Goal: Task Accomplishment & Management: Manage account settings

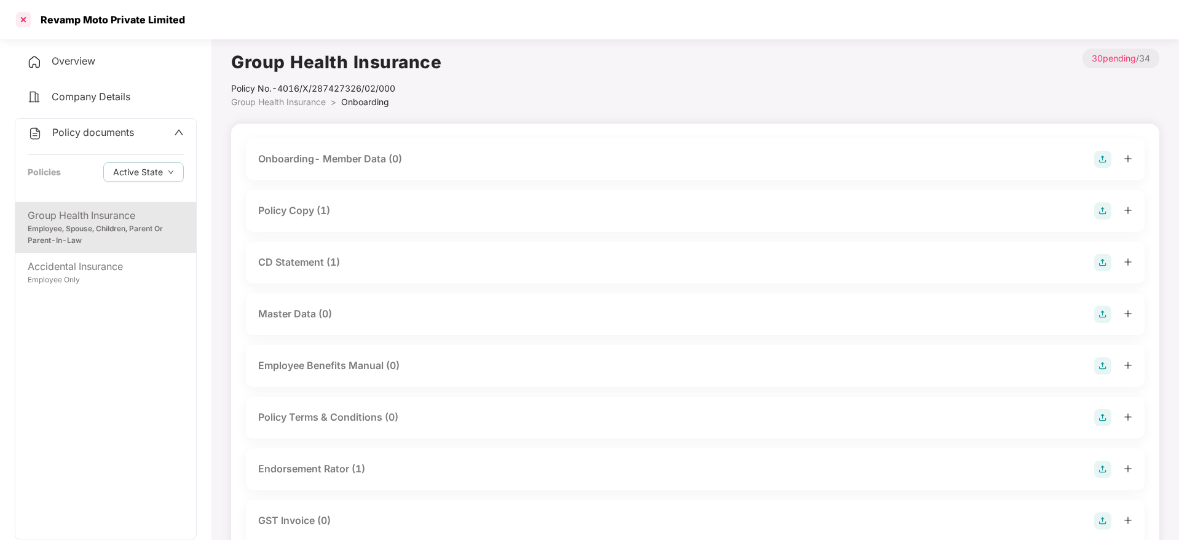
click at [22, 20] on div at bounding box center [24, 20] width 20 height 20
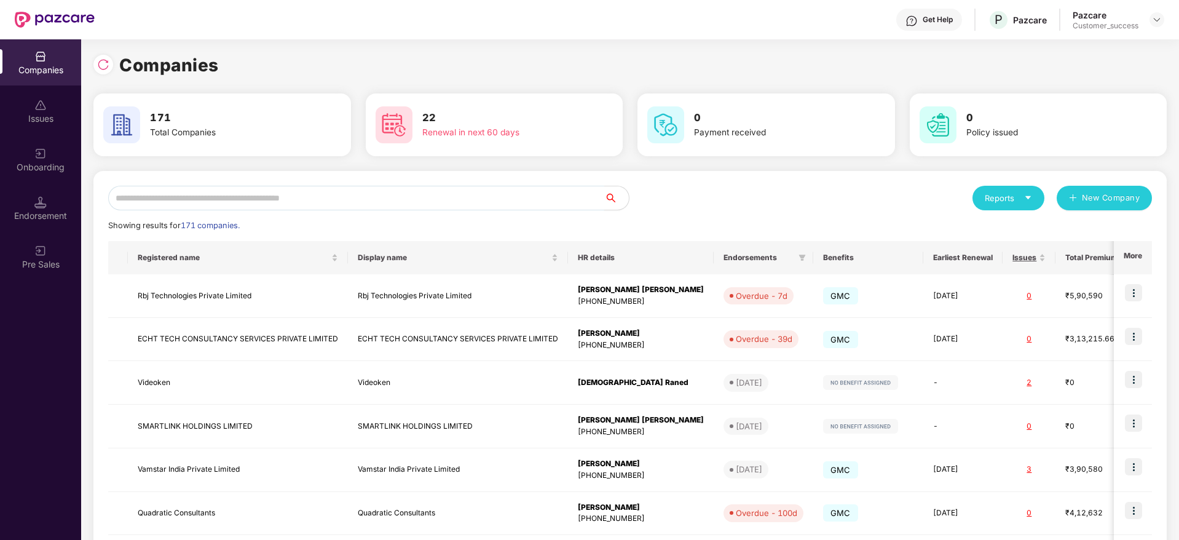
click at [341, 202] on input "text" at bounding box center [356, 198] width 496 height 25
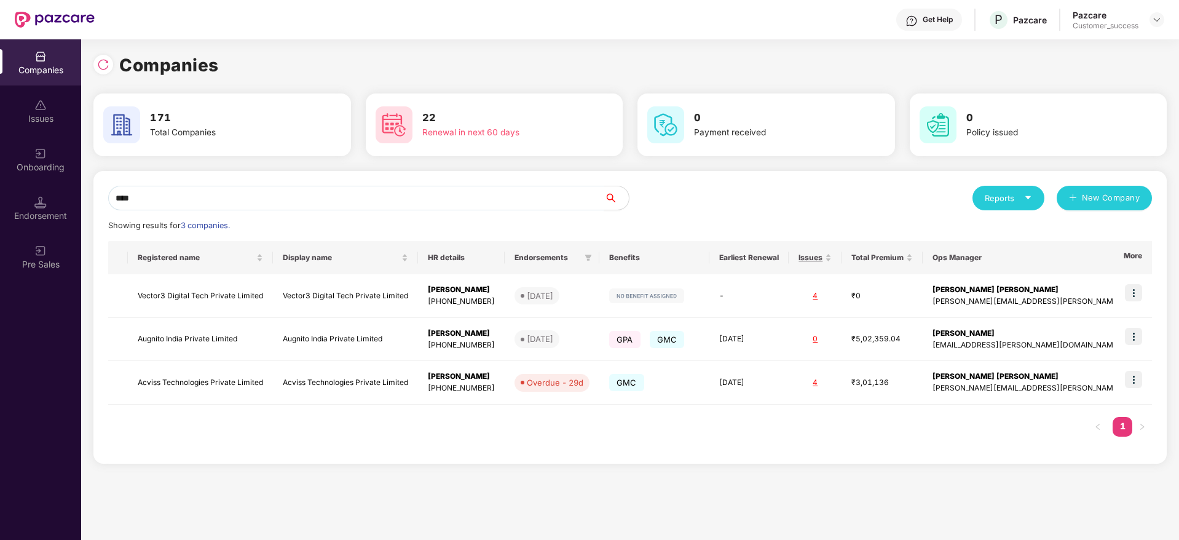
type input "****"
click at [583, 495] on div "Companies 171 Total Companies 22 Renewal in next 60 days 0 Payment received 0 P…" at bounding box center [630, 289] width 1098 height 501
click at [1133, 333] on img at bounding box center [1133, 336] width 17 height 17
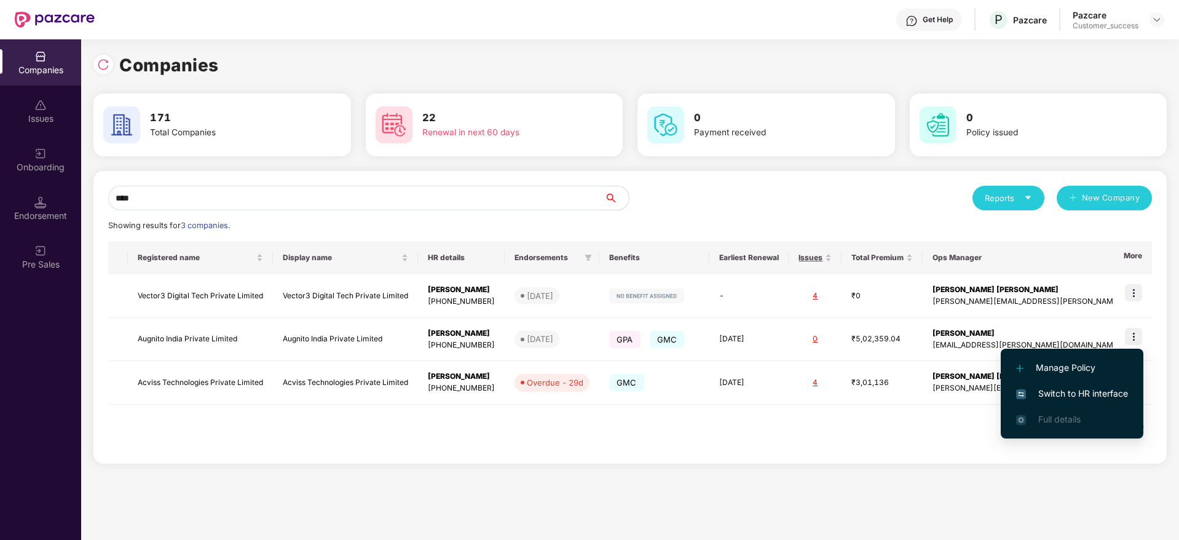
click at [1103, 390] on span "Switch to HR interface" at bounding box center [1072, 394] width 112 height 14
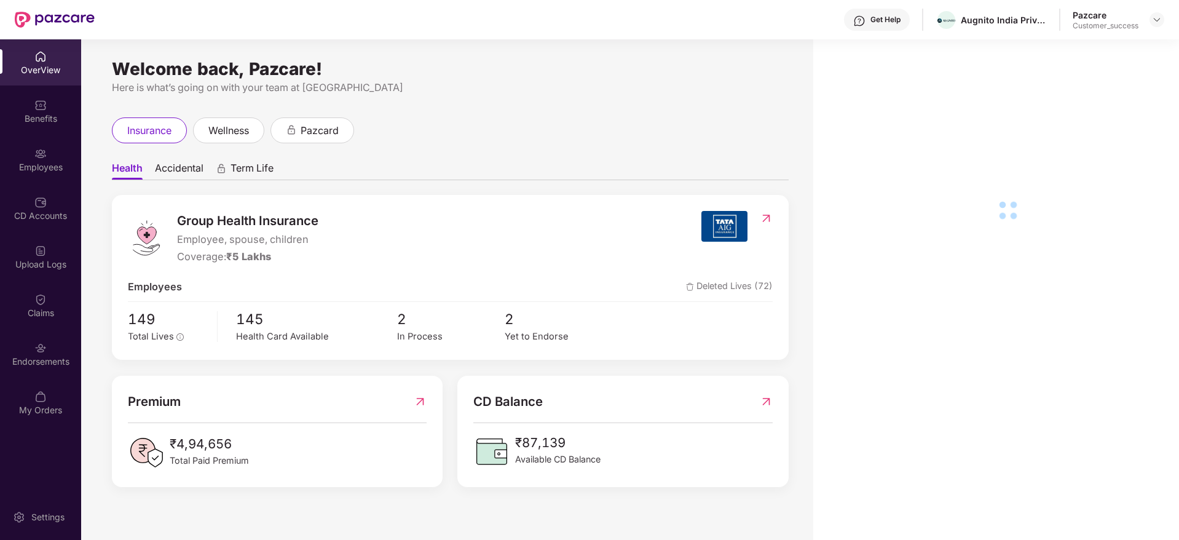
click at [50, 204] on div "CD Accounts" at bounding box center [40, 208] width 81 height 46
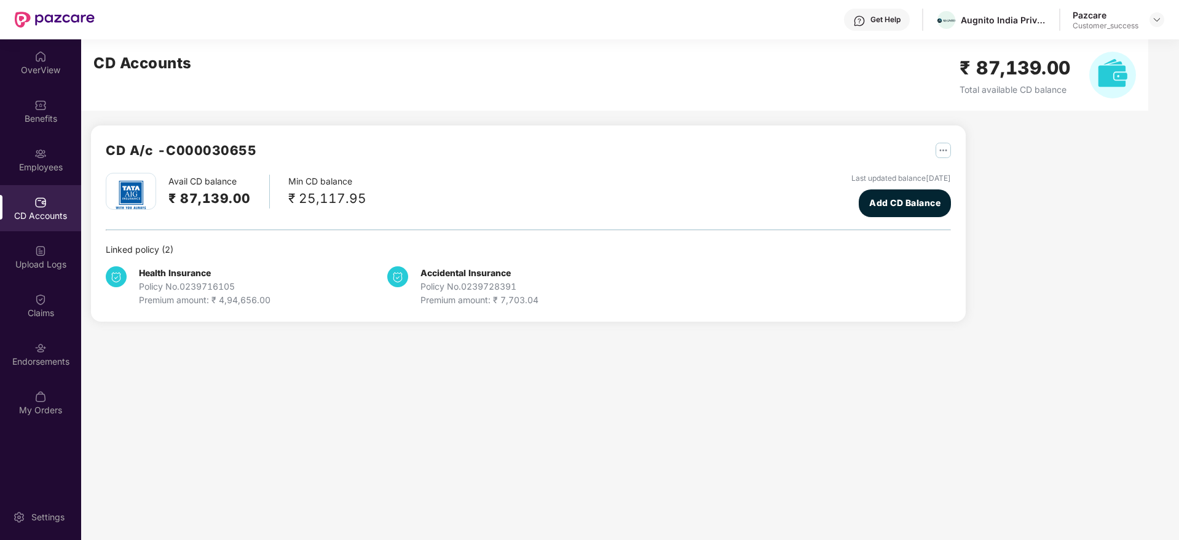
click at [186, 201] on h2 "₹ 87,139.00" at bounding box center [209, 198] width 82 height 20
click at [212, 199] on h2 "₹ 87,139.00" at bounding box center [209, 198] width 82 height 20
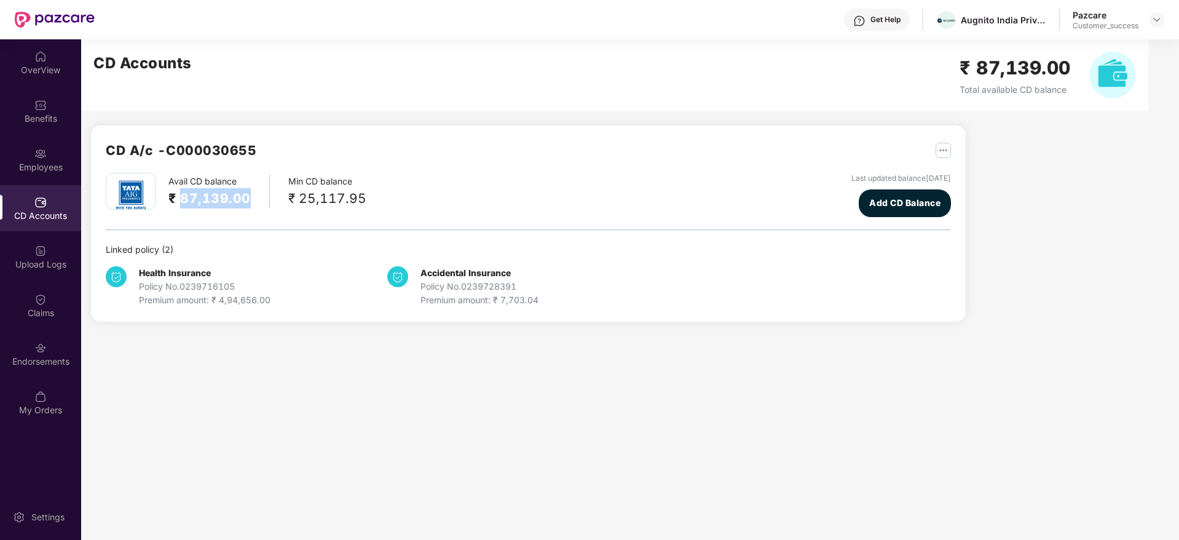
click at [212, 199] on h2 "₹ 87,139.00" at bounding box center [209, 198] width 82 height 20
click at [232, 202] on h2 "₹ 87,139.00" at bounding box center [209, 198] width 82 height 20
click at [33, 114] on div "Benefits" at bounding box center [40, 119] width 81 height 12
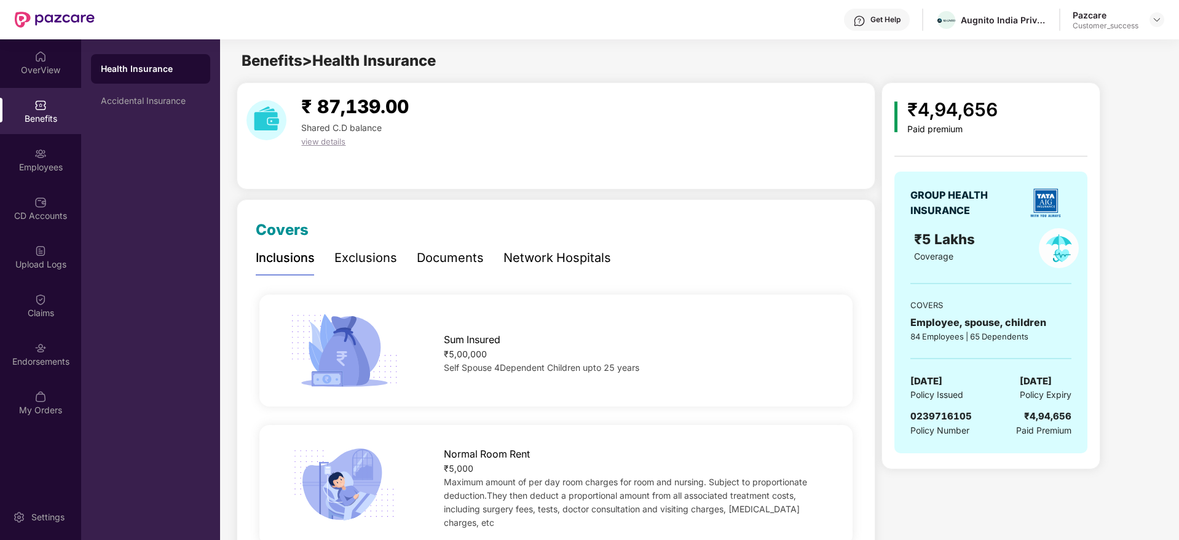
click at [470, 257] on div "Documents" at bounding box center [450, 257] width 67 height 19
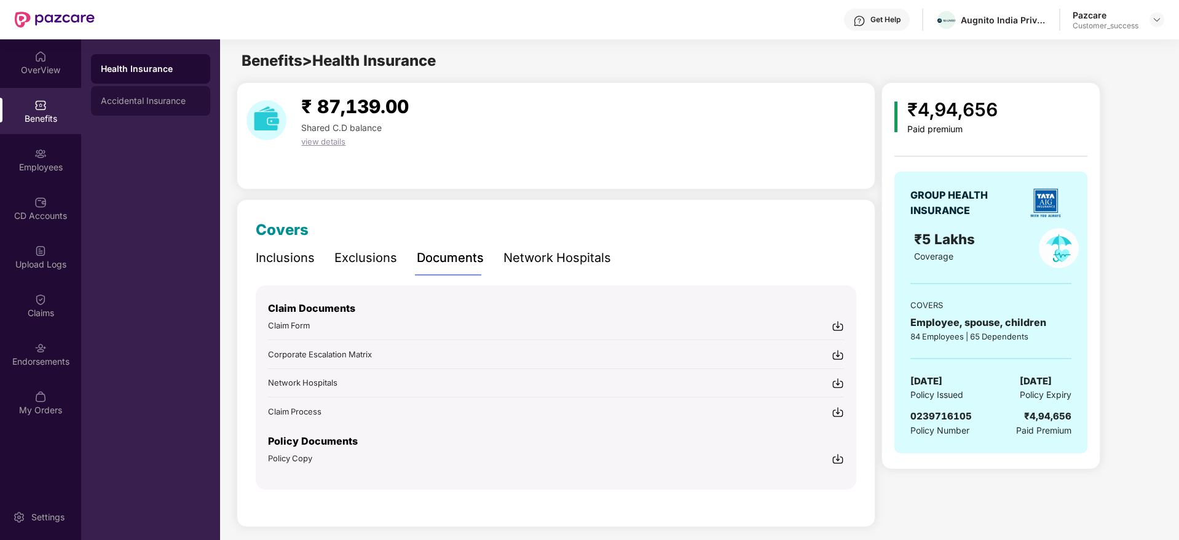
click at [177, 99] on div "Accidental Insurance" at bounding box center [151, 101] width 100 height 10
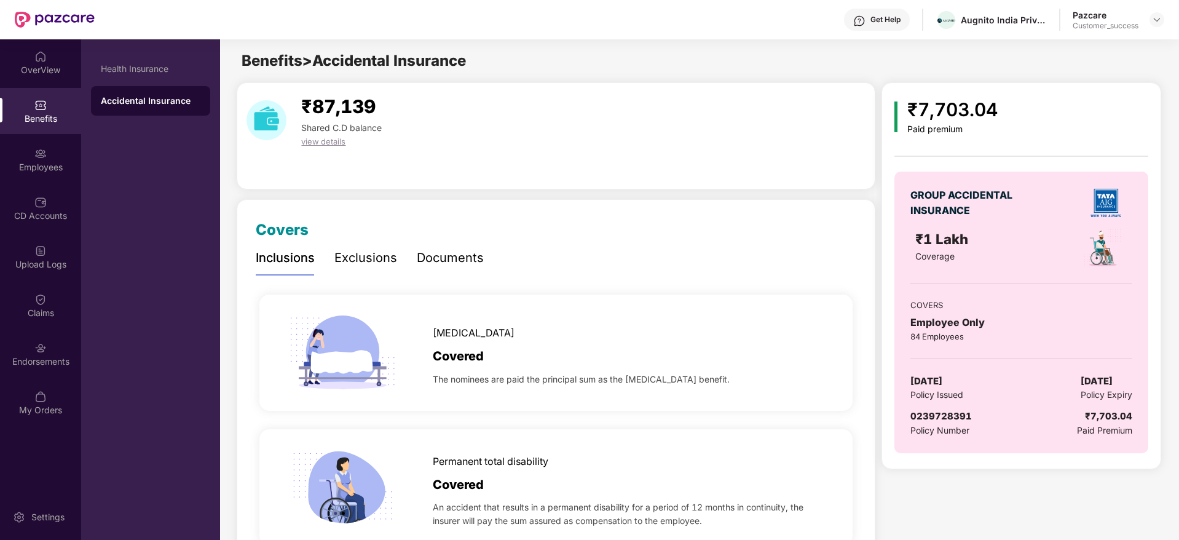
click at [451, 263] on div "Documents" at bounding box center [450, 257] width 67 height 19
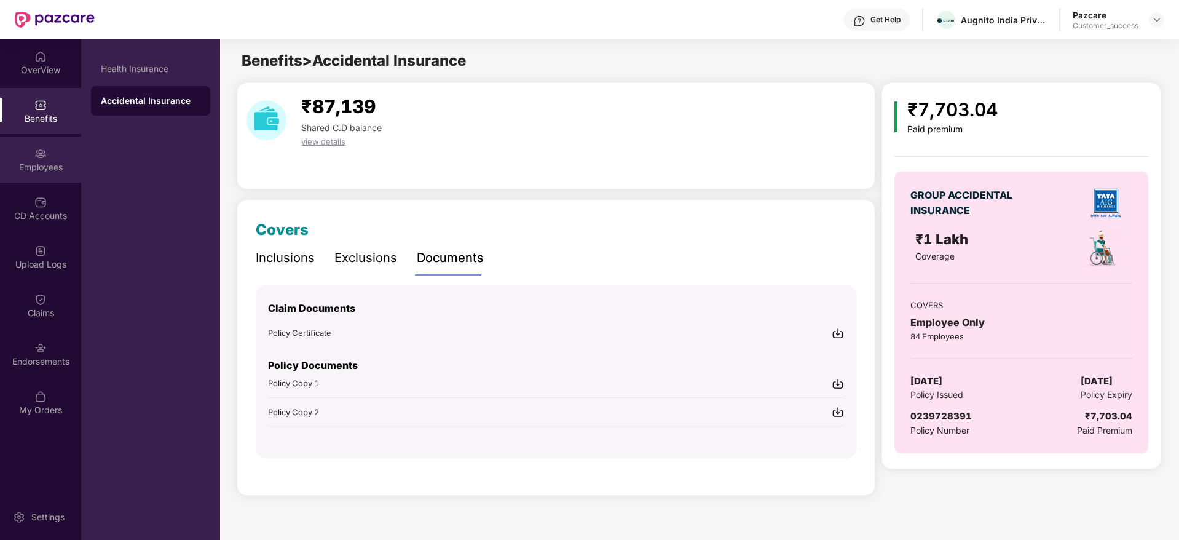
click at [66, 170] on div "Employees" at bounding box center [40, 167] width 81 height 12
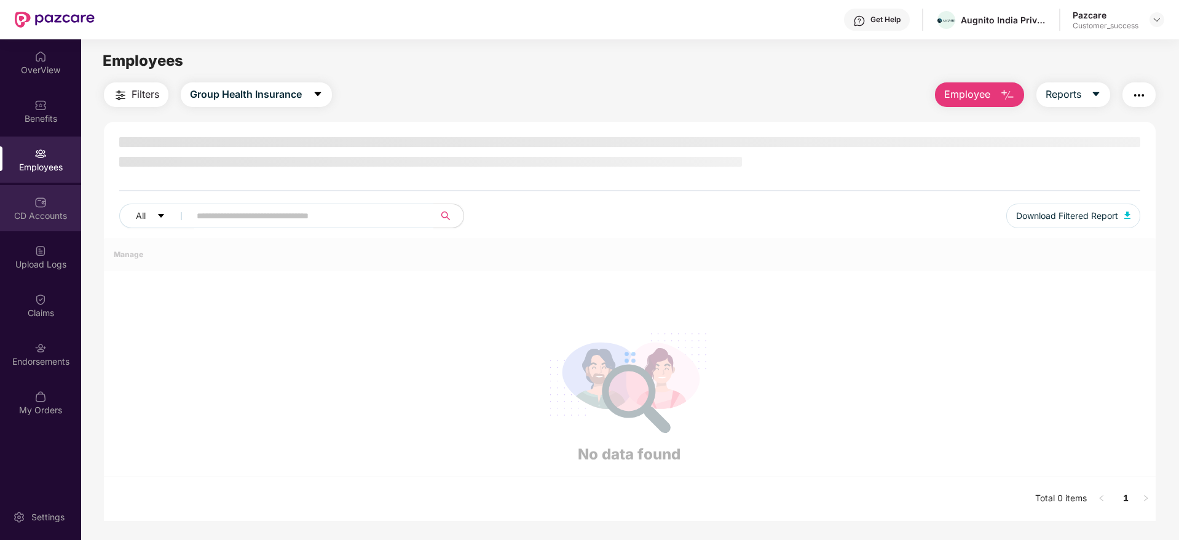
click at [53, 204] on div "CD Accounts" at bounding box center [40, 208] width 81 height 46
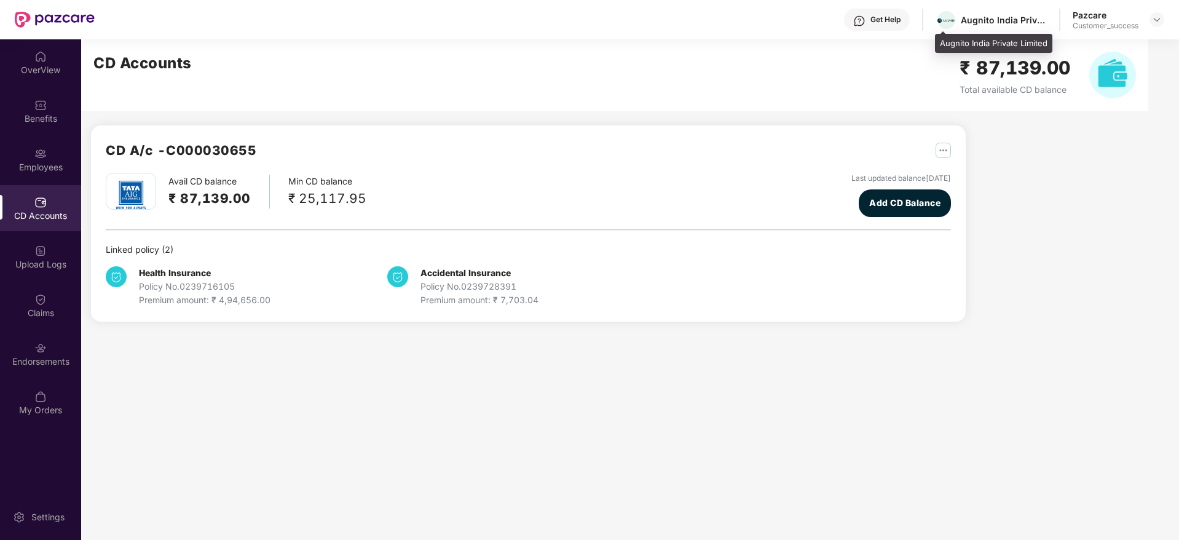
click at [975, 22] on div "Augnito India Private Limited" at bounding box center [1004, 20] width 86 height 12
copy div "Augnito India Private Limited"
click at [1157, 18] on img at bounding box center [1157, 20] width 10 height 10
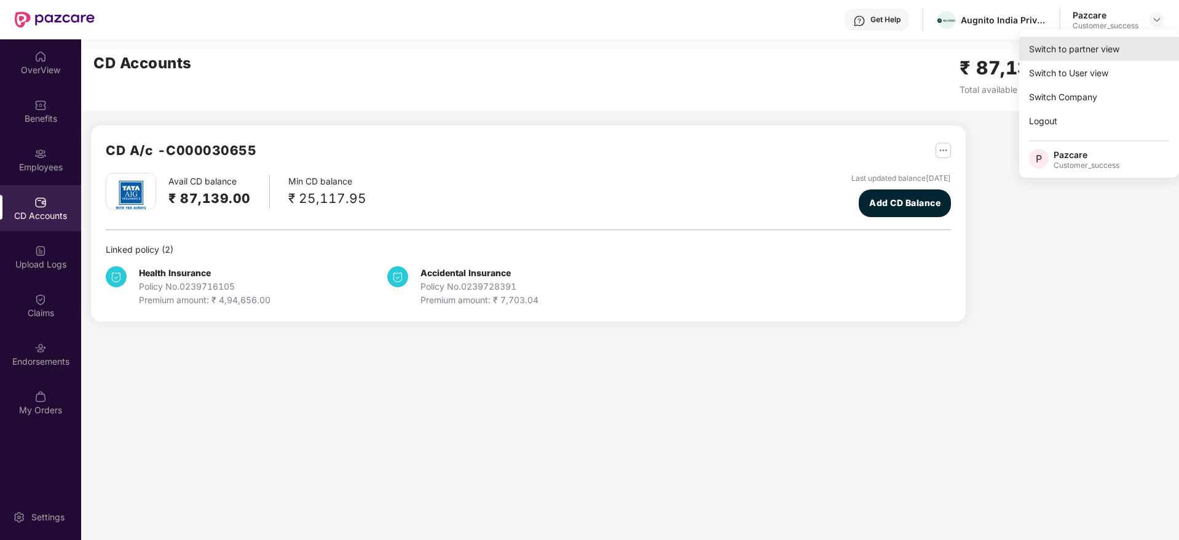
click at [1142, 42] on div "Switch to partner view" at bounding box center [1099, 49] width 160 height 24
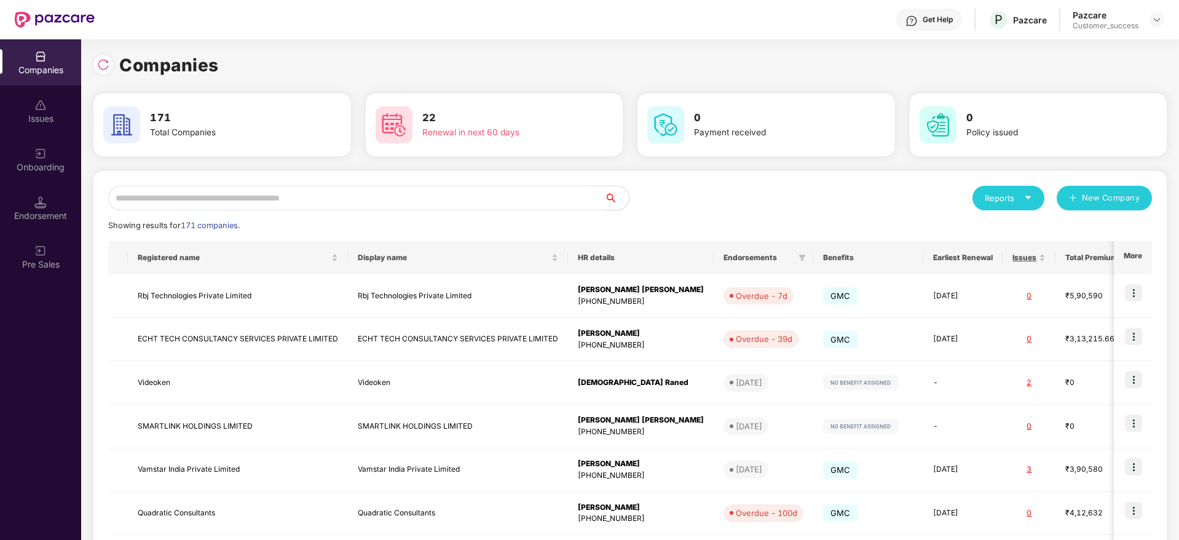
click at [540, 194] on input "text" at bounding box center [356, 198] width 496 height 25
paste input "**********"
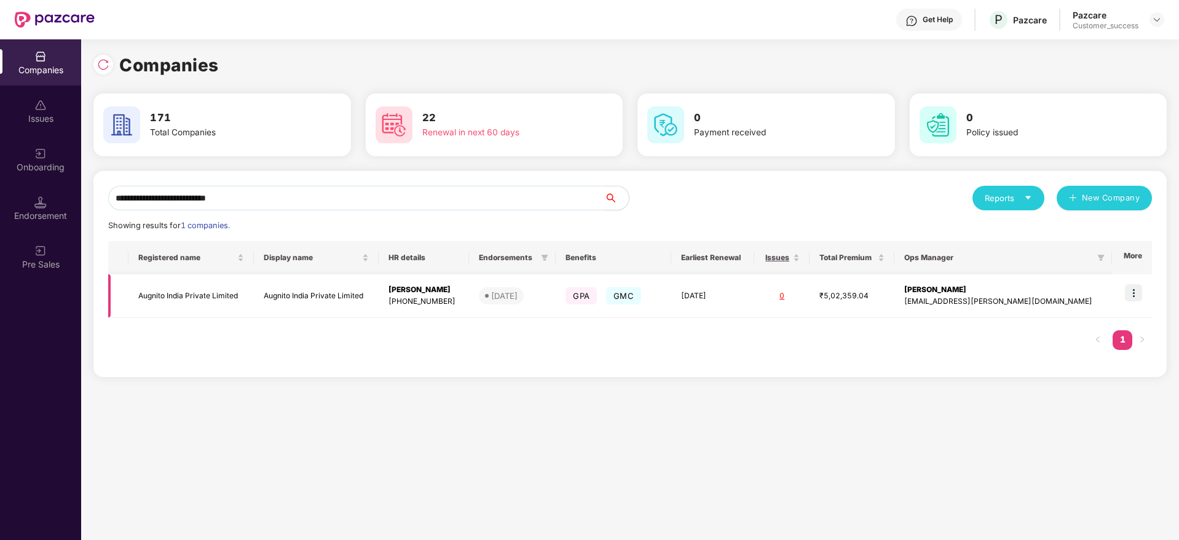
type input "**********"
click at [460, 289] on div "[PERSON_NAME]" at bounding box center [424, 290] width 71 height 12
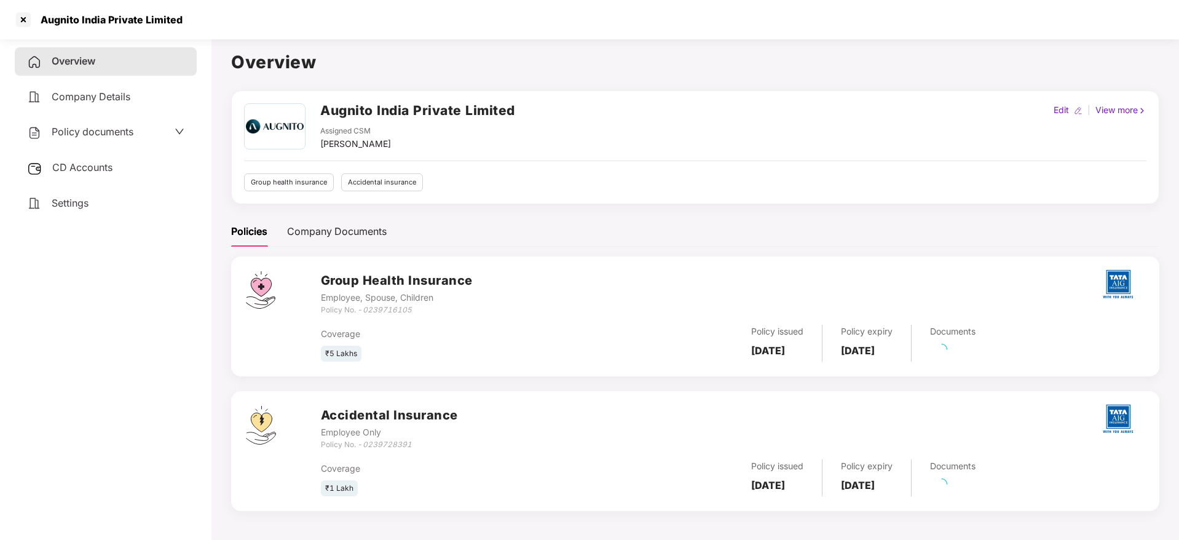
click at [109, 136] on span "Policy documents" at bounding box center [93, 131] width 82 height 12
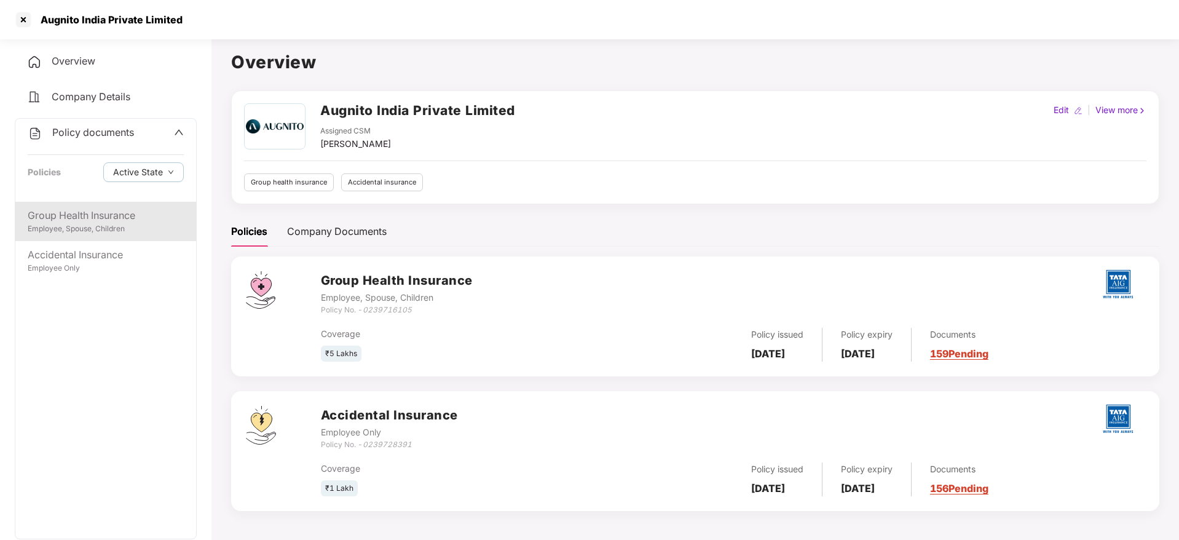
click at [132, 220] on div "Group Health Insurance" at bounding box center [106, 215] width 156 height 15
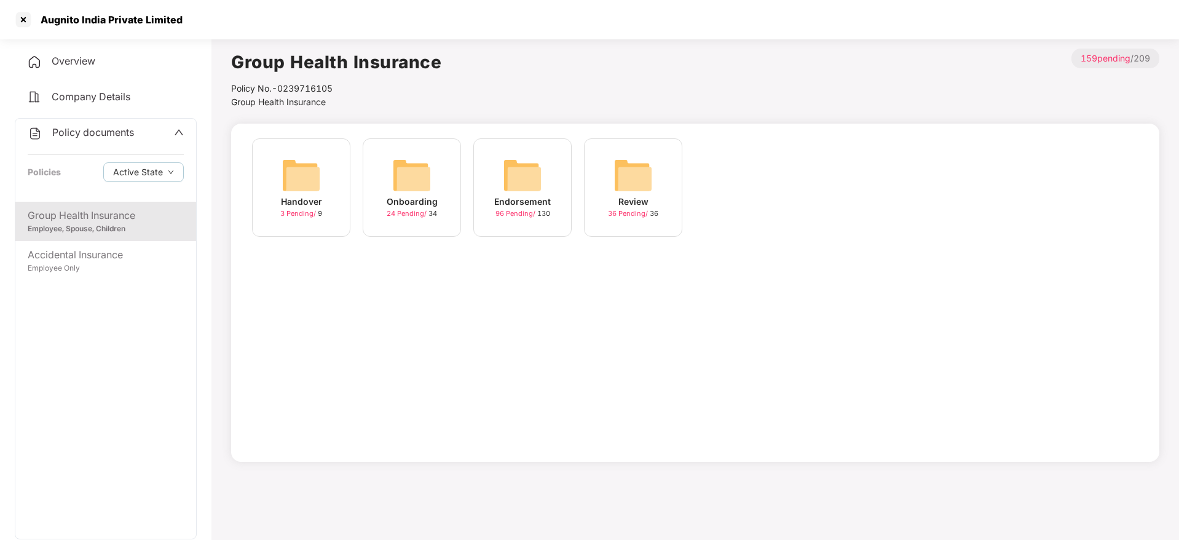
click at [528, 212] on span "96 Pending /" at bounding box center [517, 213] width 42 height 9
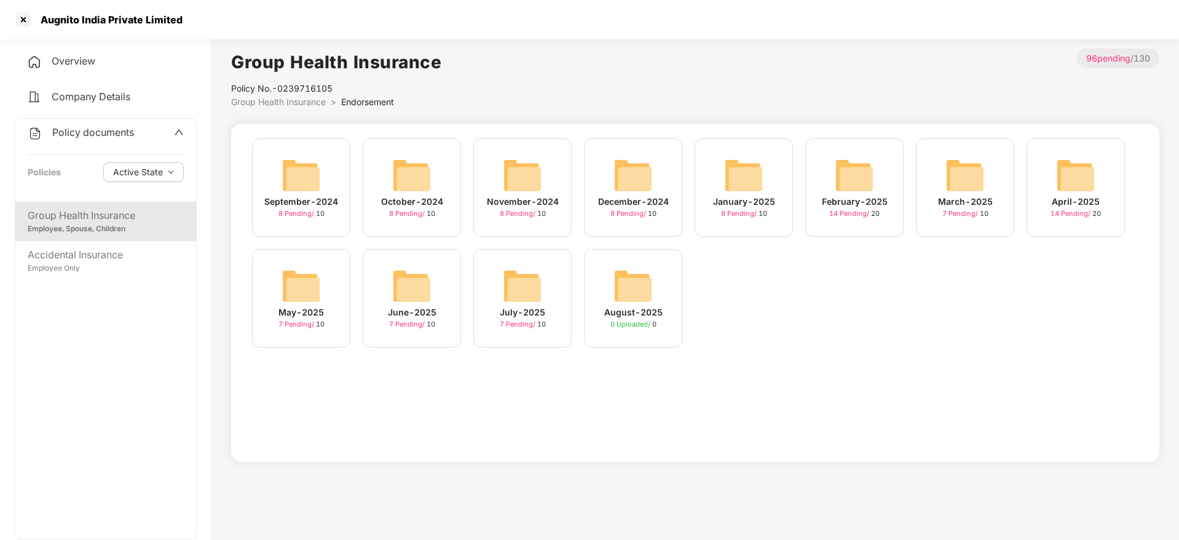
click at [537, 285] on img at bounding box center [522, 285] width 39 height 39
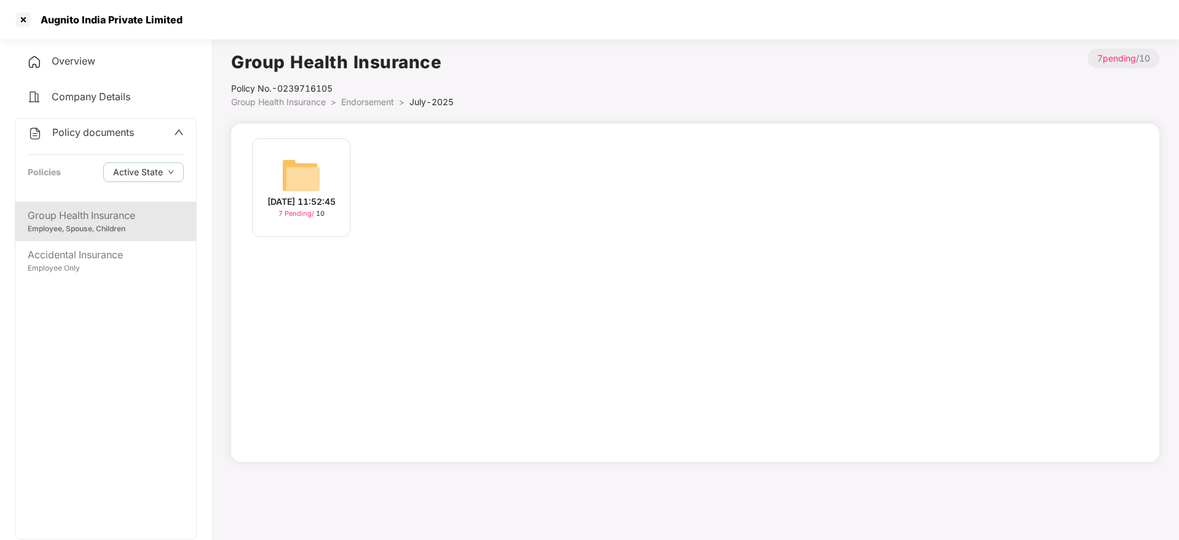
click at [336, 196] on div "[DATE] 11:52:45" at bounding box center [301, 202] width 68 height 14
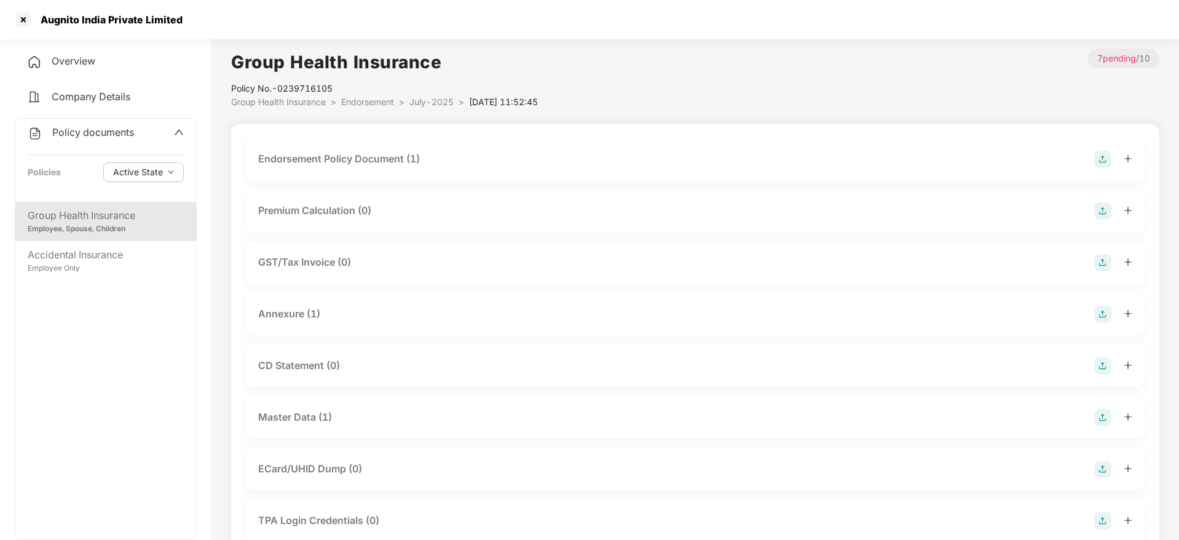
click at [386, 413] on div "Master Data (1)" at bounding box center [695, 417] width 874 height 17
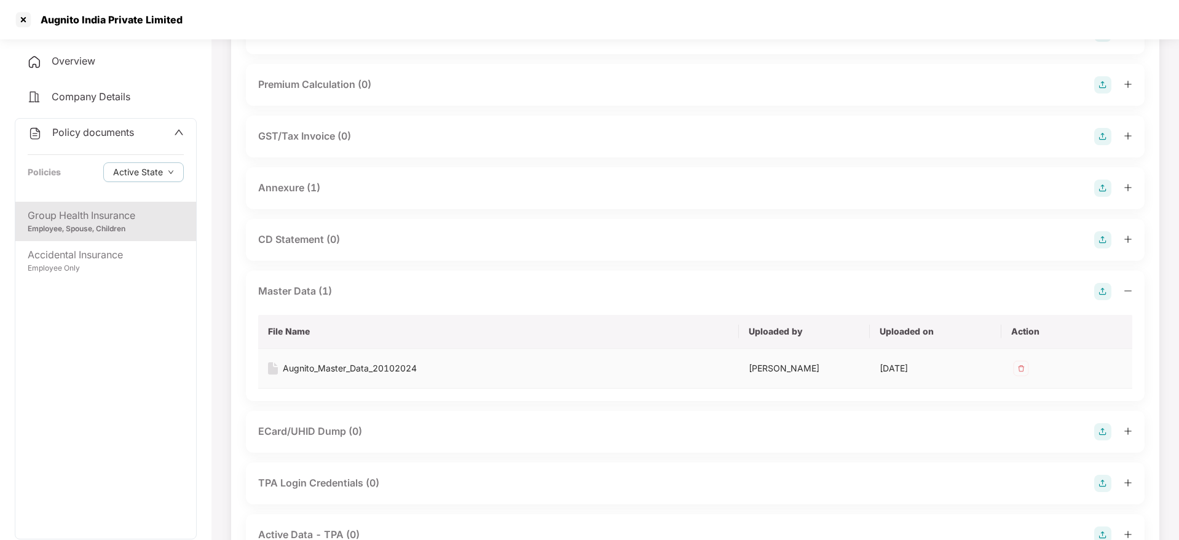
scroll to position [184, 0]
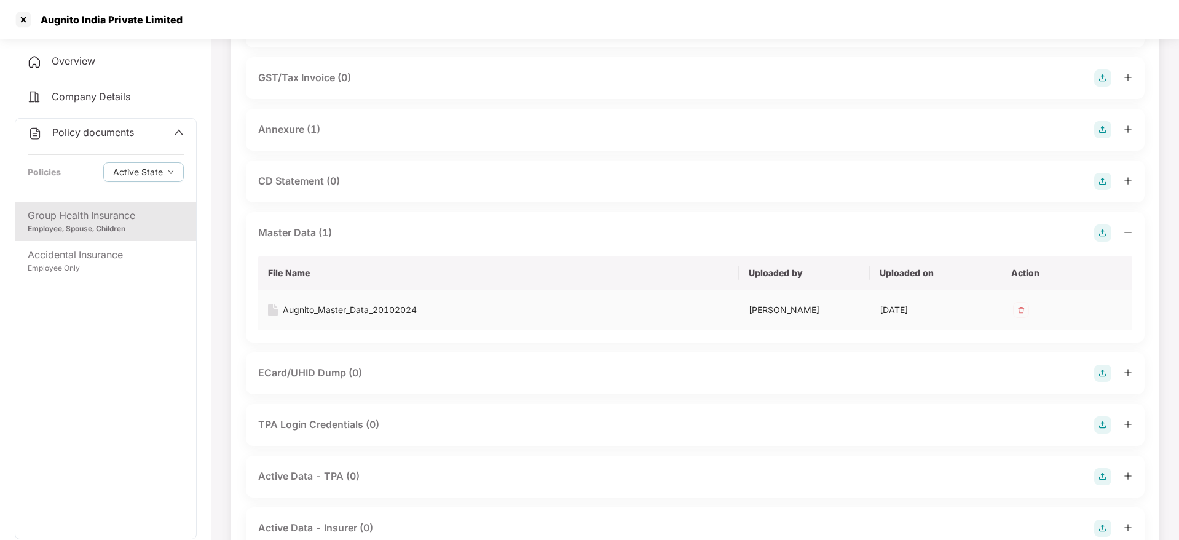
click at [390, 314] on div "Augnito_Master_Data_20102024" at bounding box center [350, 310] width 134 height 14
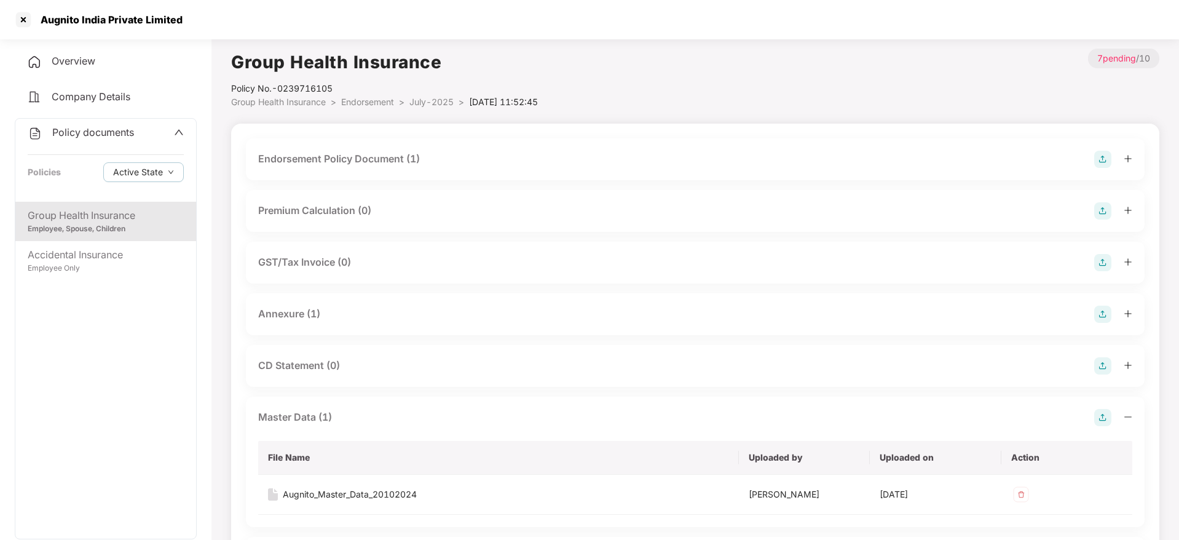
click at [132, 203] on div "Group Health Insurance Employee, Spouse, Children" at bounding box center [105, 221] width 181 height 39
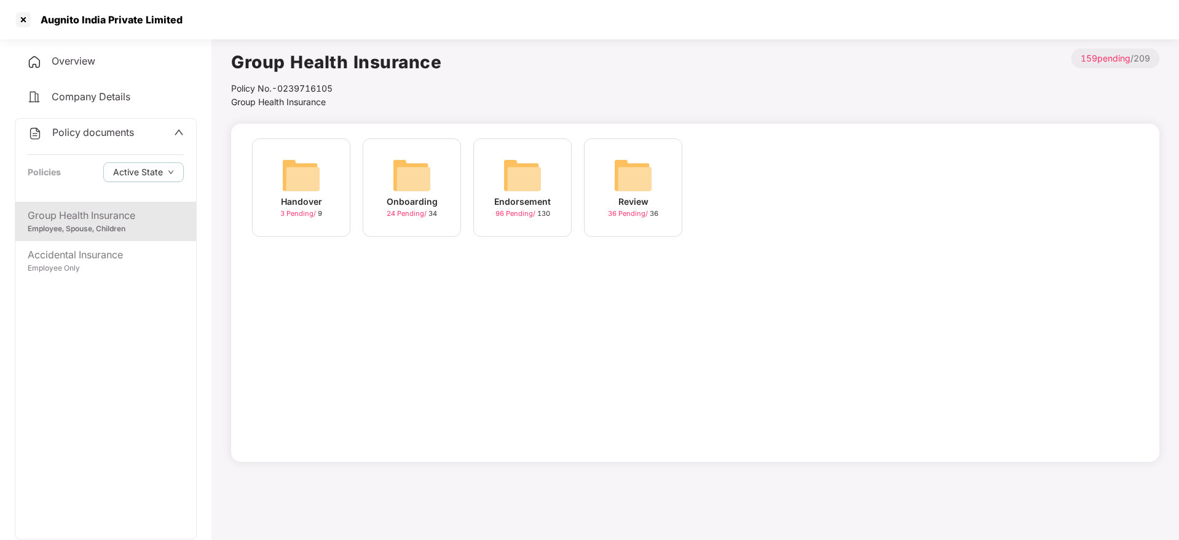
click at [409, 182] on img at bounding box center [411, 175] width 39 height 39
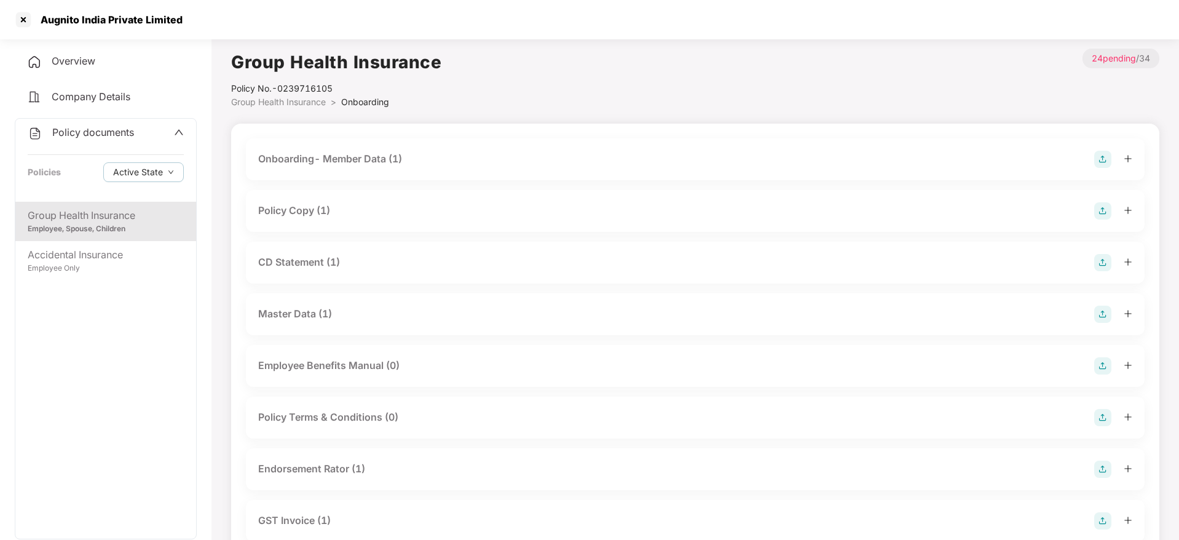
click at [339, 222] on div "Policy Copy (1)" at bounding box center [695, 211] width 899 height 42
click at [341, 212] on div "Policy Copy (1)" at bounding box center [695, 210] width 874 height 17
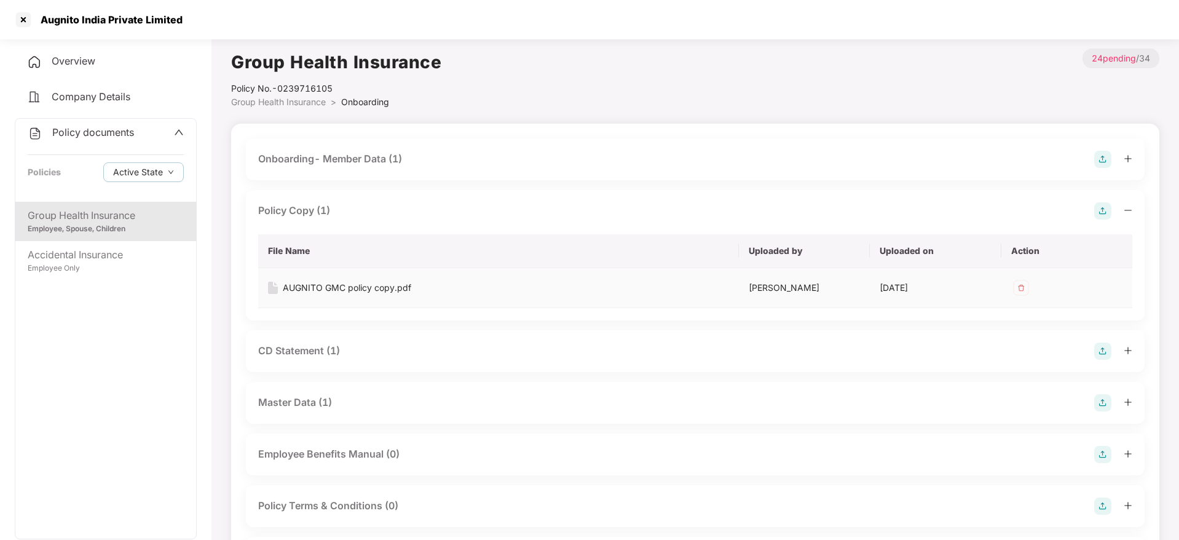
click at [345, 285] on div "AUGNITO GMC policy copy.pdf" at bounding box center [347, 288] width 129 height 14
click at [68, 250] on div "Accidental Insurance" at bounding box center [106, 254] width 156 height 15
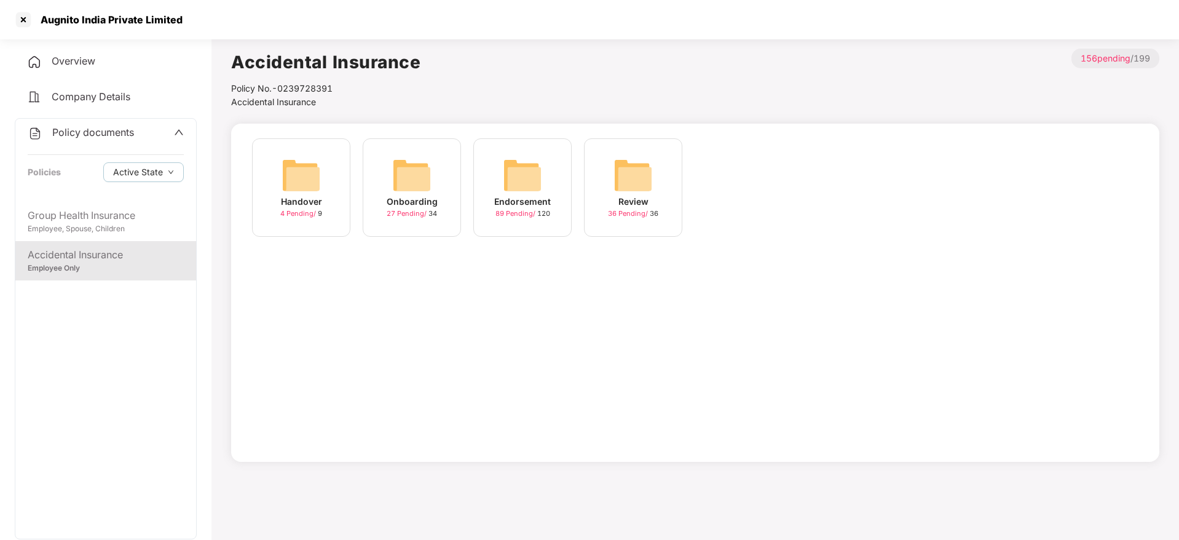
click at [299, 195] on div "Handover" at bounding box center [301, 202] width 41 height 14
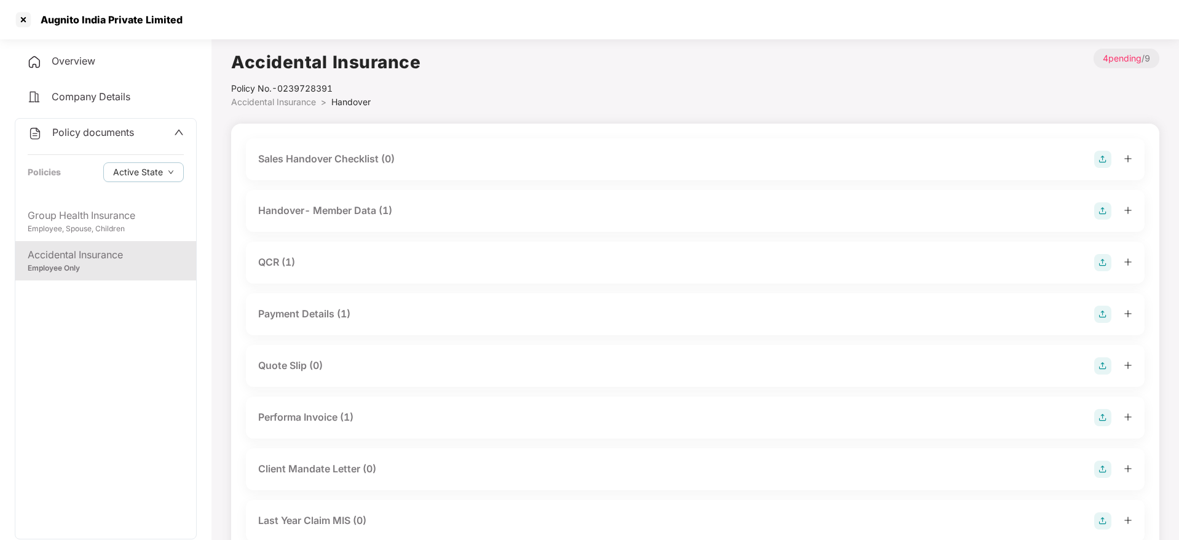
click at [139, 266] on div "Employee Only" at bounding box center [106, 269] width 156 height 12
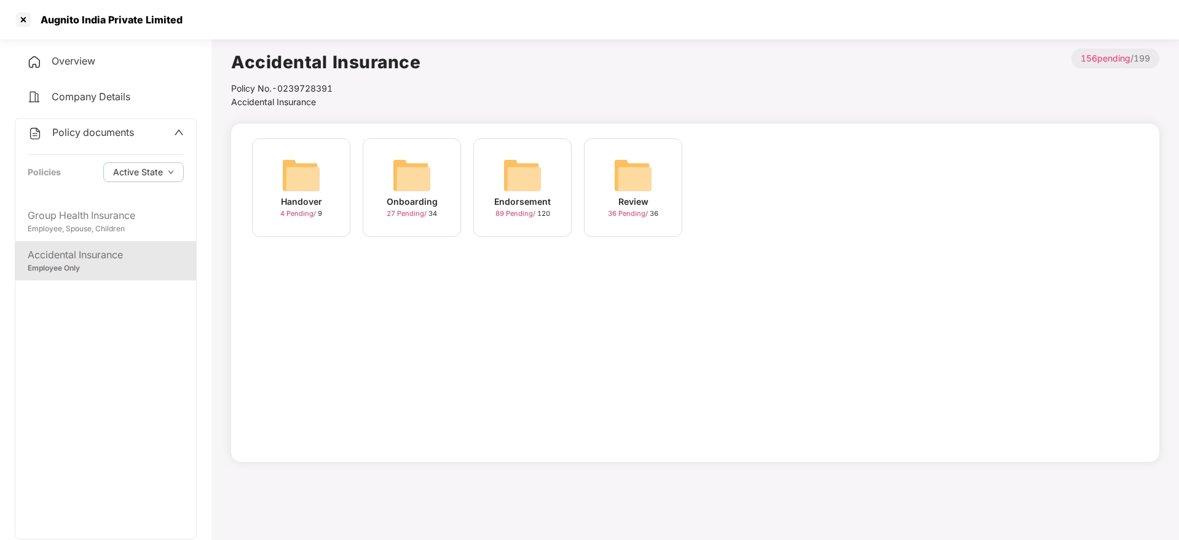
click at [402, 198] on div "Onboarding" at bounding box center [412, 202] width 51 height 14
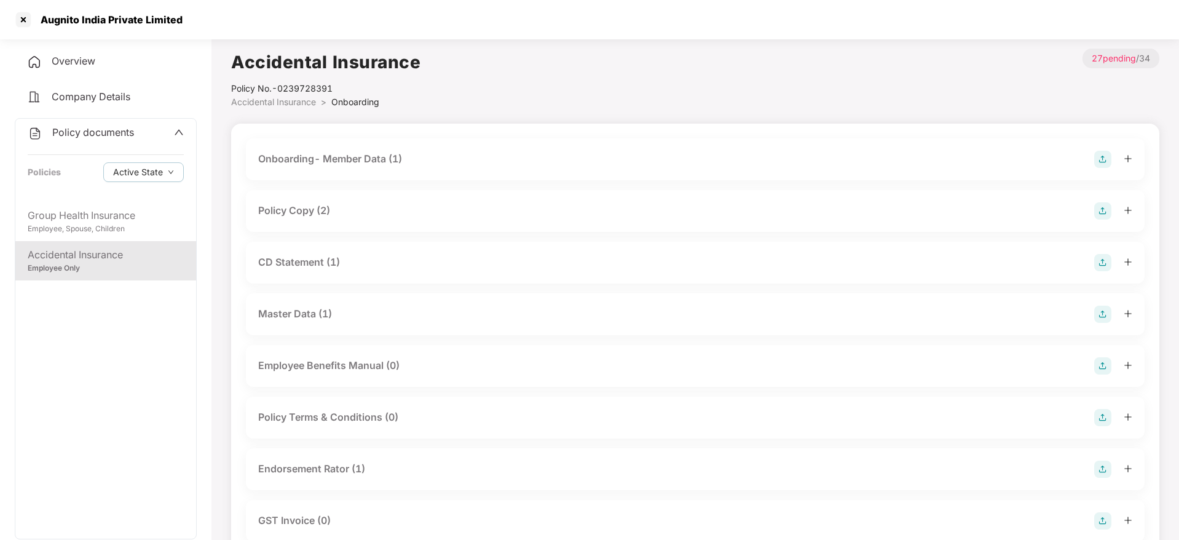
click at [320, 201] on div "Policy Copy (2)" at bounding box center [695, 211] width 899 height 42
click at [327, 200] on div "Policy Copy (2)" at bounding box center [695, 211] width 899 height 42
click at [345, 215] on div "Policy Copy (2)" at bounding box center [695, 210] width 874 height 17
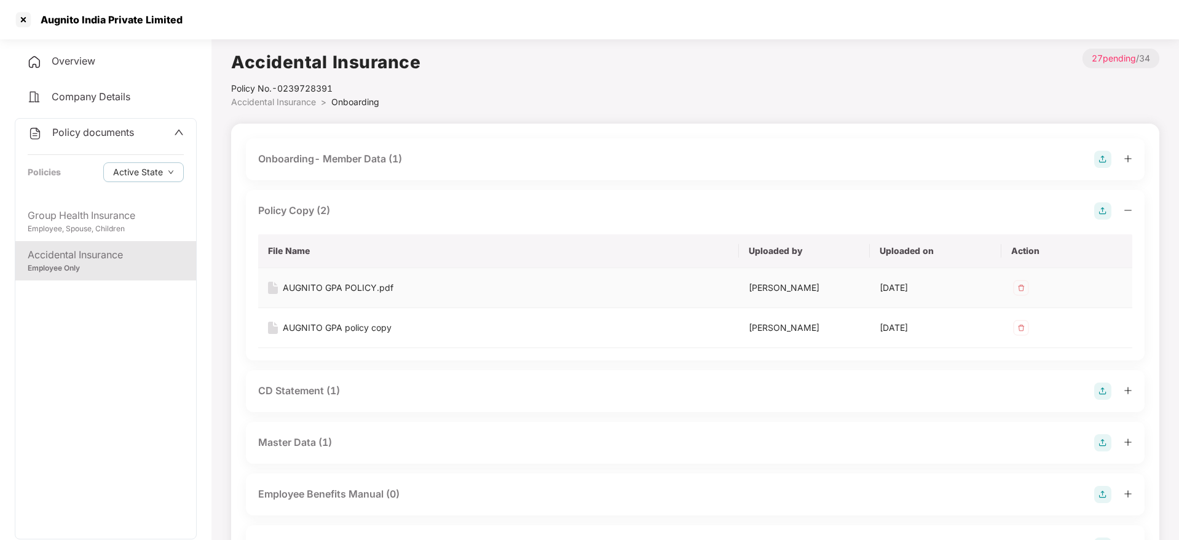
click at [350, 283] on div "AUGNITO GPA POLICY.pdf" at bounding box center [338, 288] width 111 height 14
click at [20, 22] on div at bounding box center [24, 20] width 20 height 20
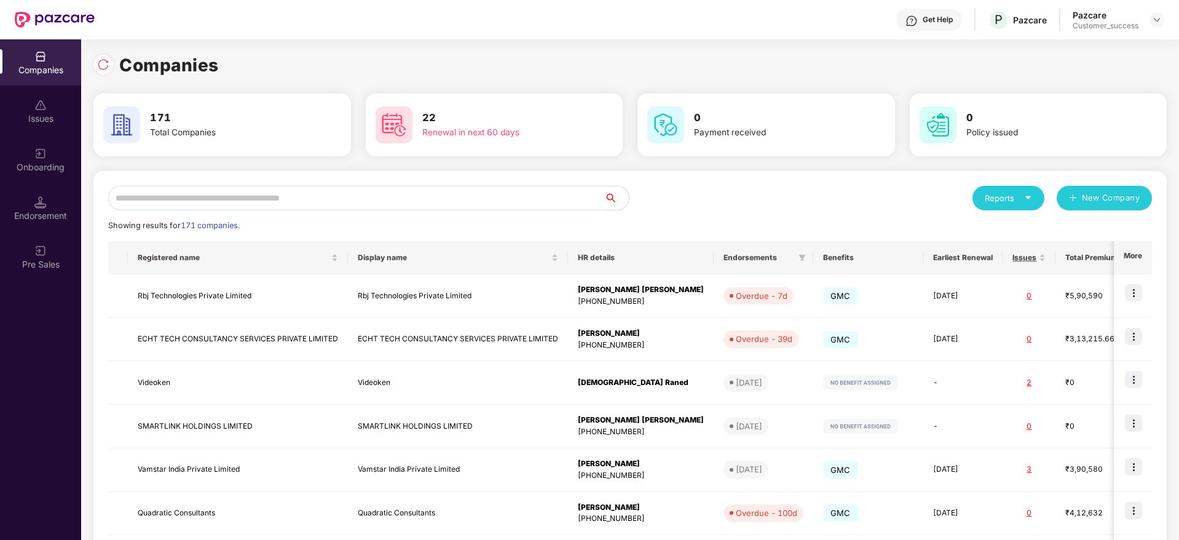
click at [330, 198] on input "text" at bounding box center [356, 198] width 496 height 25
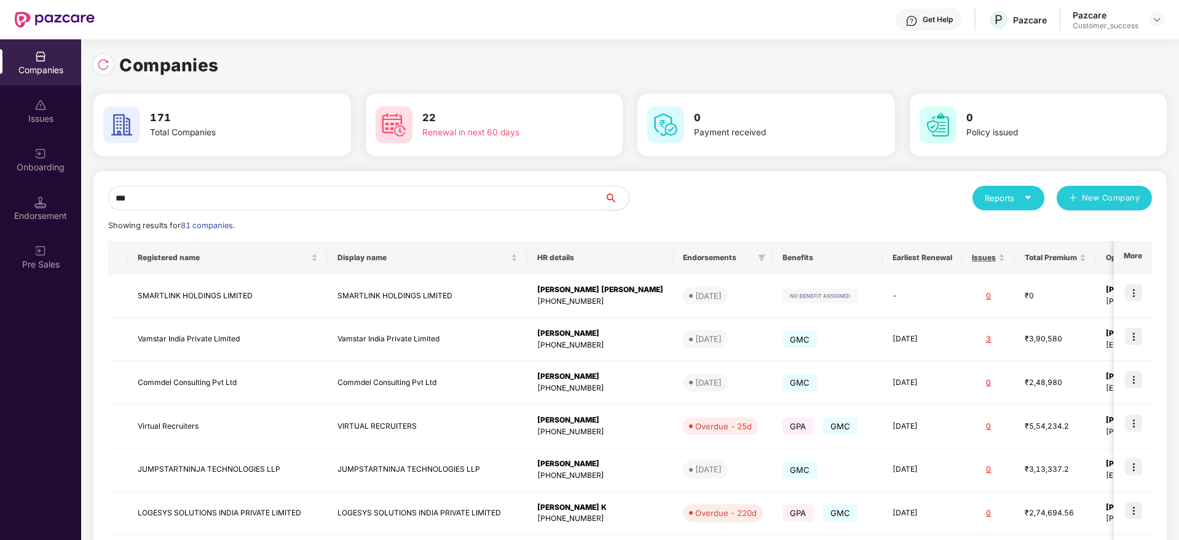
type input "****"
type input "*"
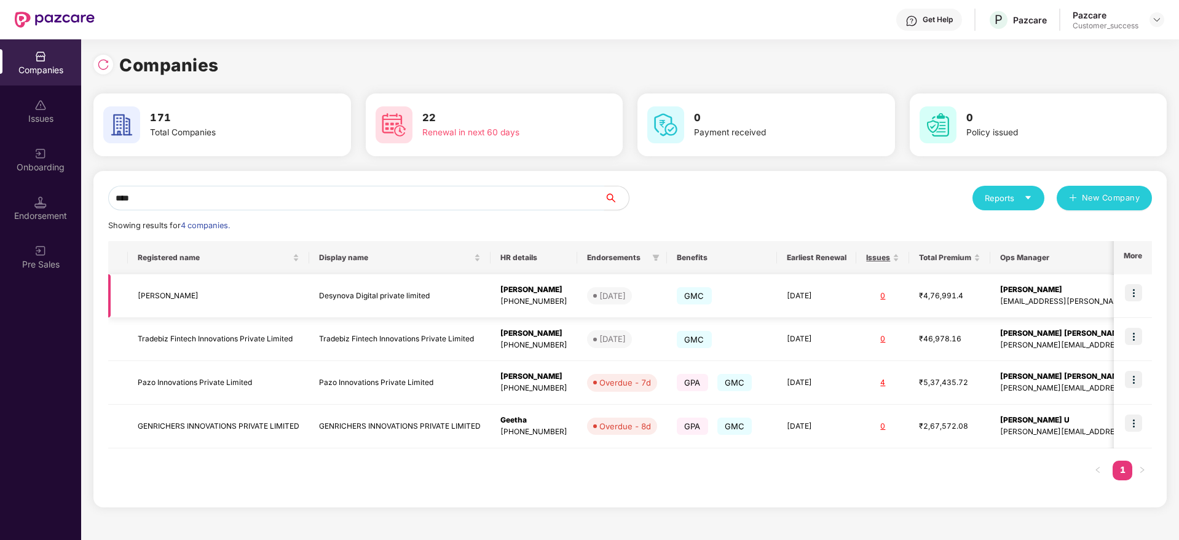
type input "****"
click at [1136, 298] on img at bounding box center [1133, 292] width 17 height 17
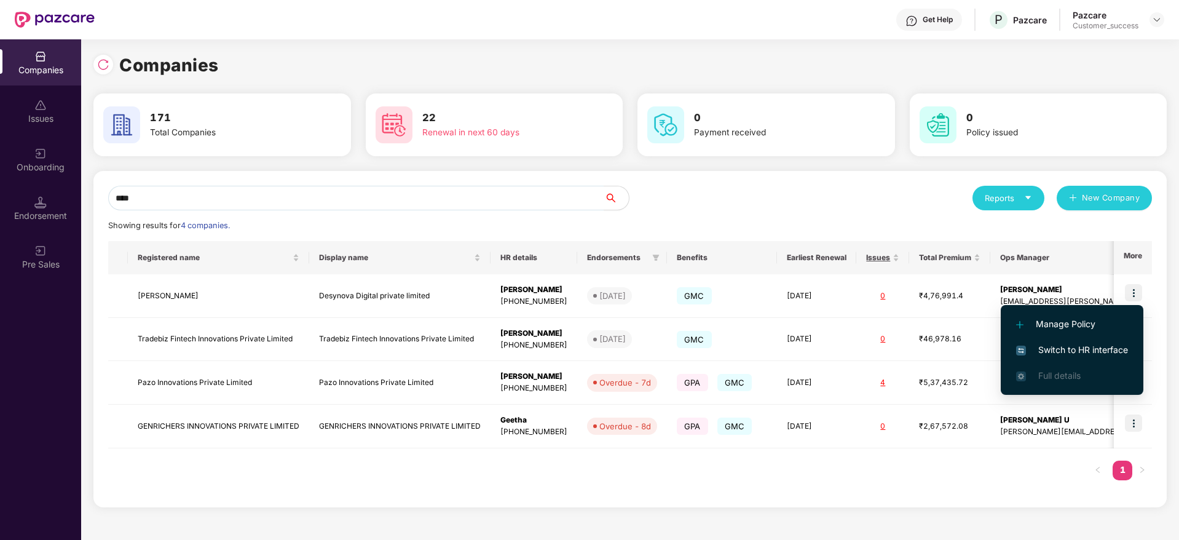
click at [1118, 348] on span "Switch to HR interface" at bounding box center [1072, 350] width 112 height 14
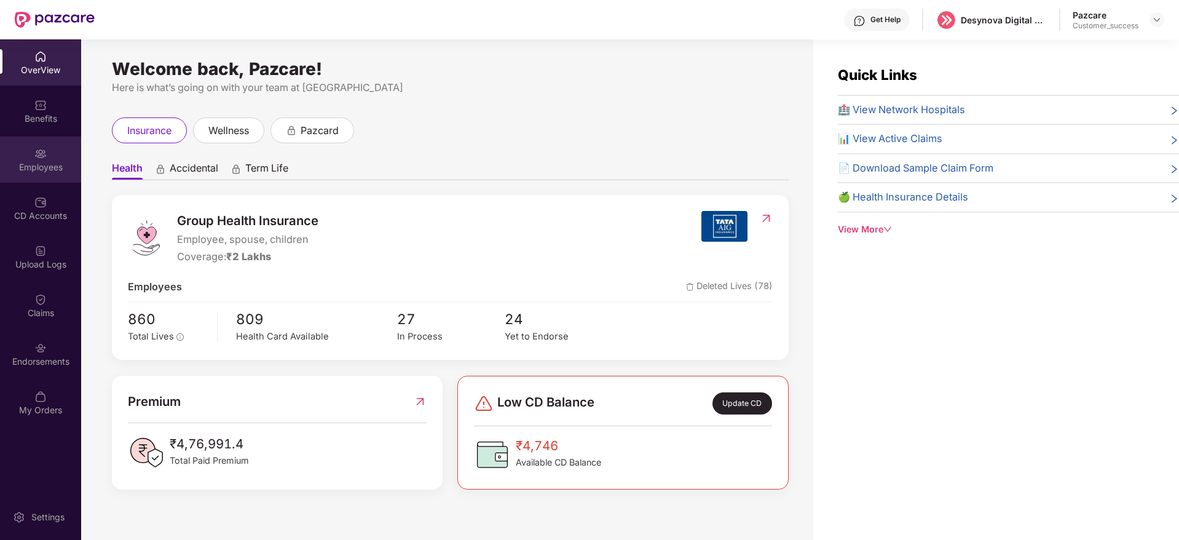
click at [68, 162] on div "Employees" at bounding box center [40, 167] width 81 height 12
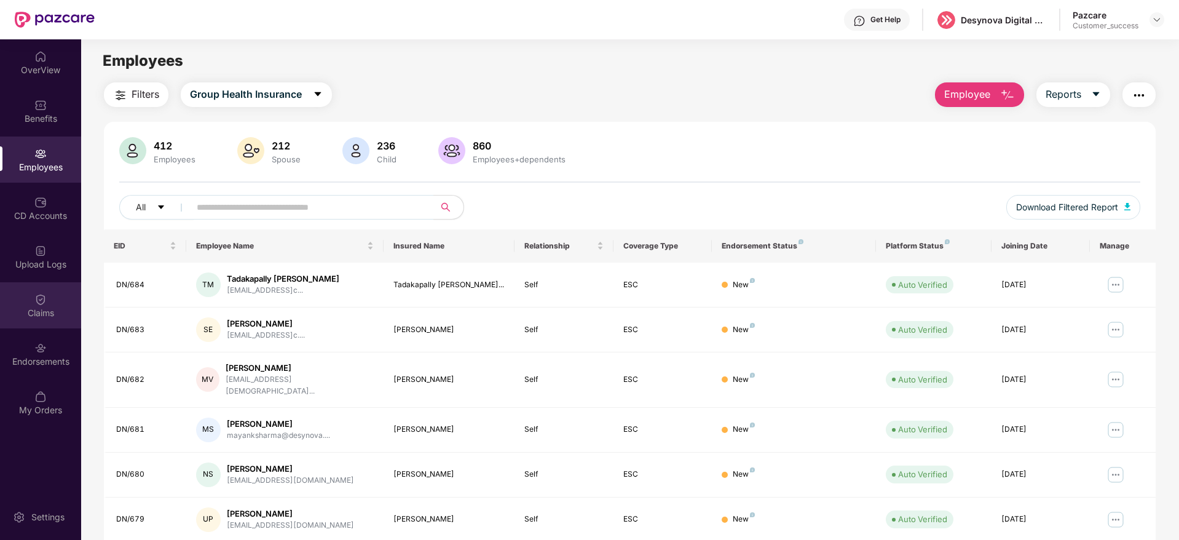
click at [44, 326] on div "Claims" at bounding box center [40, 305] width 81 height 46
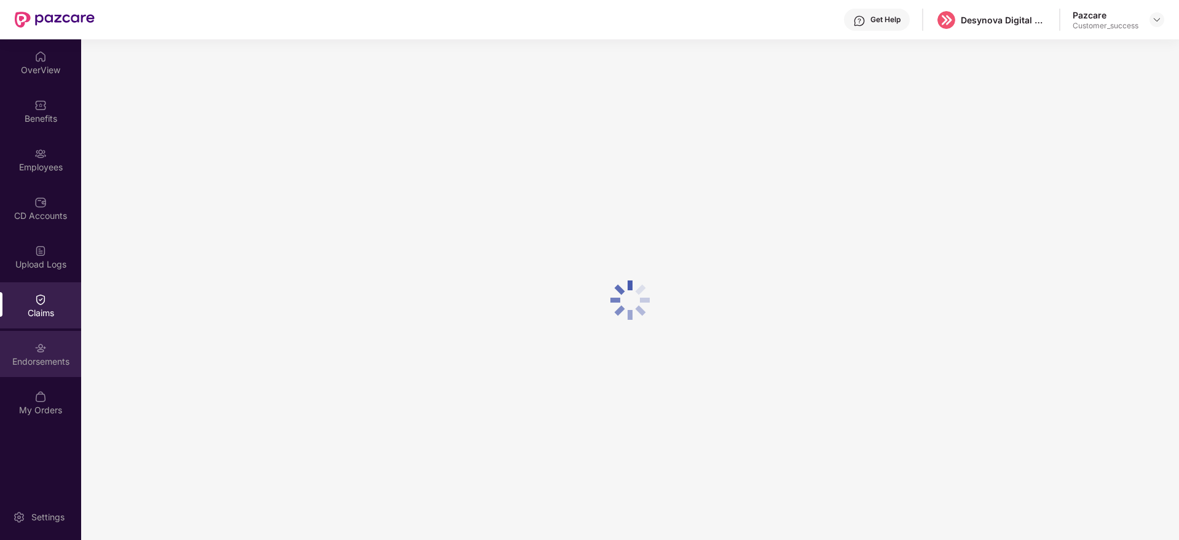
click at [48, 347] on div "Endorsements" at bounding box center [40, 354] width 81 height 46
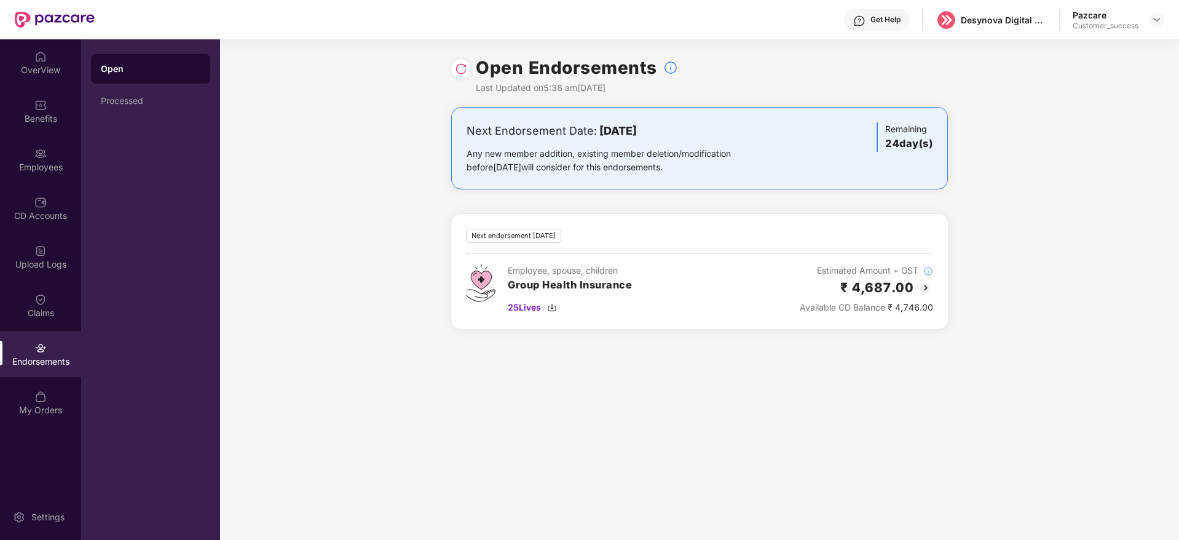
click at [928, 290] on img at bounding box center [926, 287] width 15 height 15
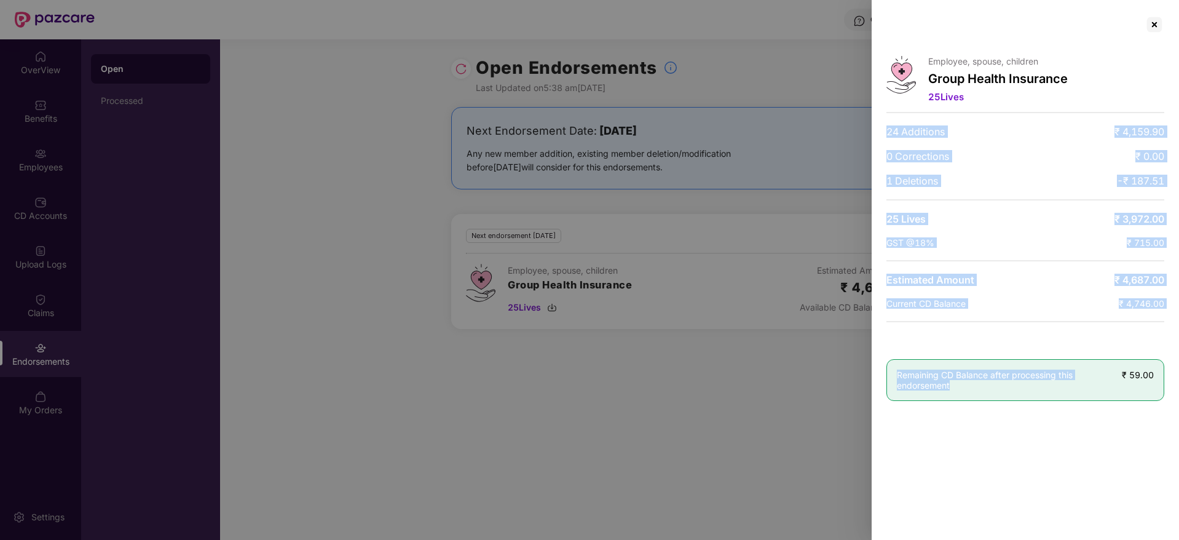
drag, startPoint x: 1110, startPoint y: 398, endPoint x: 882, endPoint y: 125, distance: 356.6
click at [882, 125] on div "Employee, spouse, children Group Health Insurance 25 Lives 24 Additions ₹ 4,159…" at bounding box center [1025, 270] width 307 height 540
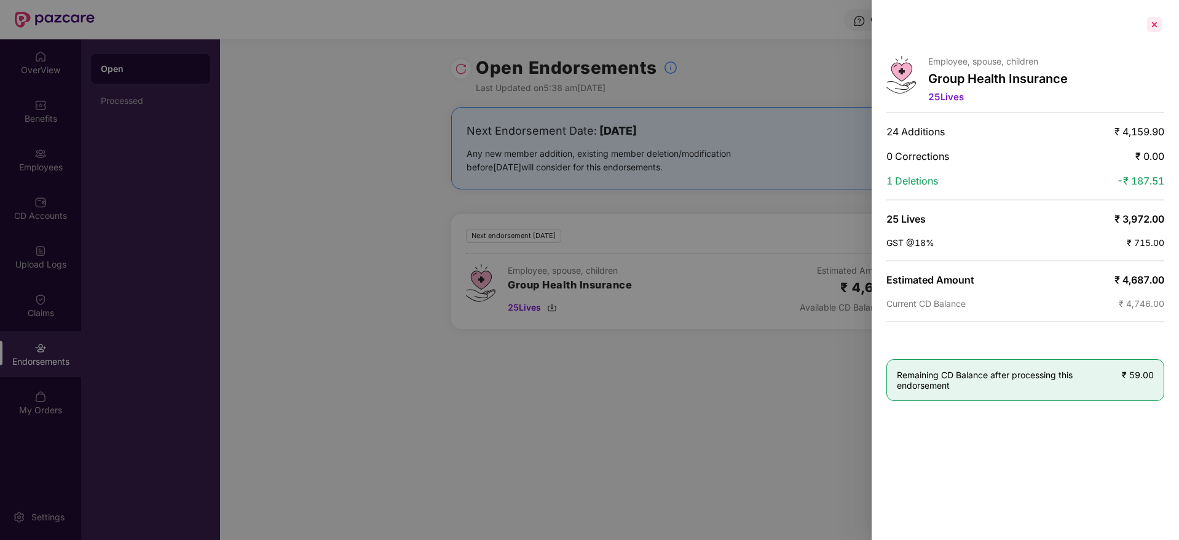
click at [1149, 25] on div at bounding box center [1155, 25] width 20 height 20
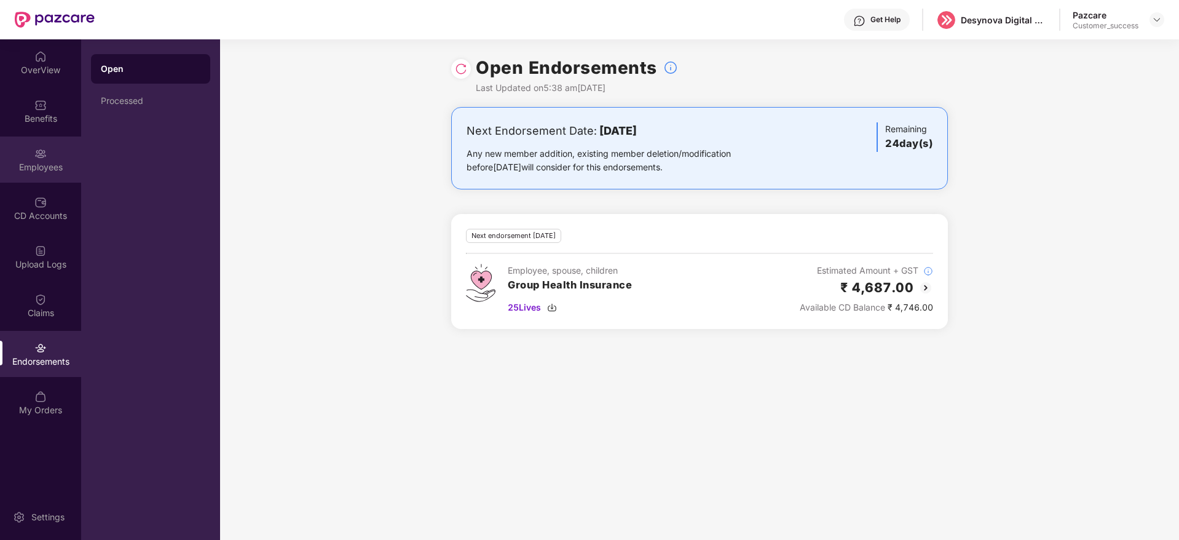
click at [22, 168] on div "Employees" at bounding box center [40, 167] width 81 height 12
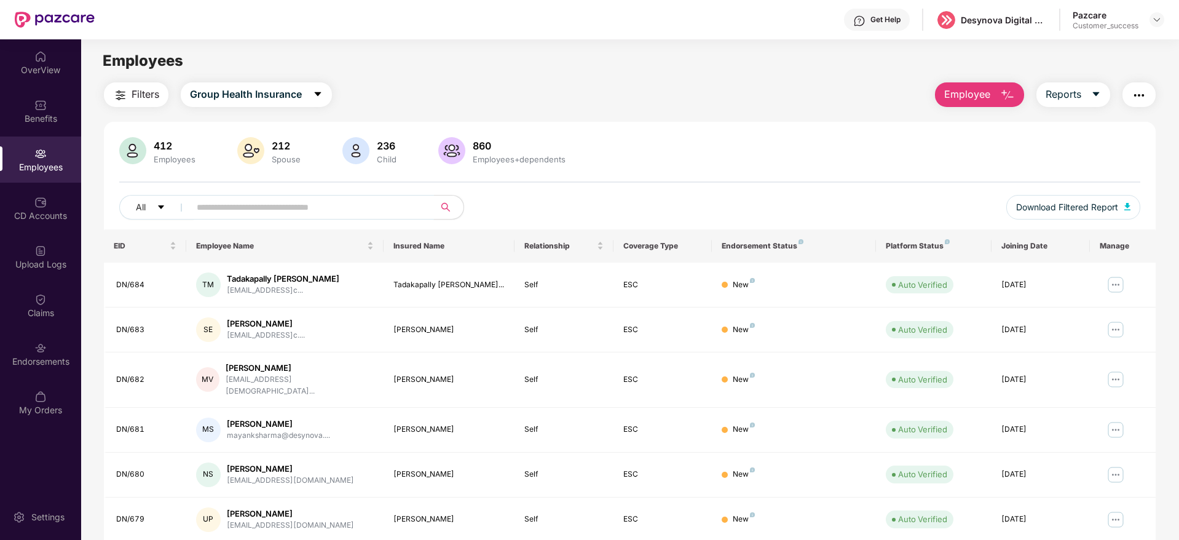
click at [421, 207] on span at bounding box center [423, 207] width 7 height 18
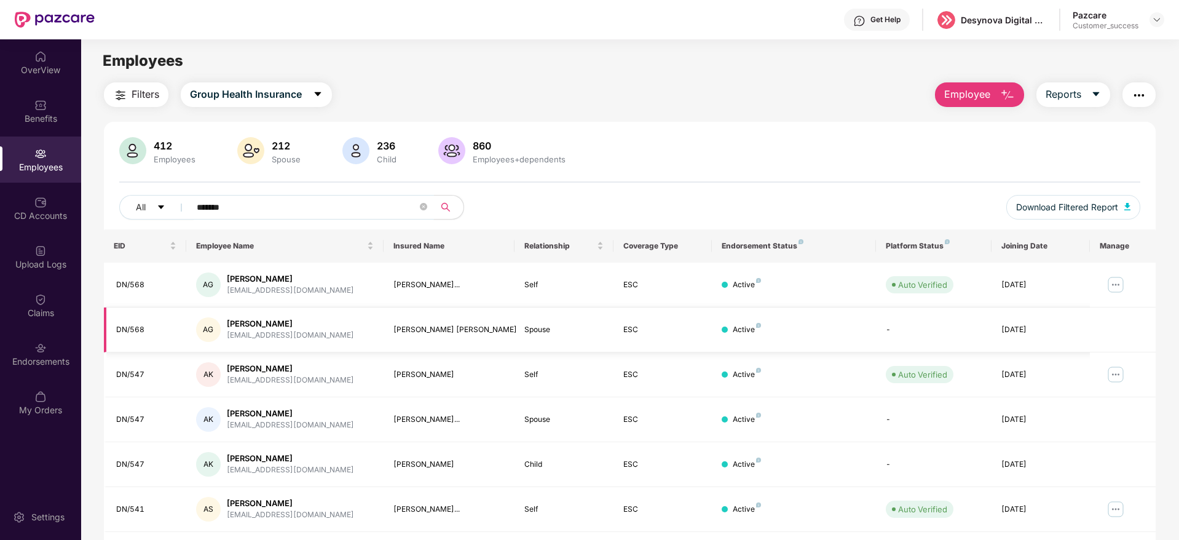
type input "*******"
click at [441, 327] on div "[PERSON_NAME] [PERSON_NAME]" at bounding box center [450, 330] width 112 height 12
click at [1112, 280] on img at bounding box center [1116, 285] width 20 height 20
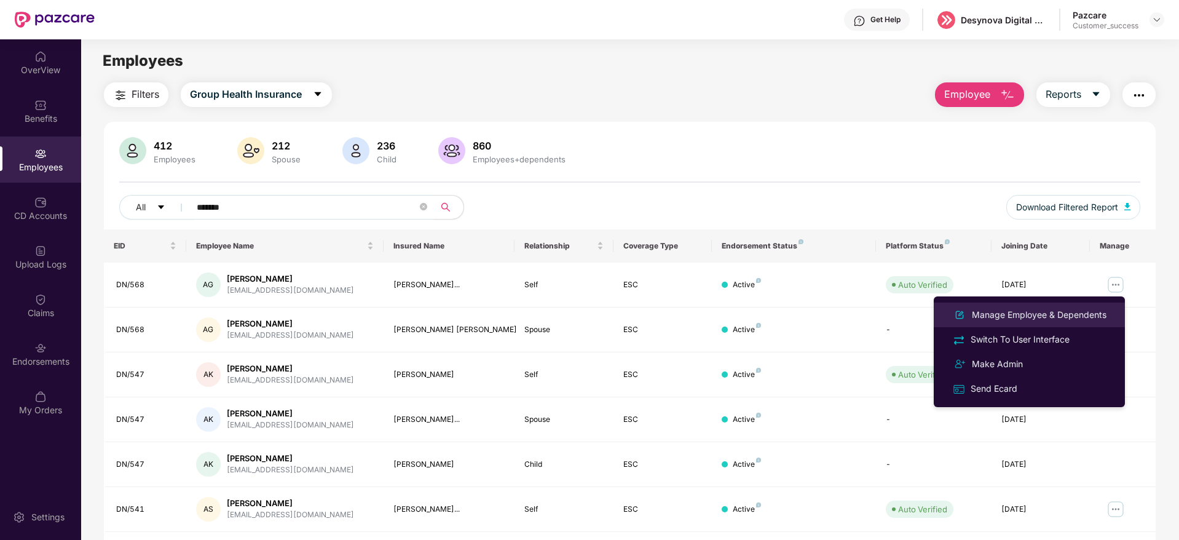
click at [1059, 315] on div "Manage Employee & Dependents" at bounding box center [1040, 315] width 140 height 14
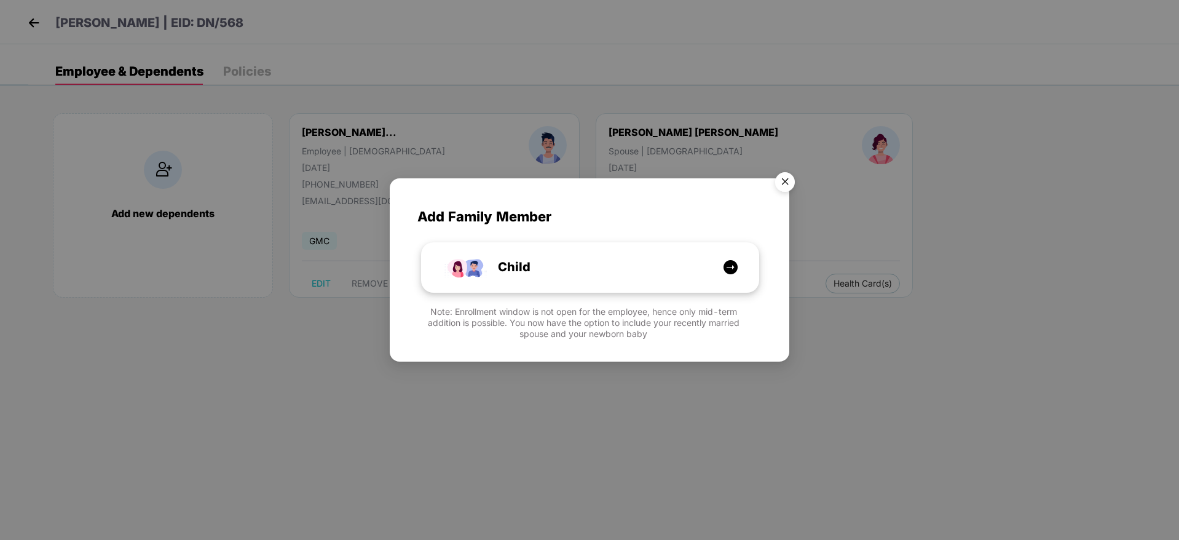
click at [590, 274] on div "Child" at bounding box center [596, 267] width 253 height 19
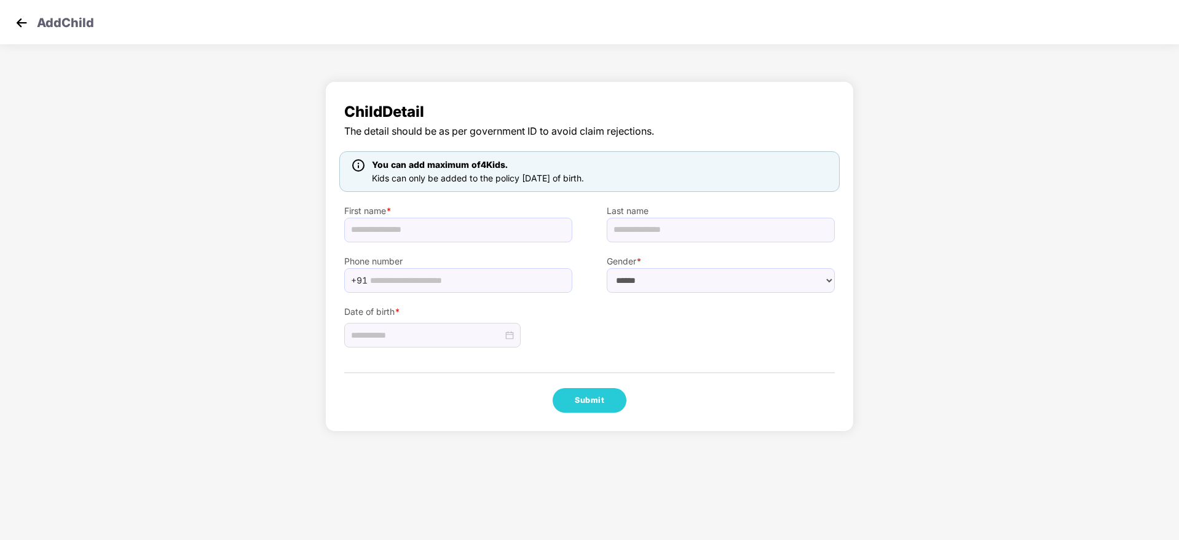
click at [18, 22] on img at bounding box center [21, 23] width 18 height 18
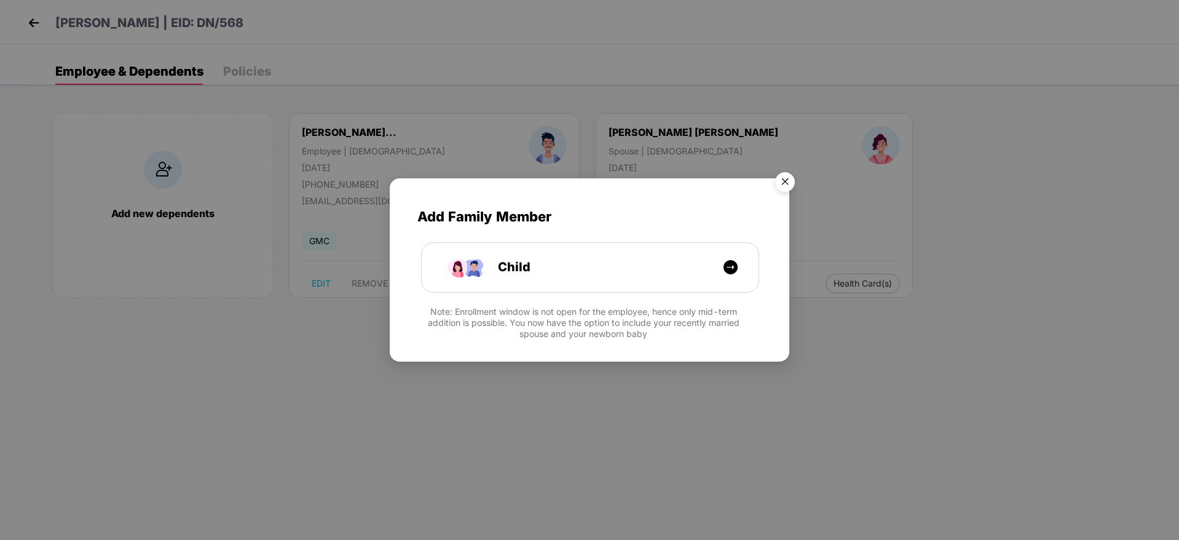
click at [788, 185] on img "Close" at bounding box center [785, 184] width 34 height 34
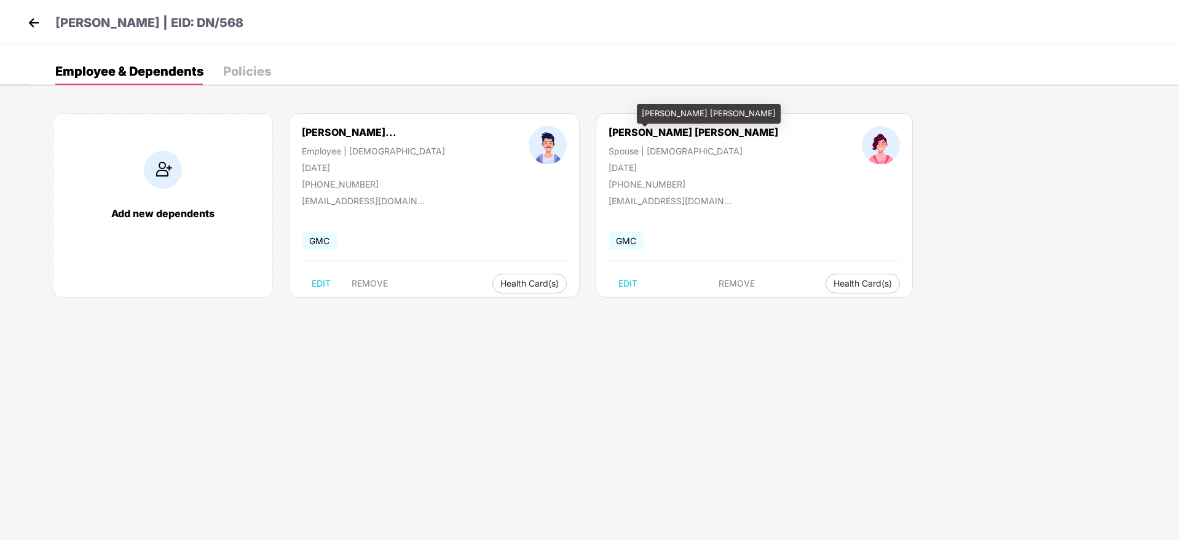
click at [609, 132] on div "[PERSON_NAME] [PERSON_NAME]" at bounding box center [694, 132] width 170 height 12
copy div "[PERSON_NAME] [PERSON_NAME]"
click at [168, 210] on div "Add new dependents" at bounding box center [163, 213] width 194 height 12
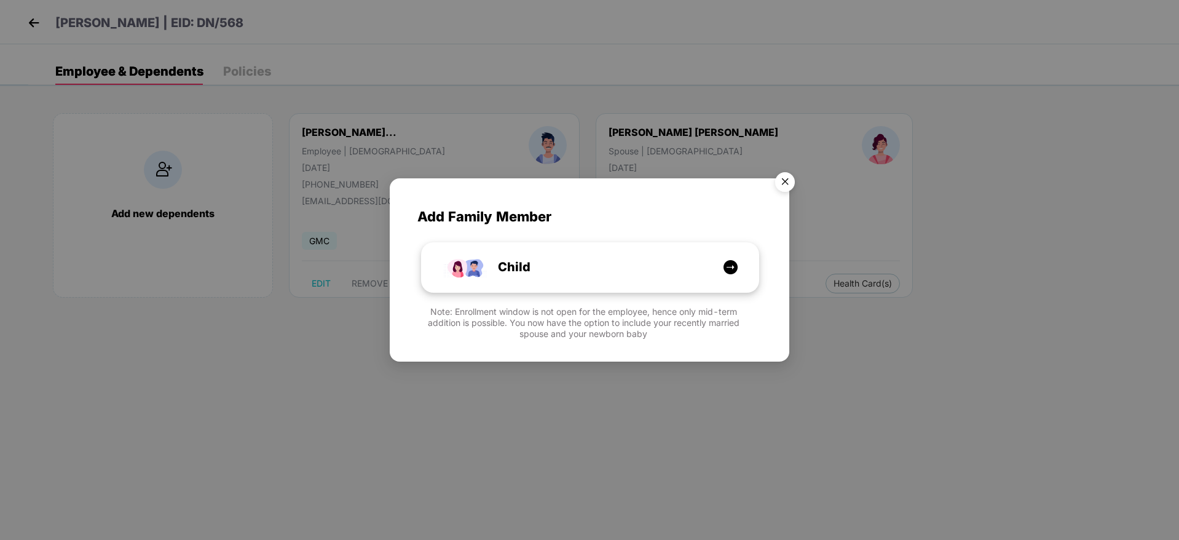
click at [504, 259] on span "Child" at bounding box center [500, 267] width 60 height 19
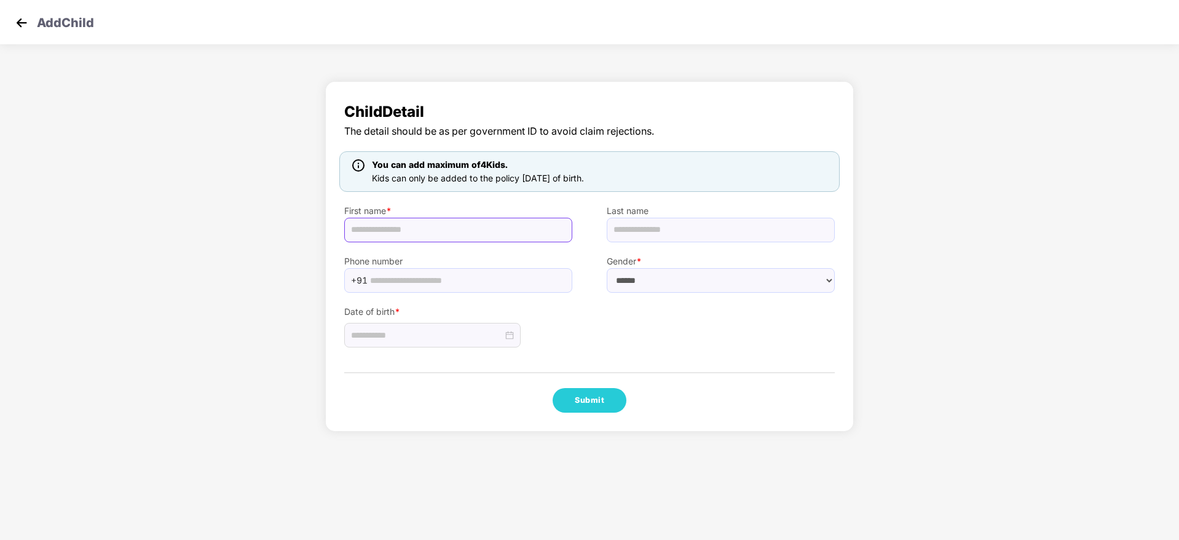
click at [464, 226] on input "text" at bounding box center [458, 230] width 228 height 25
paste input "**********"
click at [685, 330] on div "Date of birth *" at bounding box center [589, 320] width 525 height 55
drag, startPoint x: 420, startPoint y: 228, endPoint x: 523, endPoint y: 233, distance: 102.8
click at [523, 233] on input "**********" at bounding box center [458, 230] width 228 height 25
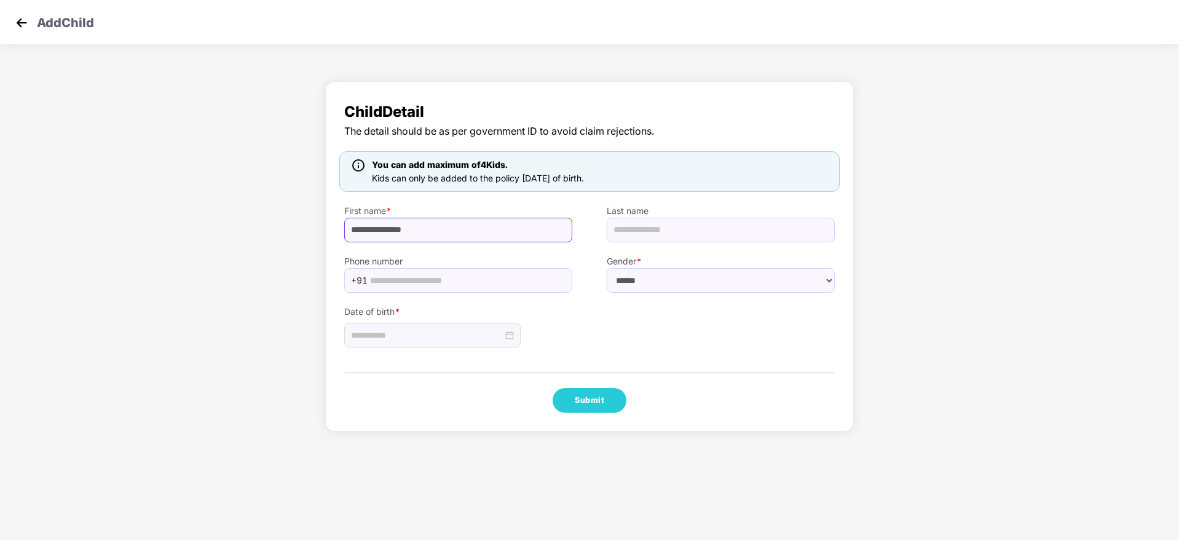
type input "**********"
click at [662, 226] on input "text" at bounding box center [721, 230] width 228 height 25
paste input "**********"
type input "**********"
click at [480, 279] on input "text" at bounding box center [467, 280] width 195 height 18
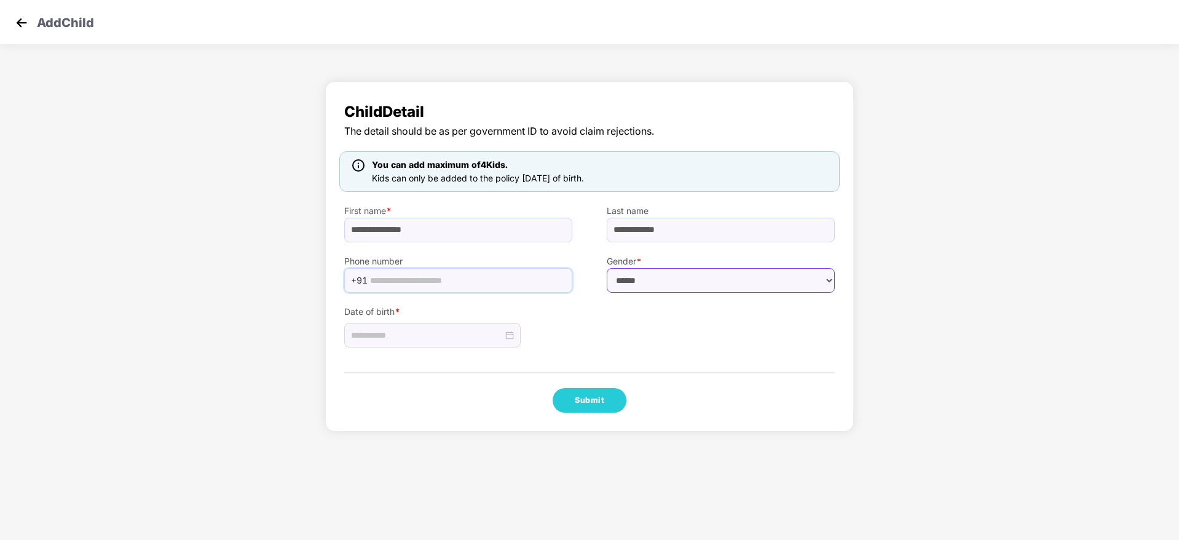
click at [672, 277] on select "****** **** ******" at bounding box center [721, 280] width 228 height 25
drag, startPoint x: 682, startPoint y: 284, endPoint x: 682, endPoint y: 291, distance: 7.4
click at [682, 284] on select "****** **** ******" at bounding box center [721, 280] width 228 height 25
select select "******"
click at [607, 268] on select "****** **** ******" at bounding box center [721, 280] width 228 height 25
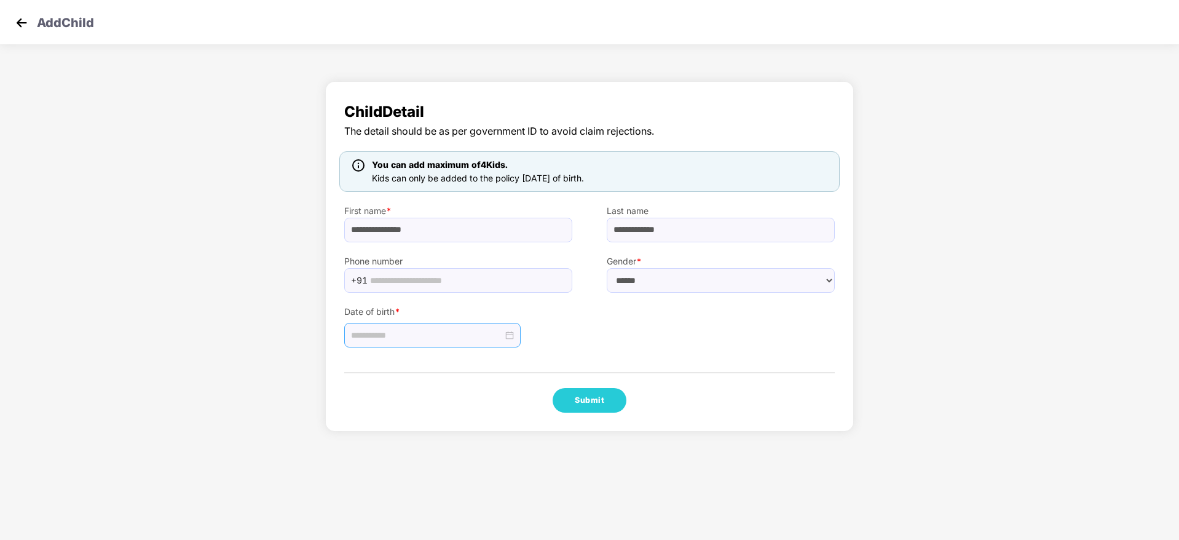
click at [411, 338] on input at bounding box center [427, 335] width 152 height 14
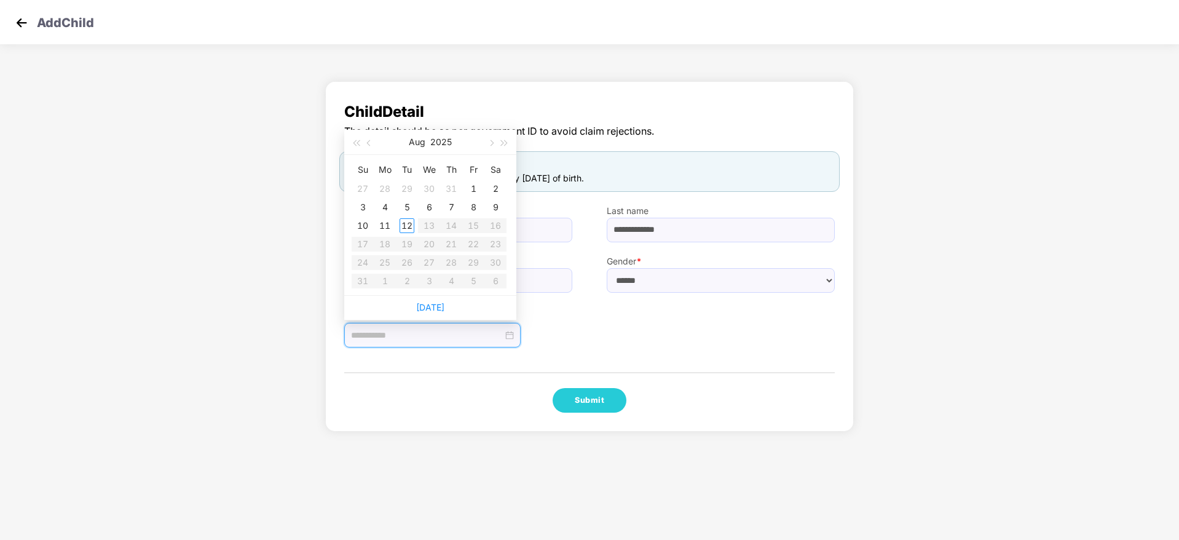
type input "**********"
click at [365, 141] on button "button" at bounding box center [370, 142] width 14 height 25
type input "**********"
click at [387, 227] on div "14" at bounding box center [385, 225] width 15 height 15
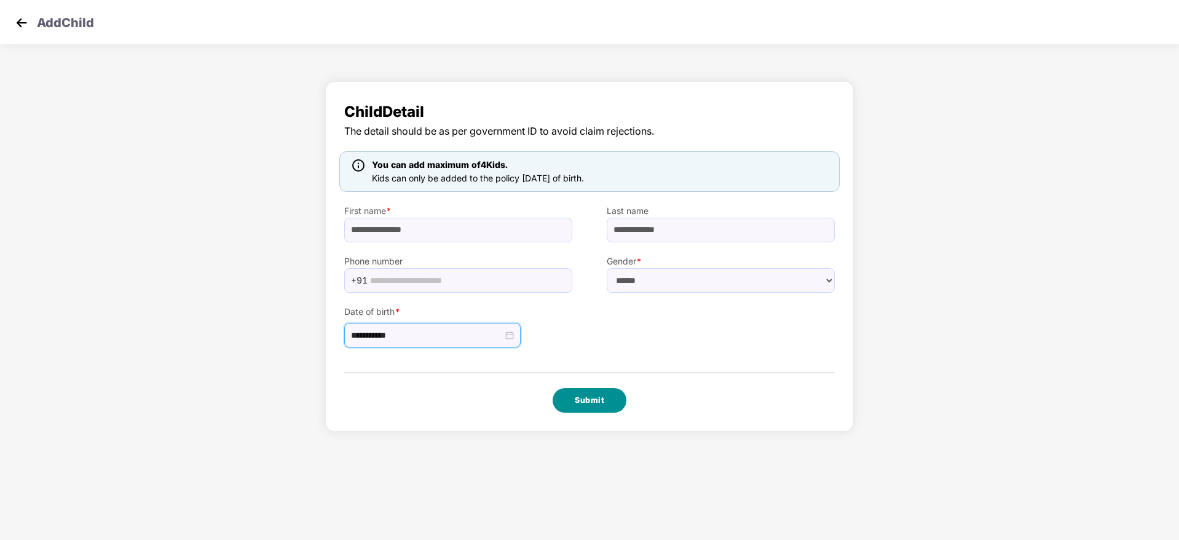
click at [571, 390] on button "Submit" at bounding box center [590, 400] width 74 height 25
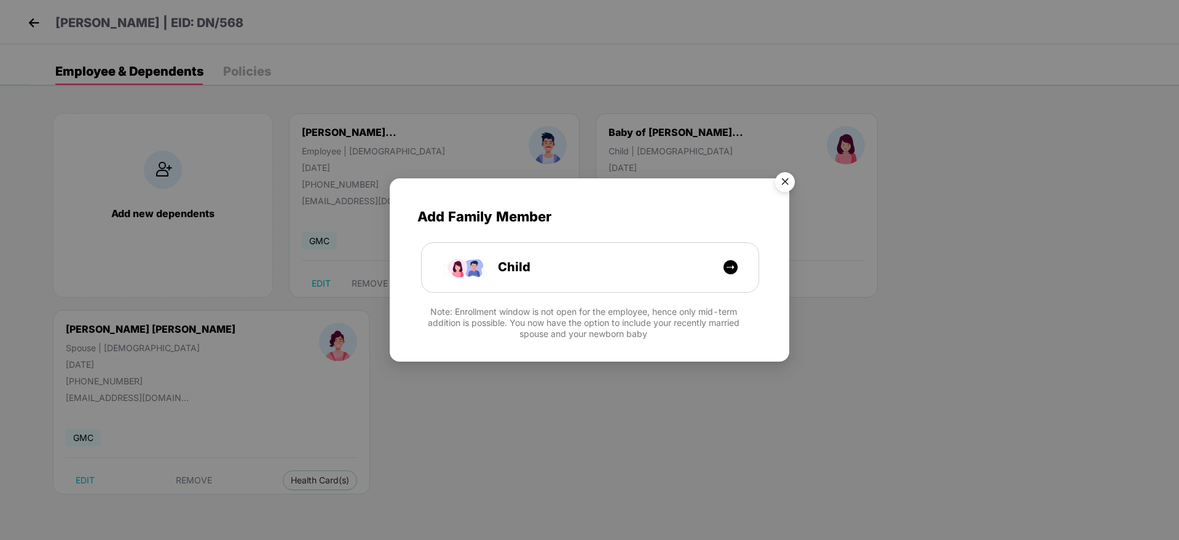
click at [789, 181] on img "Close" at bounding box center [785, 184] width 34 height 34
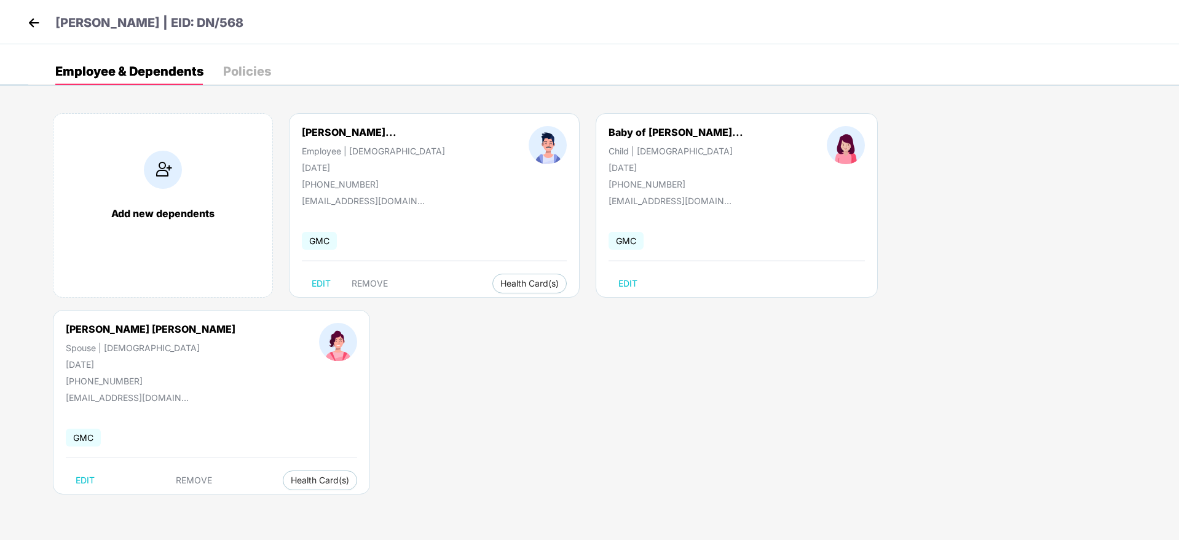
click at [243, 25] on p "[PERSON_NAME] | EID: DN/568" at bounding box center [149, 23] width 188 height 19
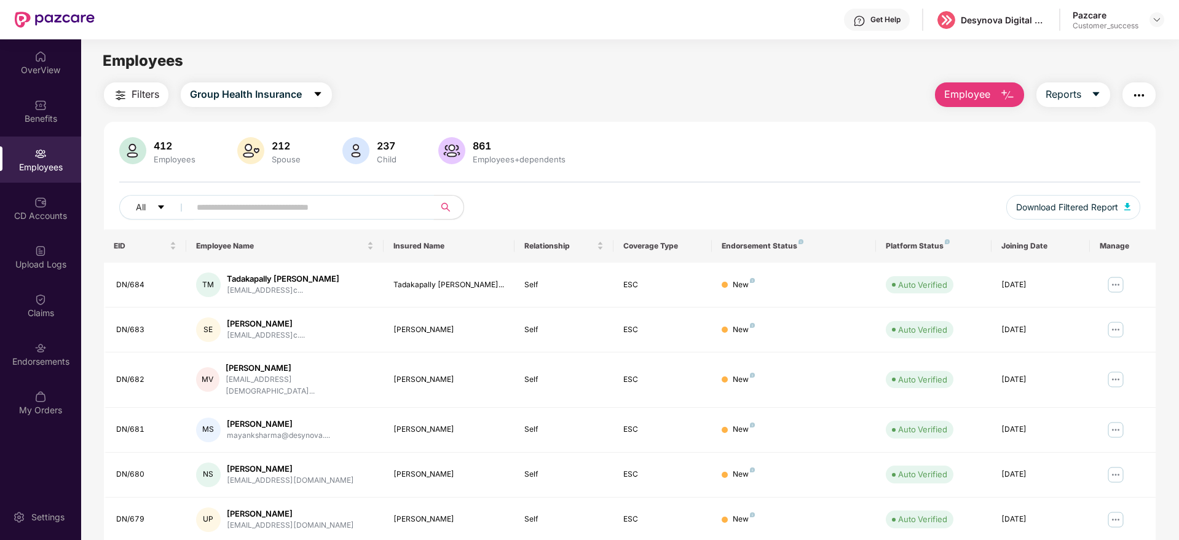
click at [342, 195] on span at bounding box center [308, 207] width 252 height 25
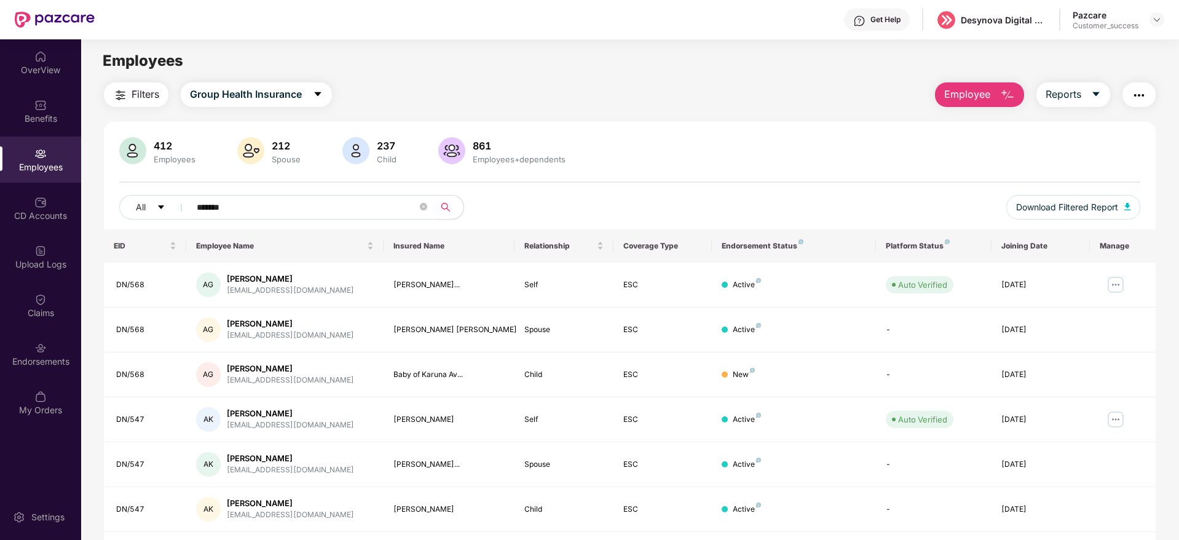
type input "*******"
click at [994, 39] on div "Get Help Desynova Digital private limited Pazcare Customer_success" at bounding box center [630, 19] width 1070 height 39
click at [992, 25] on div "Desynova Digital private limited" at bounding box center [1004, 20] width 86 height 12
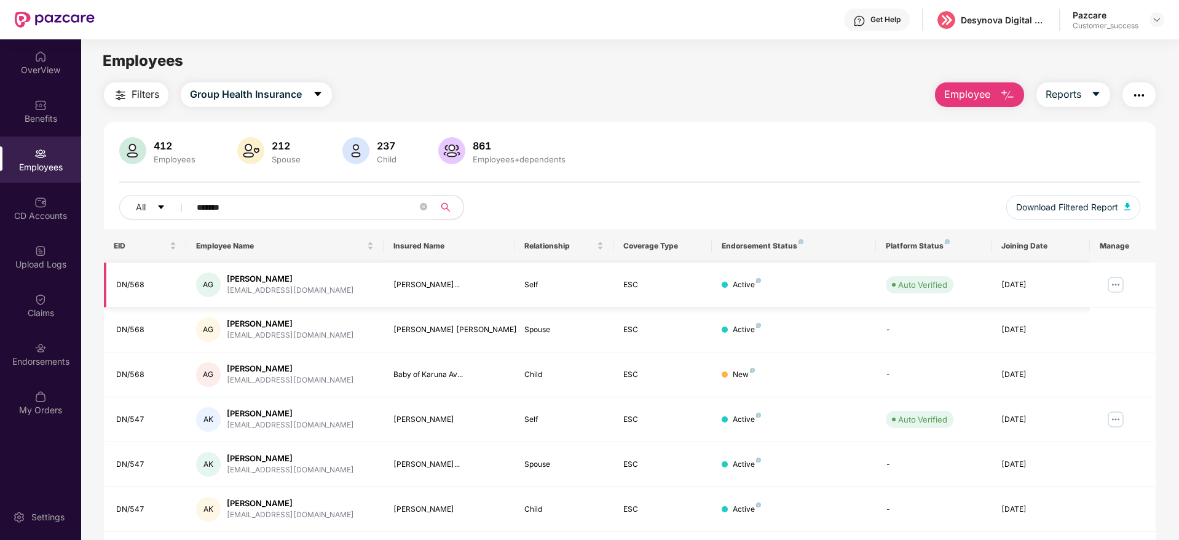
click at [129, 283] on div "DN/568" at bounding box center [146, 285] width 60 height 12
copy div "DN/568"
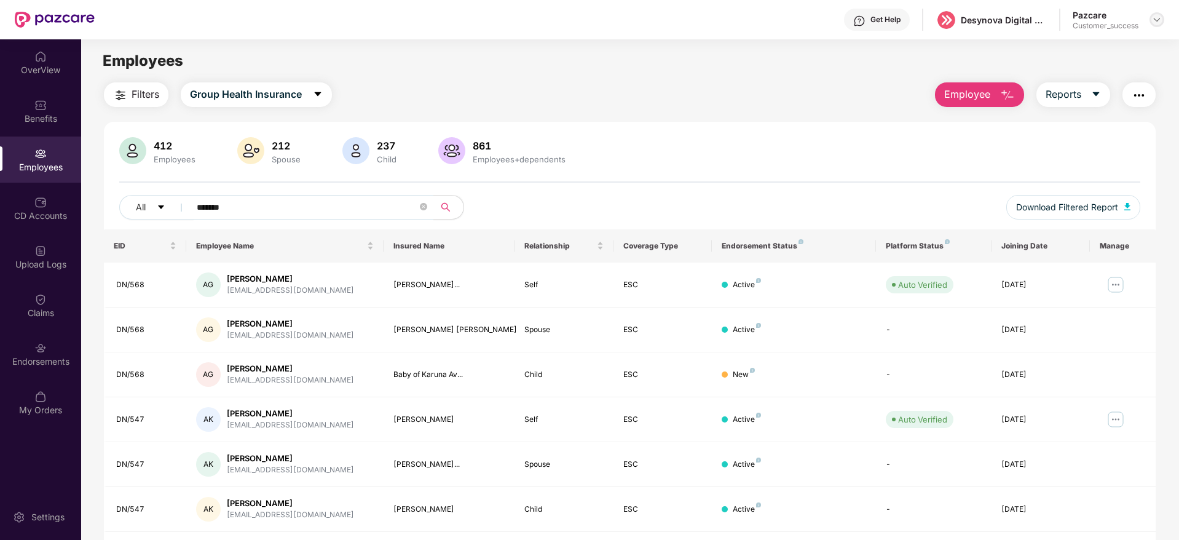
click at [1157, 25] on div at bounding box center [1157, 19] width 15 height 15
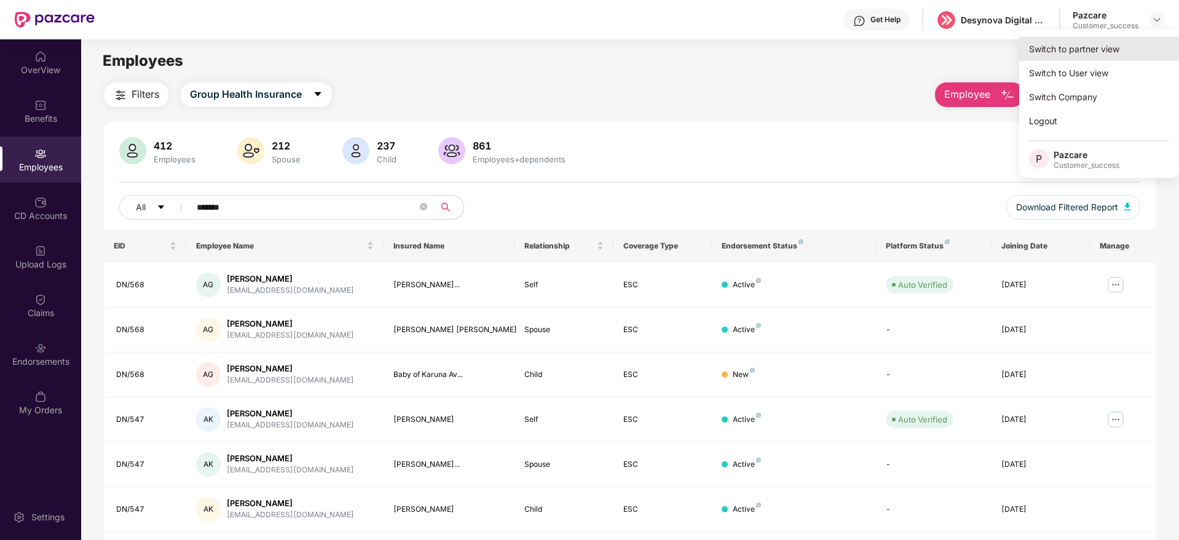
click at [1147, 43] on div "Switch to partner view" at bounding box center [1099, 49] width 160 height 24
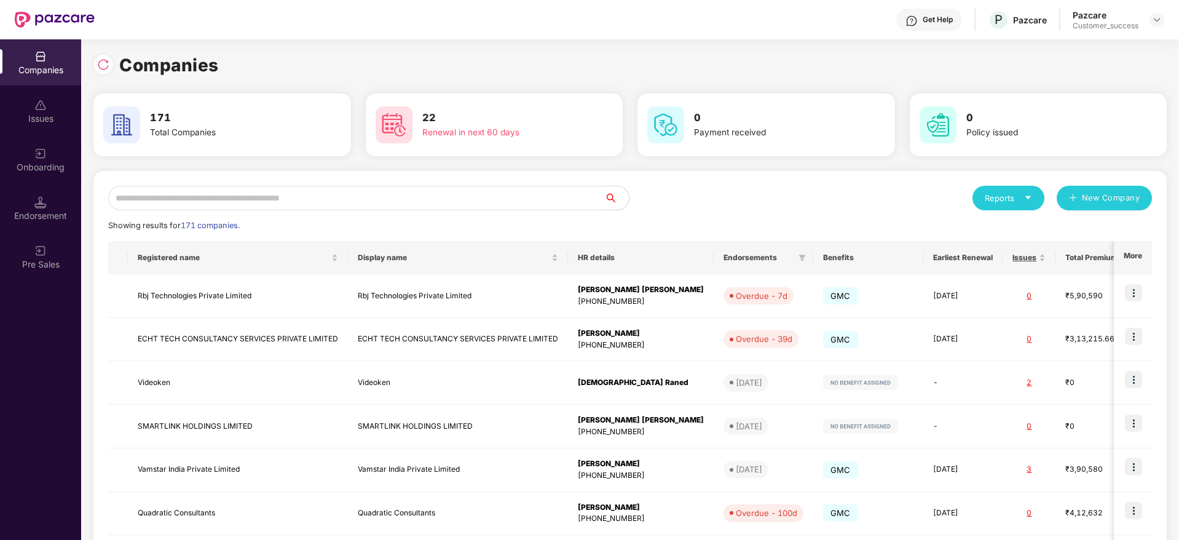
click at [500, 212] on div "Reports New Company Showing results for 171 companies. Registered name Display …" at bounding box center [630, 470] width 1044 height 568
click at [505, 193] on input "text" at bounding box center [356, 198] width 496 height 25
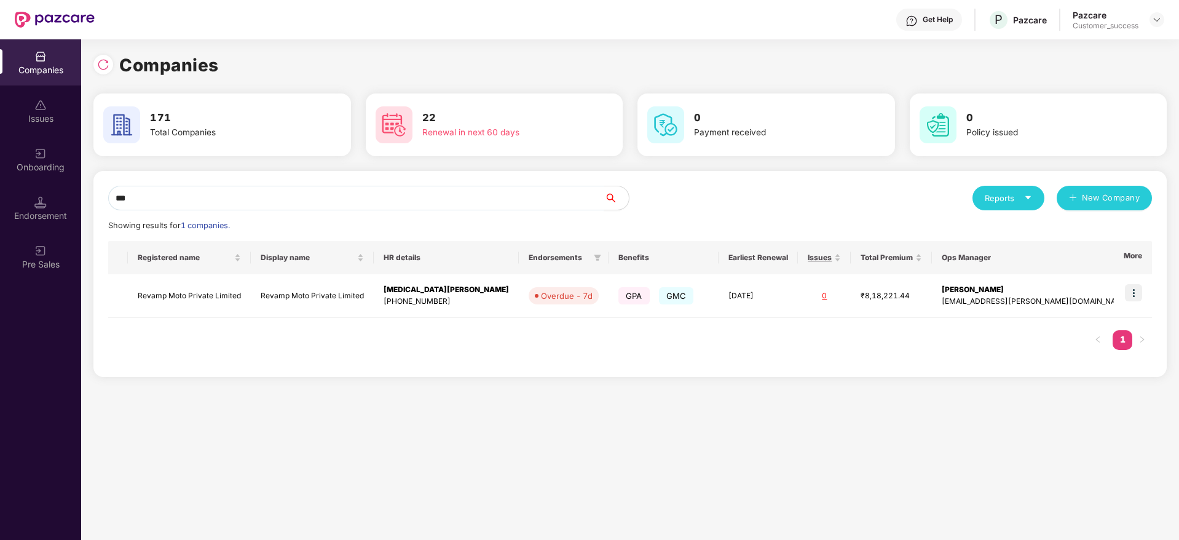
type input "****"
click at [470, 312] on td "[MEDICAL_DATA][PERSON_NAME] [PHONE_NUMBER]" at bounding box center [446, 296] width 145 height 44
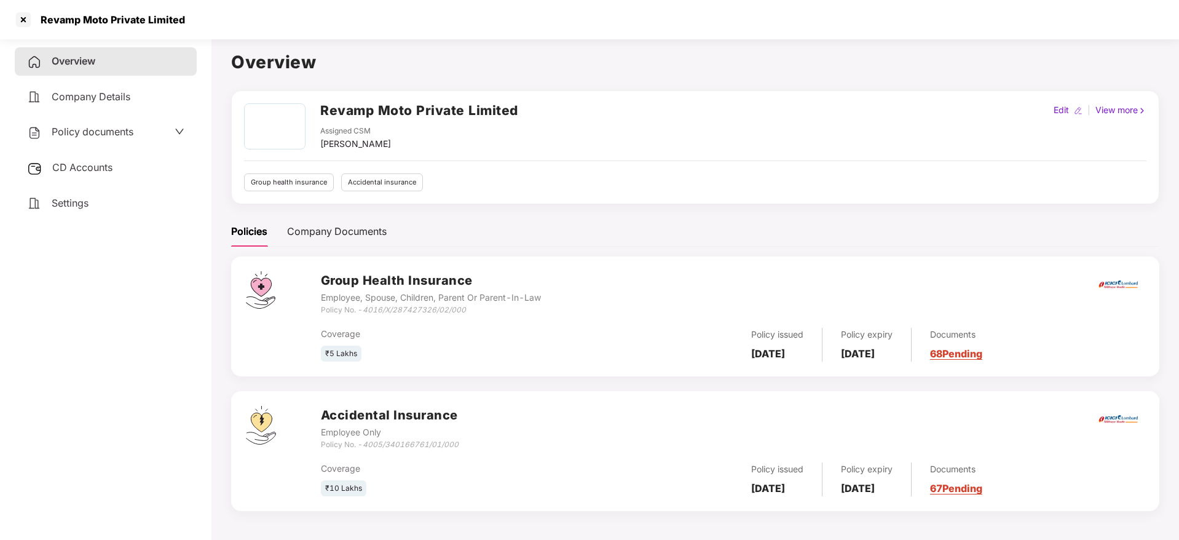
click at [95, 139] on div "Policy documents" at bounding box center [80, 132] width 106 height 16
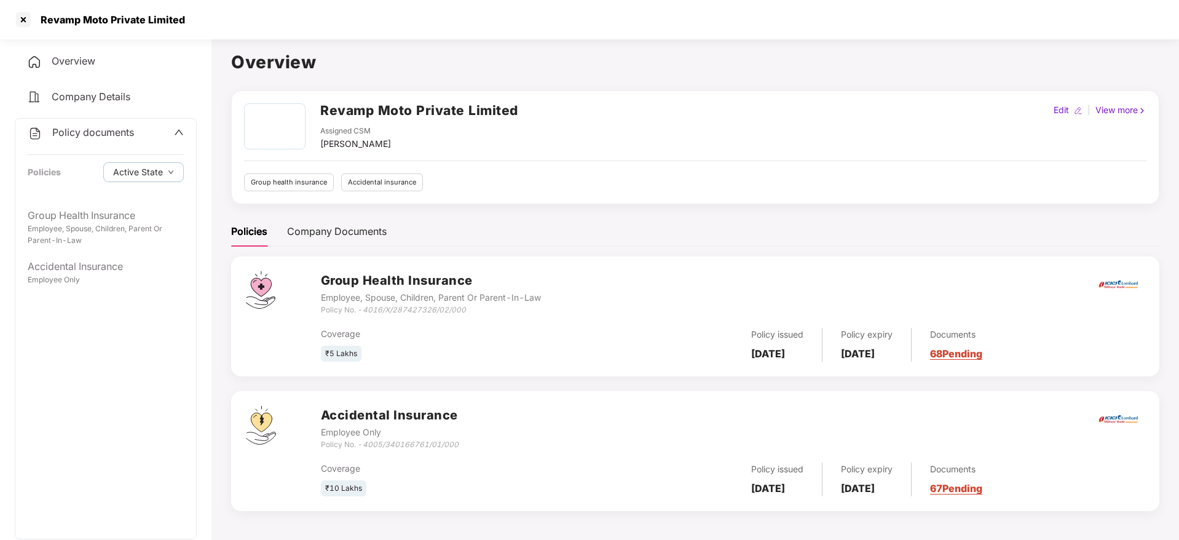
click at [111, 195] on div "Policy documents Policies Active State" at bounding box center [105, 160] width 181 height 83
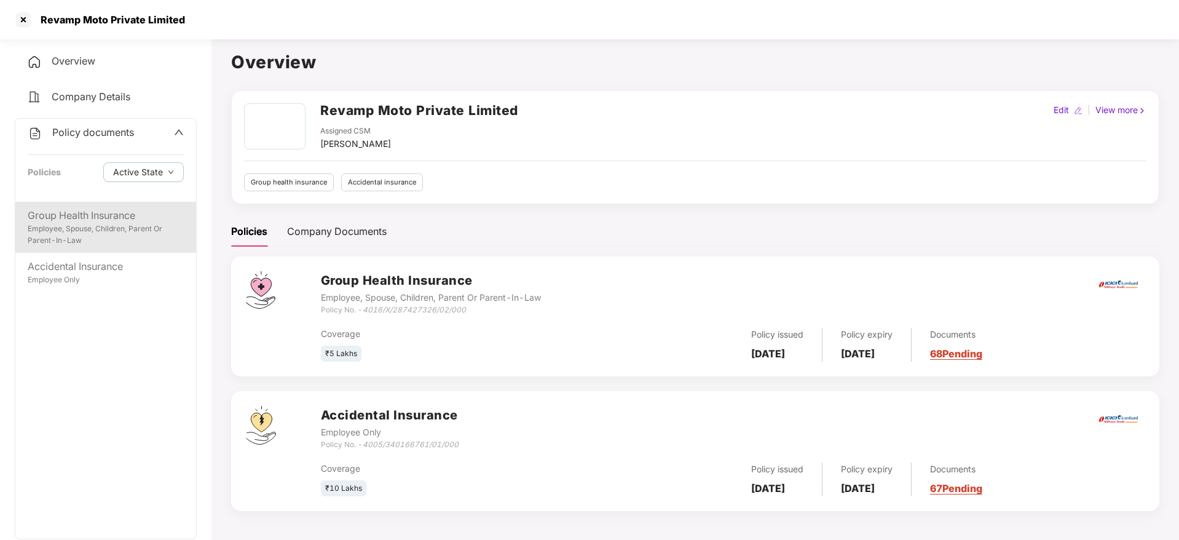
click at [113, 212] on div "Group Health Insurance" at bounding box center [106, 215] width 156 height 15
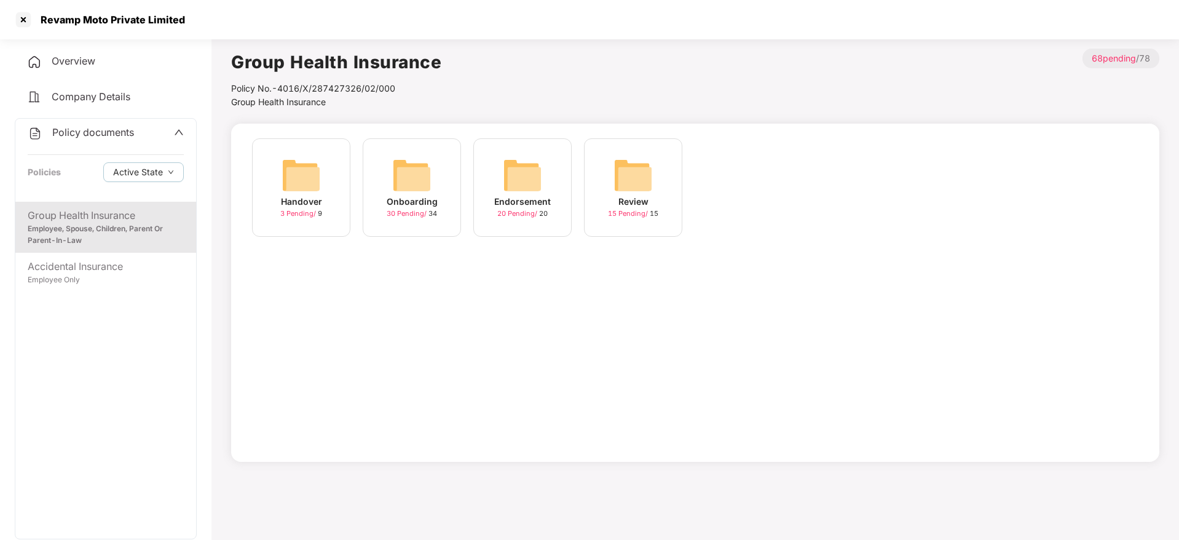
click at [398, 162] on img at bounding box center [411, 175] width 39 height 39
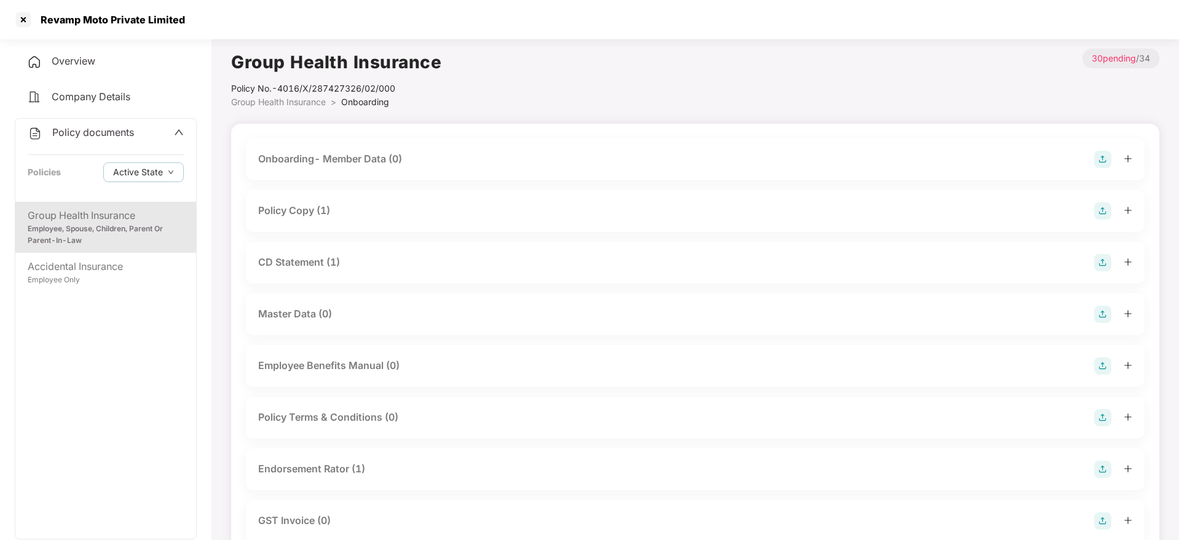
click at [344, 204] on div "Policy Copy (1)" at bounding box center [695, 210] width 874 height 17
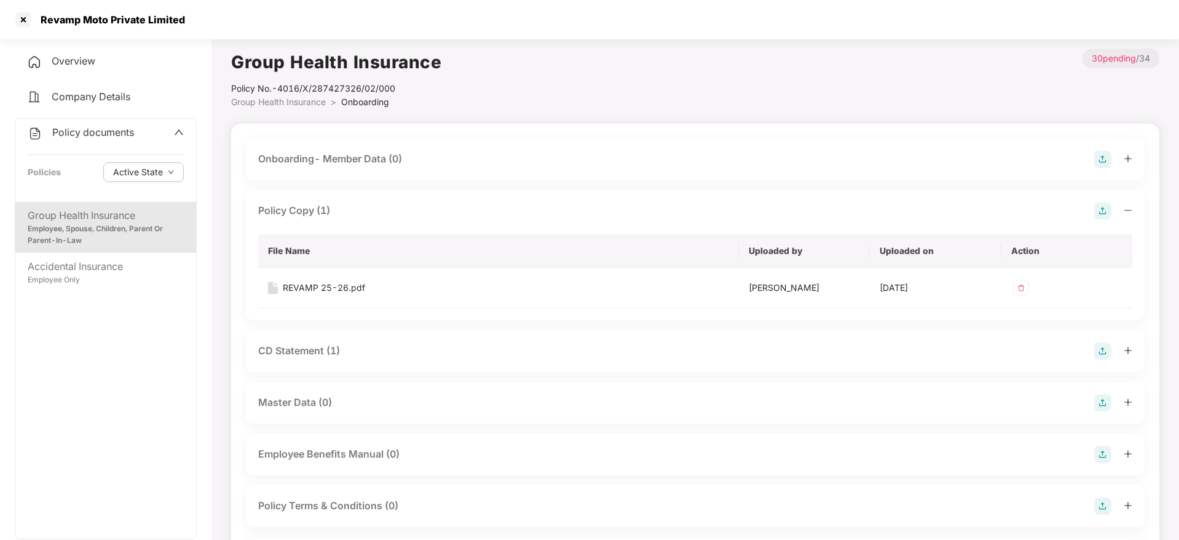
click at [344, 205] on div "Policy Copy (1)" at bounding box center [695, 210] width 874 height 17
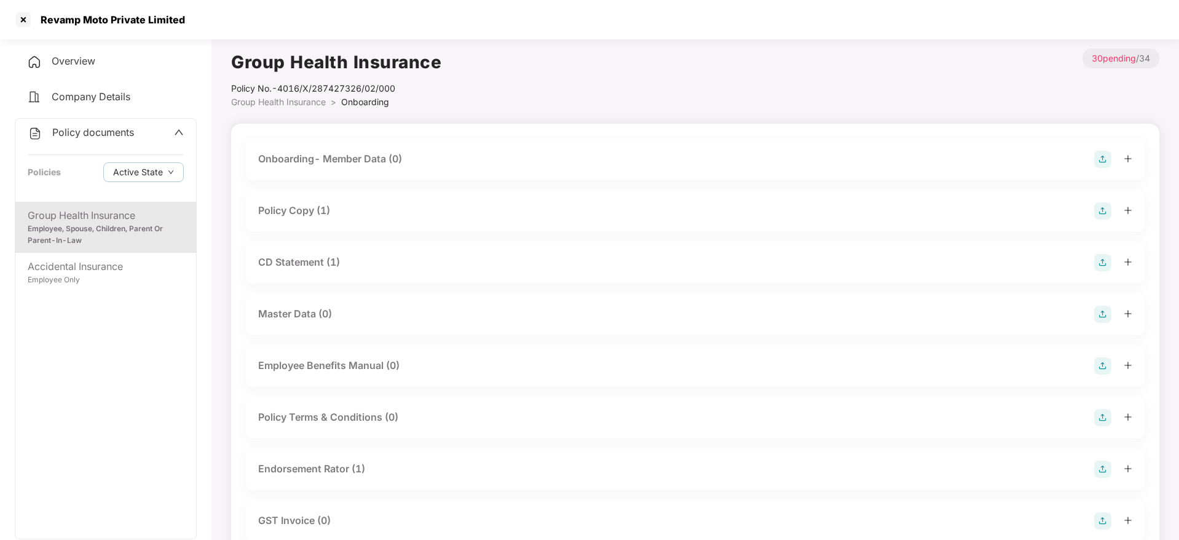
click at [370, 213] on div "Policy Copy (1)" at bounding box center [695, 210] width 874 height 17
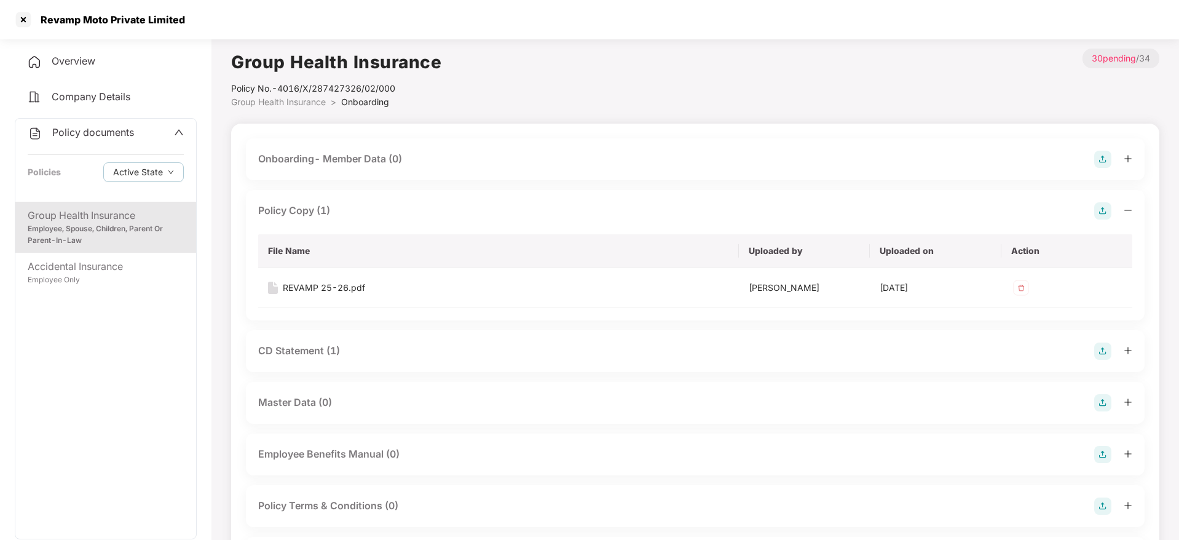
click at [1104, 215] on img at bounding box center [1102, 210] width 17 height 17
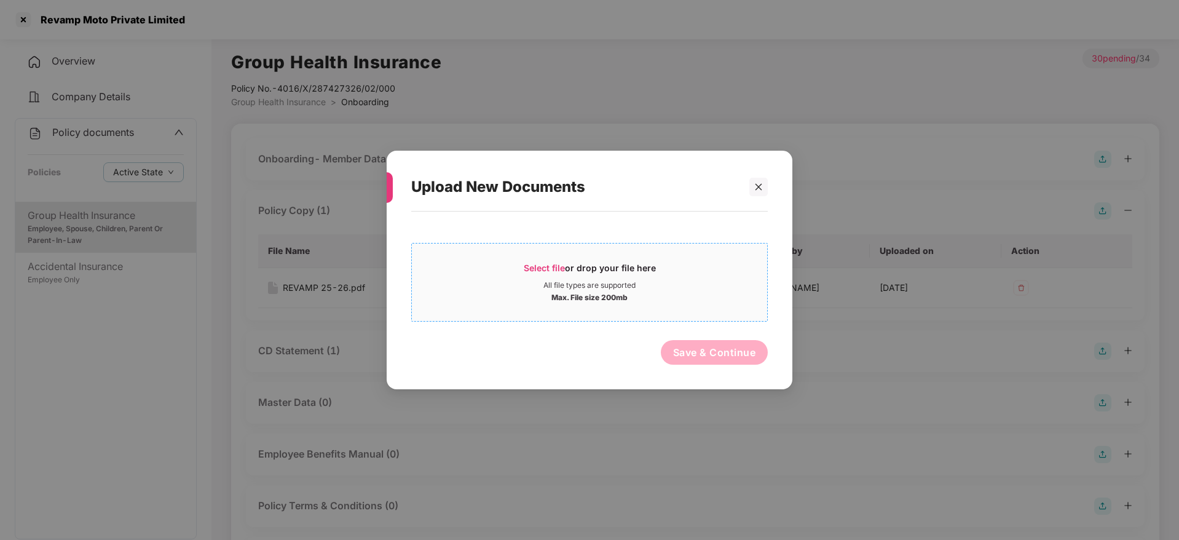
click at [681, 269] on div "Select file or drop your file here" at bounding box center [589, 271] width 355 height 18
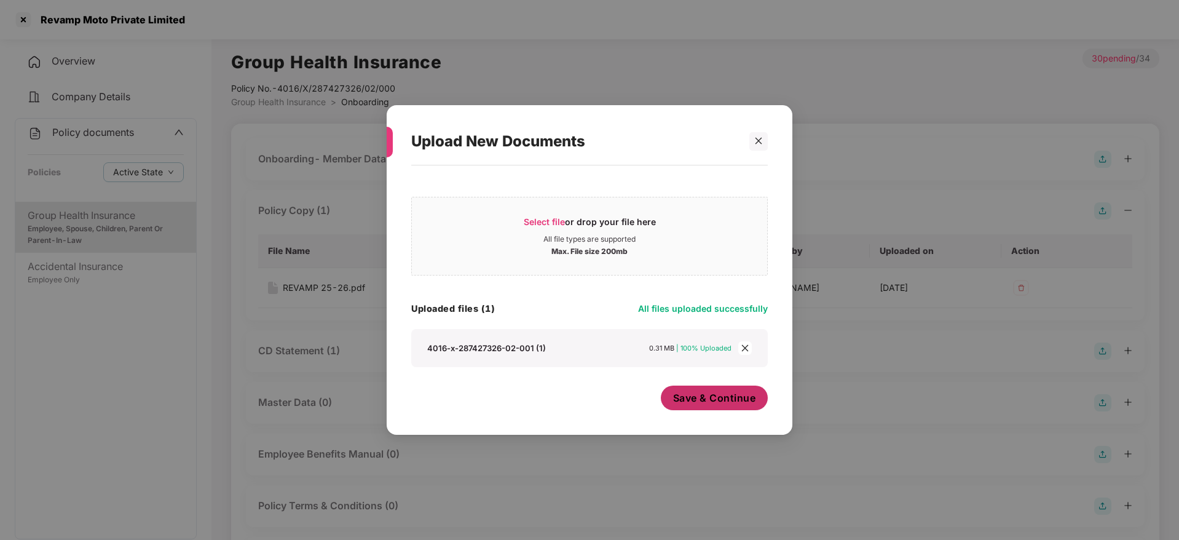
click at [737, 396] on span "Save & Continue" at bounding box center [714, 398] width 83 height 14
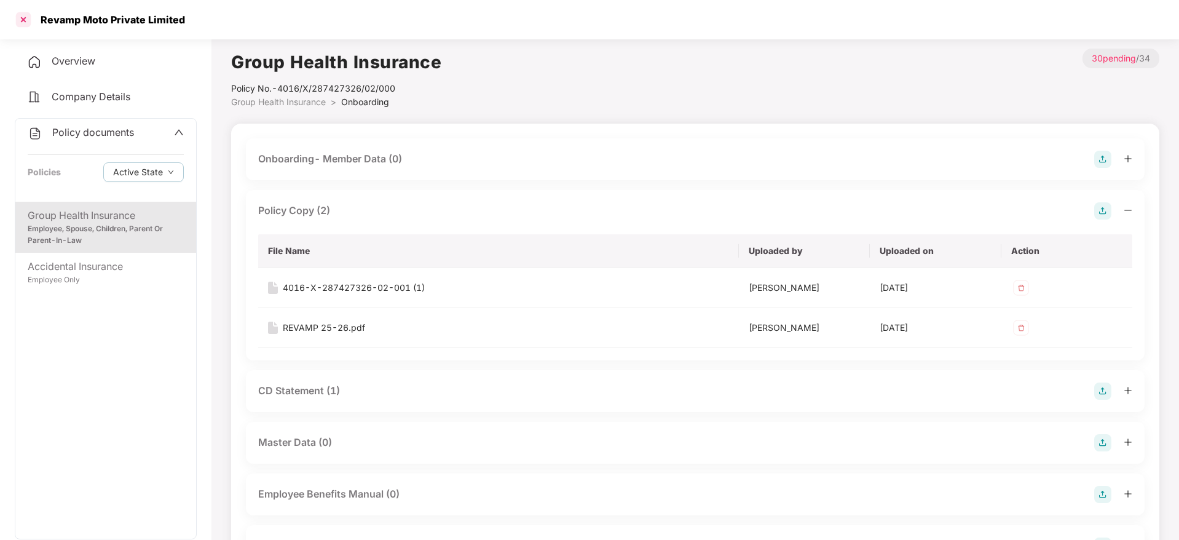
click at [14, 15] on div "Revamp Moto Private Limited" at bounding box center [589, 19] width 1179 height 39
click at [23, 16] on div at bounding box center [24, 20] width 20 height 20
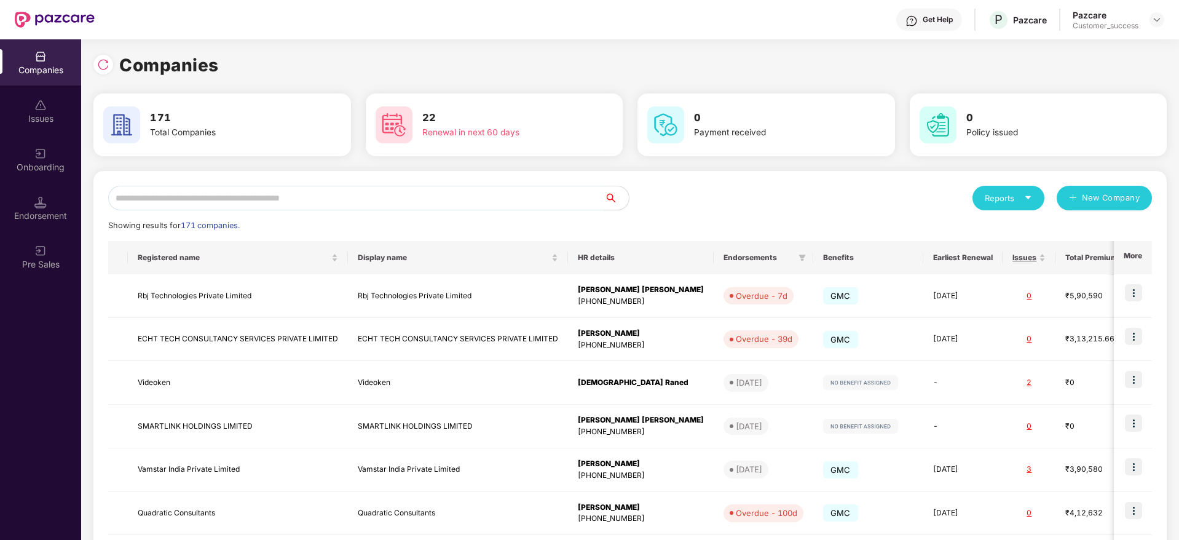
click at [283, 192] on input "text" at bounding box center [356, 198] width 496 height 25
paste input "*******"
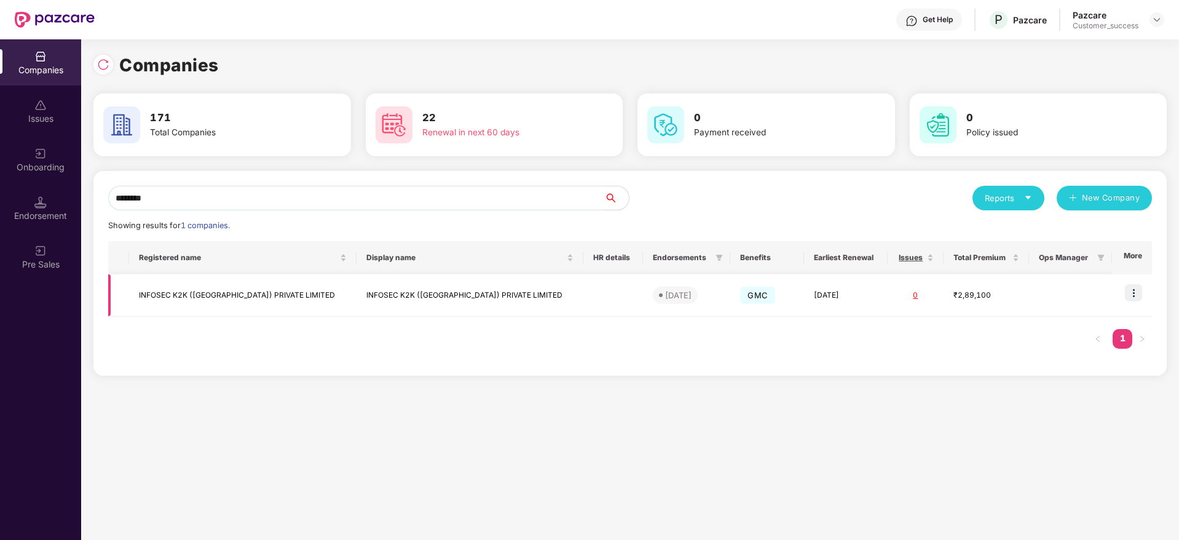
type input "*******"
click at [1134, 292] on img at bounding box center [1133, 292] width 17 height 17
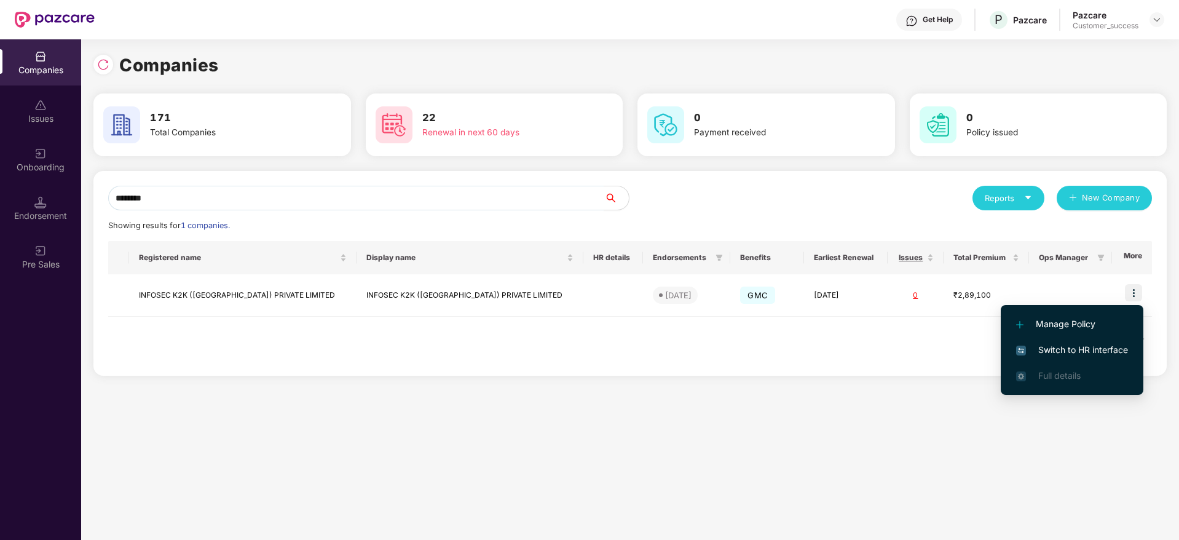
click at [1117, 356] on span "Switch to HR interface" at bounding box center [1072, 350] width 112 height 14
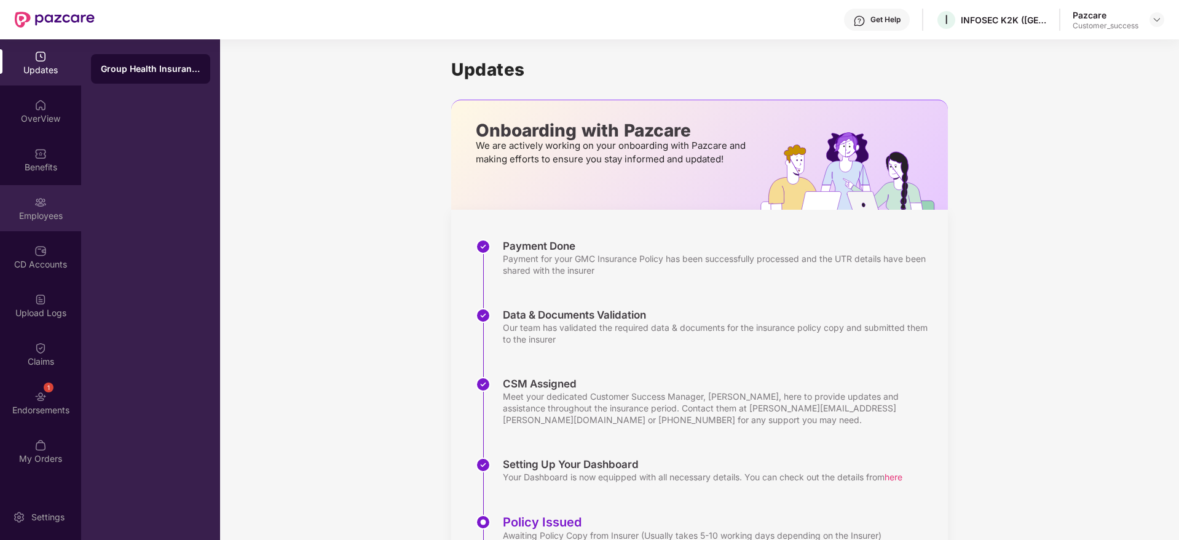
click at [31, 199] on div "Employees" at bounding box center [40, 208] width 81 height 46
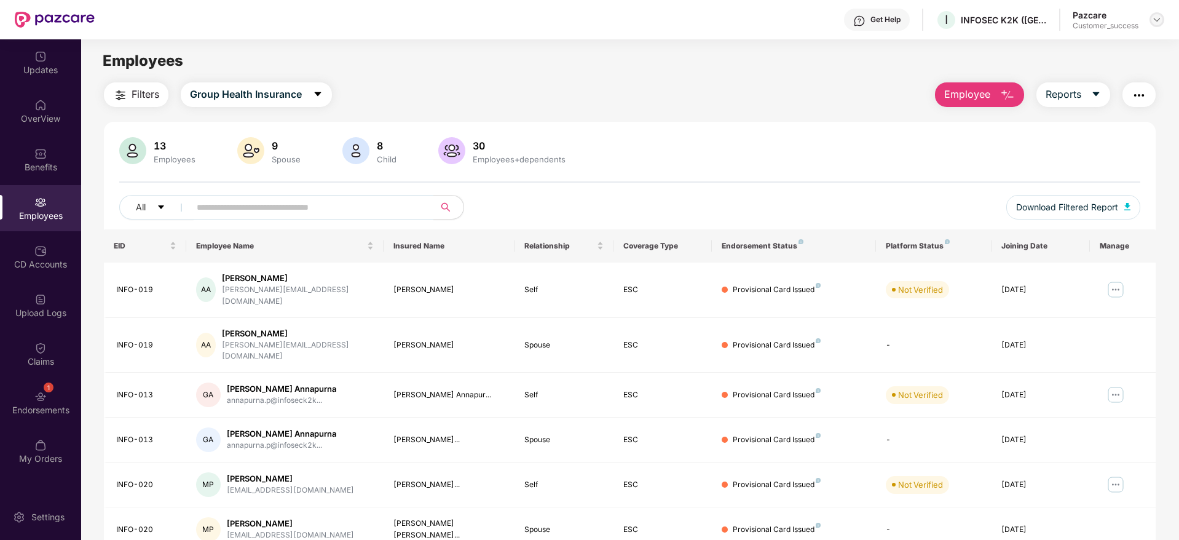
click at [1157, 18] on img at bounding box center [1157, 20] width 10 height 10
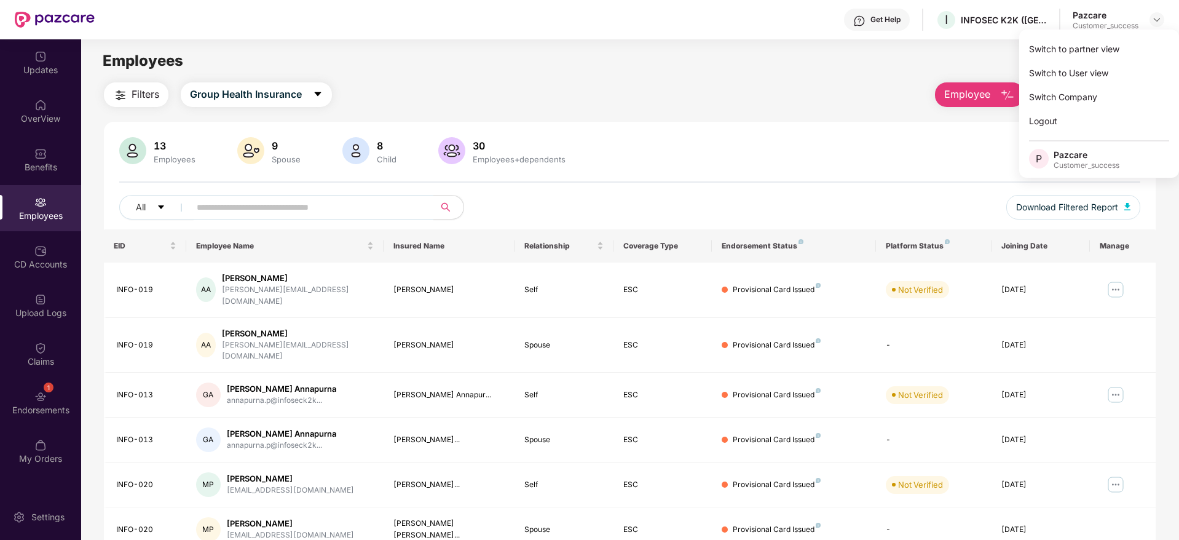
click at [1150, 34] on div "Switch to partner view Switch to User view Switch Company Logout P Pazcare Cust…" at bounding box center [1099, 104] width 160 height 148
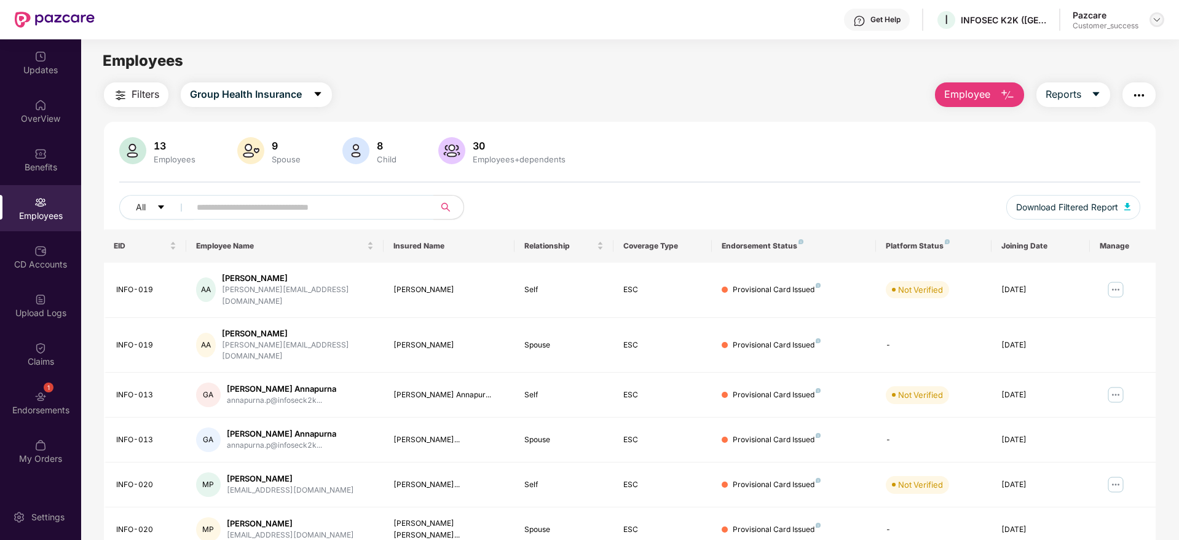
click at [1153, 22] on img at bounding box center [1157, 20] width 10 height 10
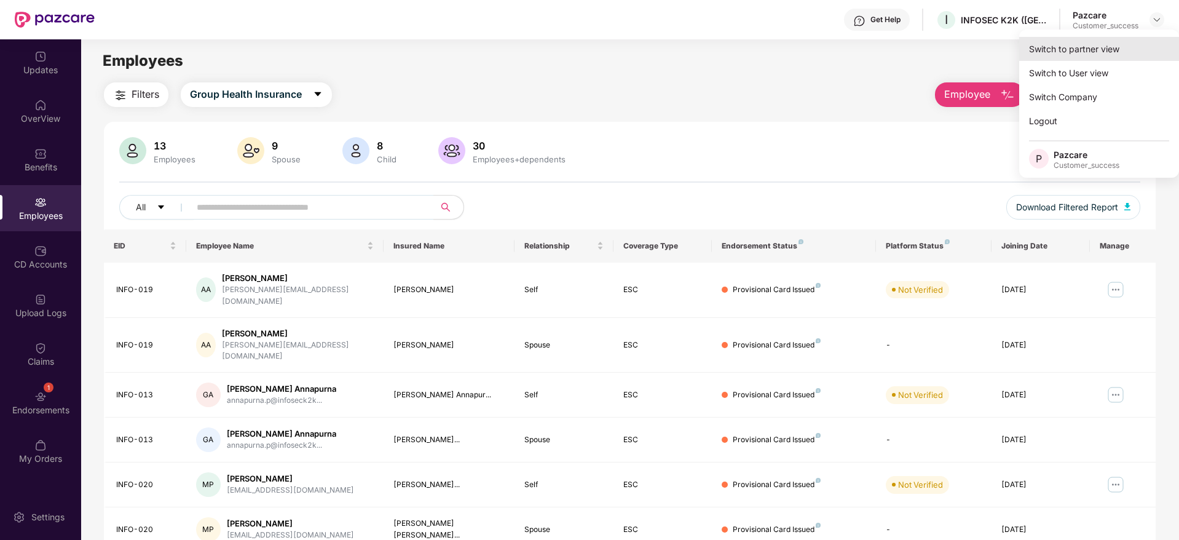
click at [1141, 49] on div "Switch to partner view" at bounding box center [1099, 49] width 160 height 24
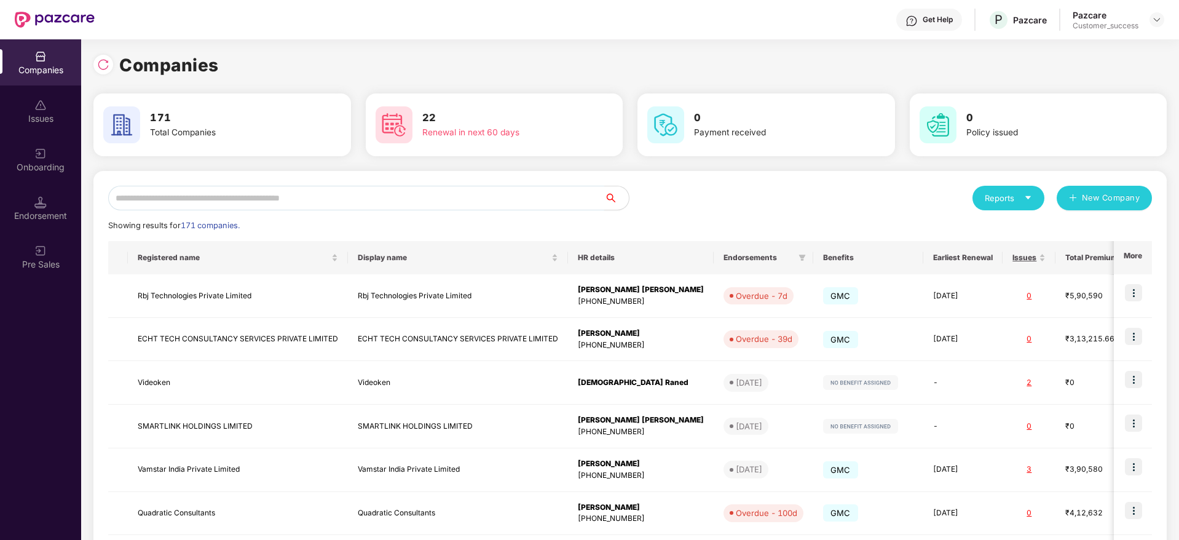
click at [331, 210] on input "text" at bounding box center [356, 198] width 496 height 25
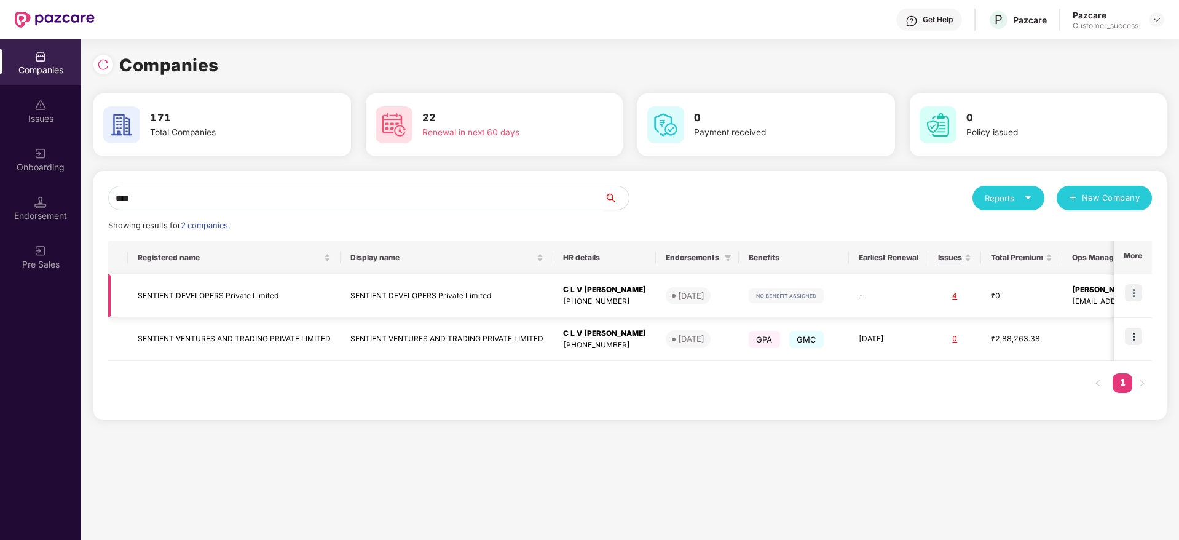
type input "****"
click at [1132, 291] on img at bounding box center [1133, 292] width 17 height 17
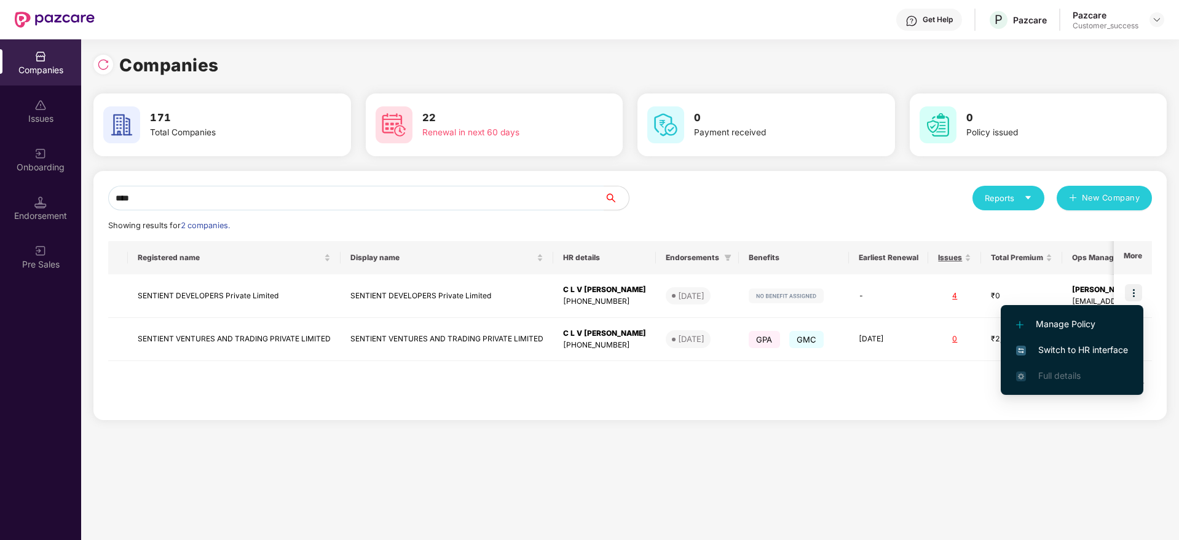
click at [1090, 350] on span "Switch to HR interface" at bounding box center [1072, 350] width 112 height 14
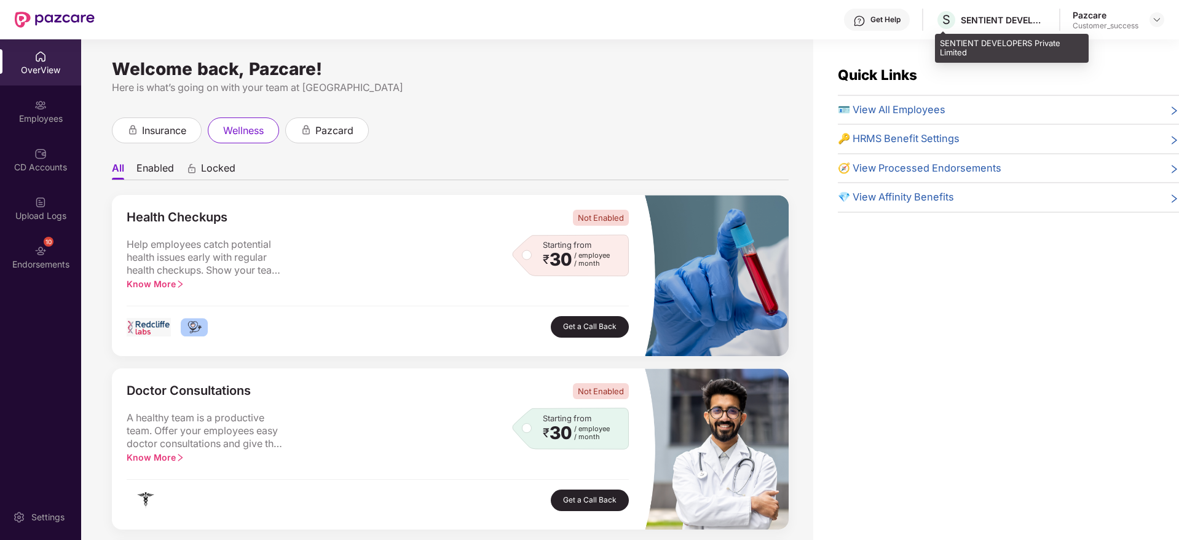
click at [996, 23] on div "SENTIENT DEVELOPERS Private Limited" at bounding box center [1004, 20] width 86 height 12
click at [1154, 17] on img at bounding box center [1157, 20] width 10 height 10
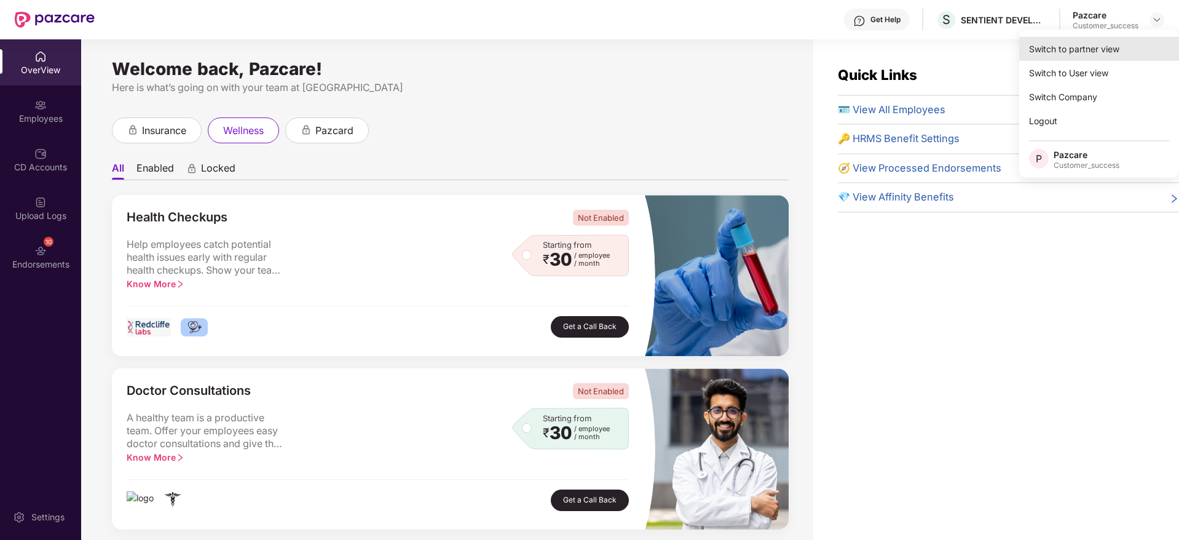
click at [1122, 47] on div "Switch to partner view" at bounding box center [1099, 49] width 160 height 24
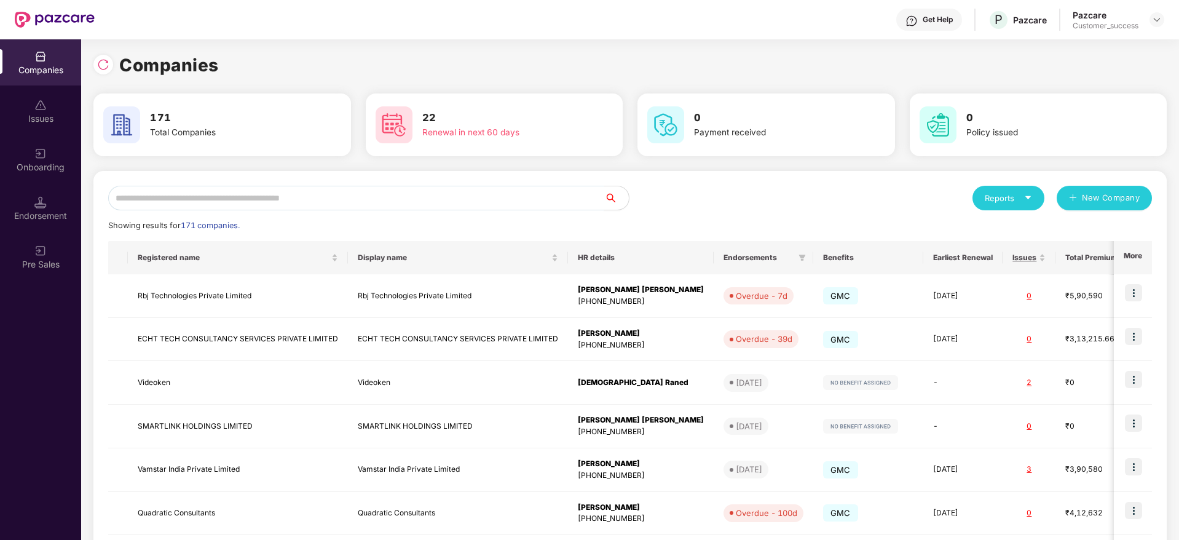
click at [542, 203] on input "text" at bounding box center [356, 198] width 496 height 25
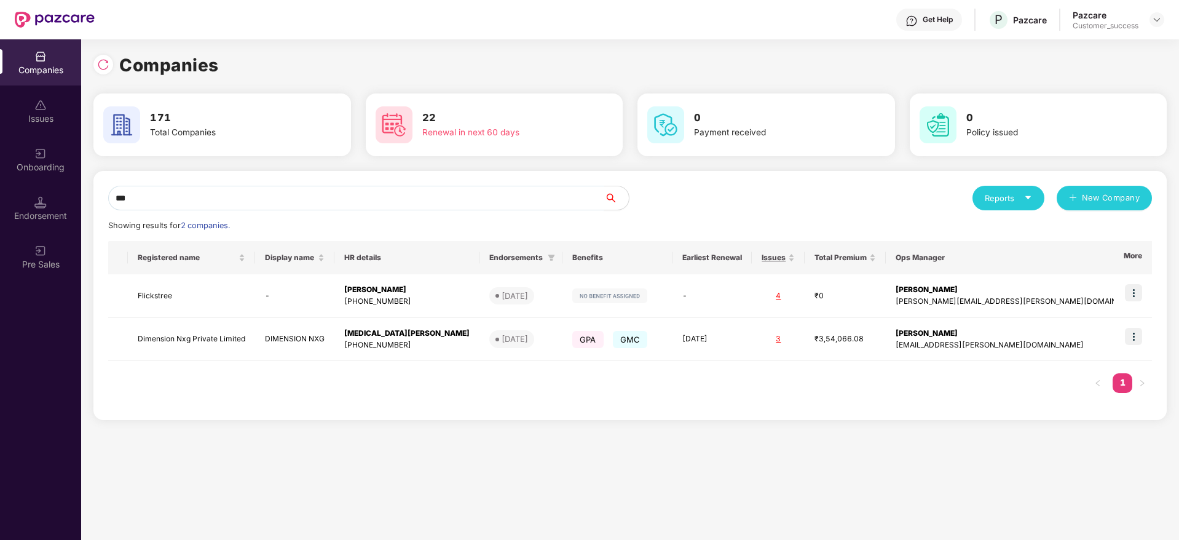
type input "***"
click at [1139, 338] on img at bounding box center [1133, 336] width 17 height 17
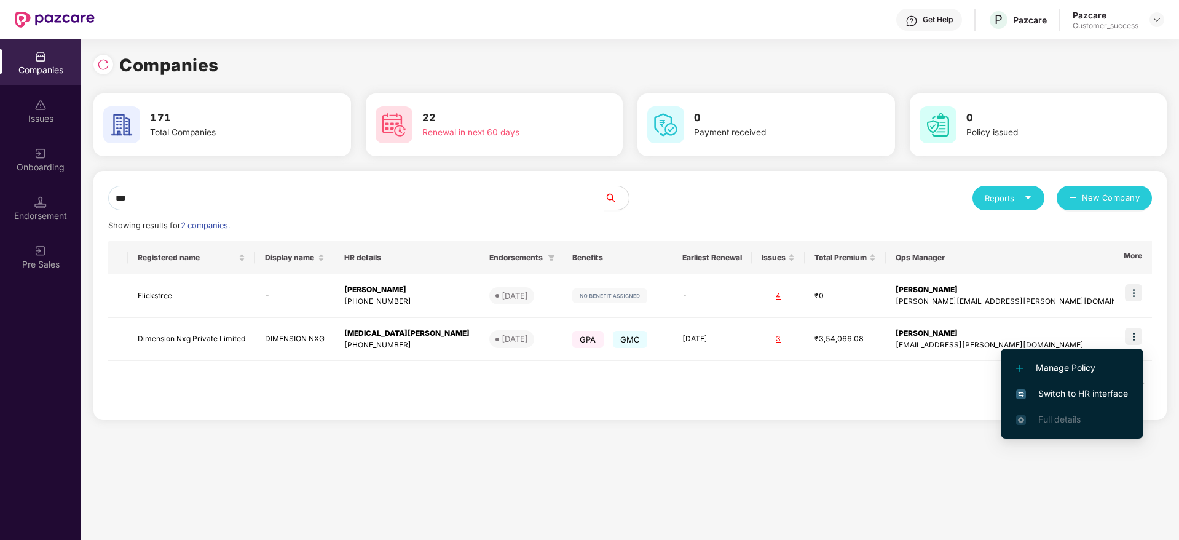
click at [1110, 388] on span "Switch to HR interface" at bounding box center [1072, 394] width 112 height 14
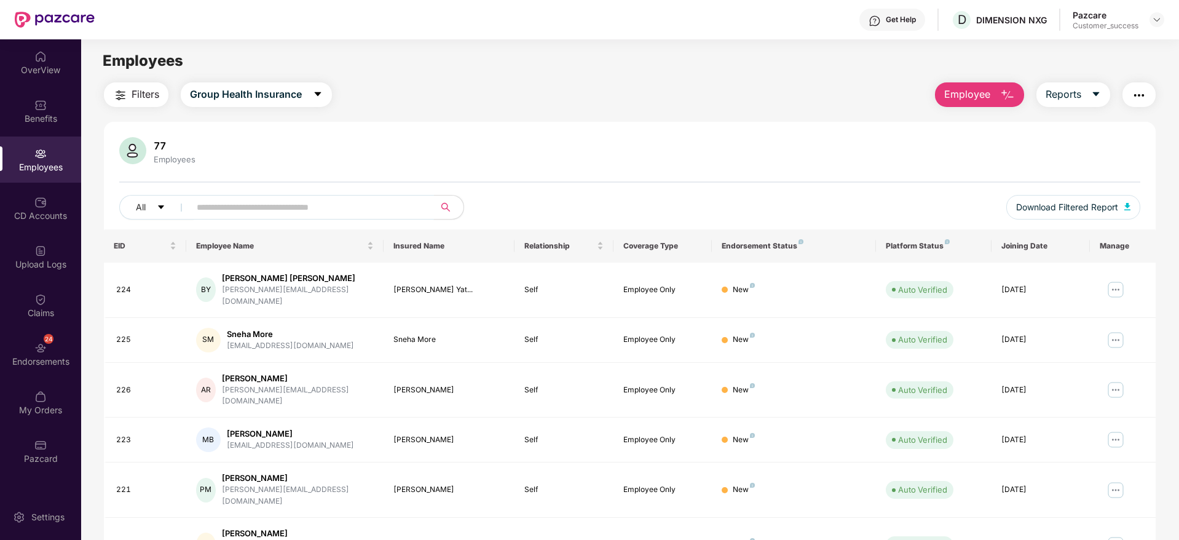
click at [337, 212] on input "text" at bounding box center [307, 207] width 221 height 18
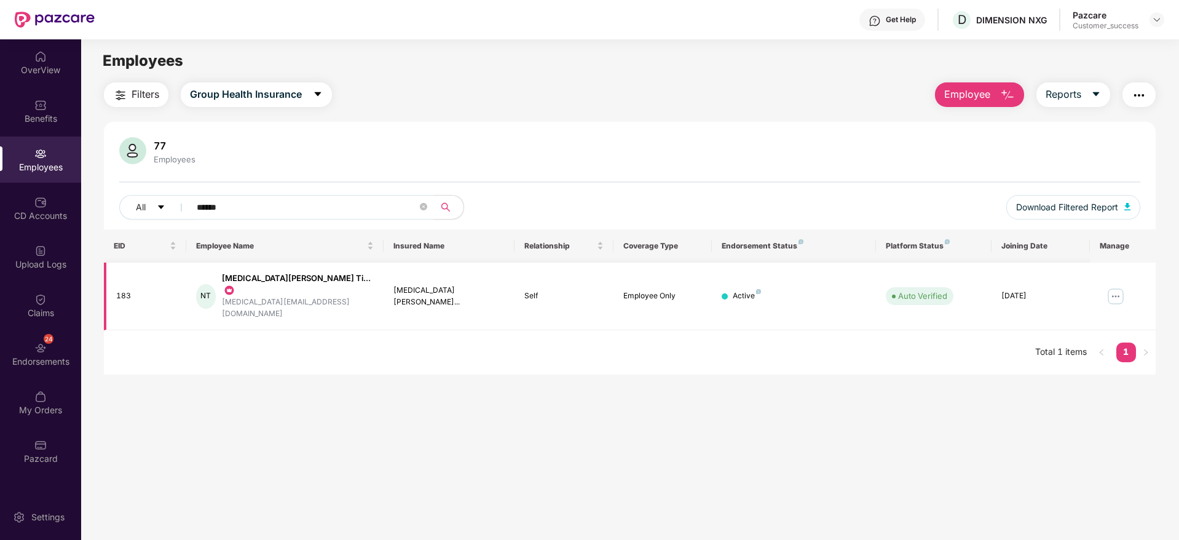
type input "******"
click at [1115, 288] on img at bounding box center [1116, 297] width 20 height 20
click at [1016, 432] on main "Employees Filters Group Health Insurance Employee Reports 77 Employees All ****…" at bounding box center [630, 309] width 1098 height 540
click at [1112, 287] on img at bounding box center [1116, 297] width 20 height 20
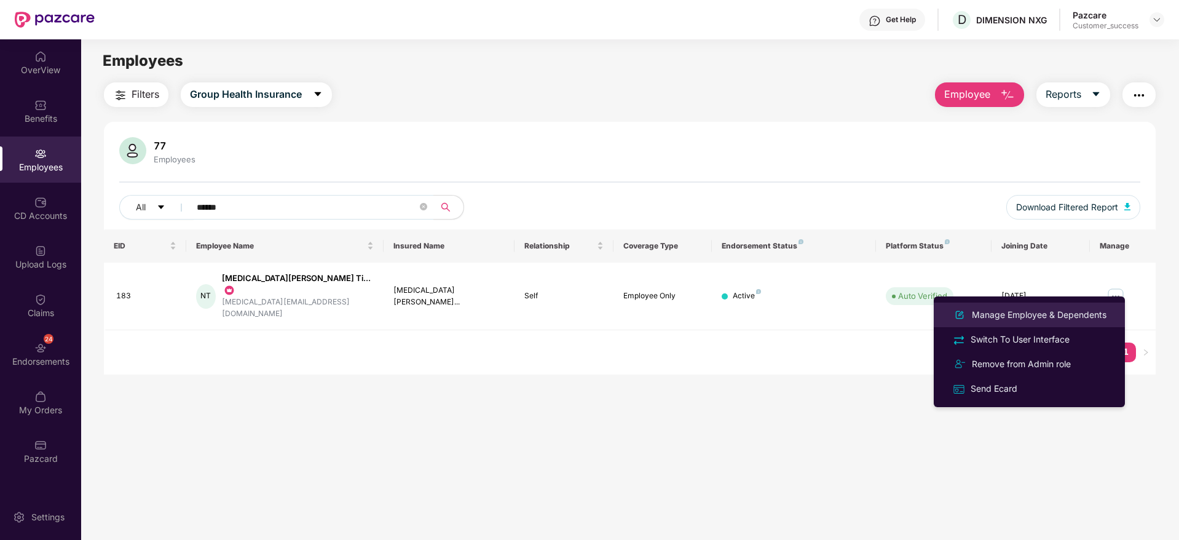
click at [1098, 303] on li "Manage Employee & Dependents" at bounding box center [1029, 315] width 191 height 25
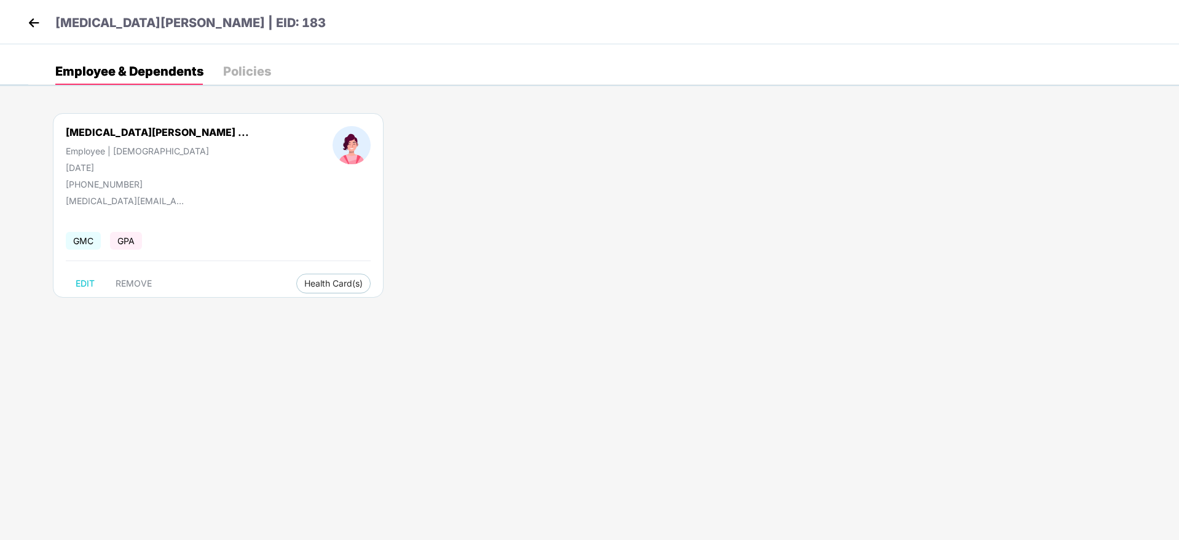
click at [35, 29] on img at bounding box center [34, 23] width 18 height 18
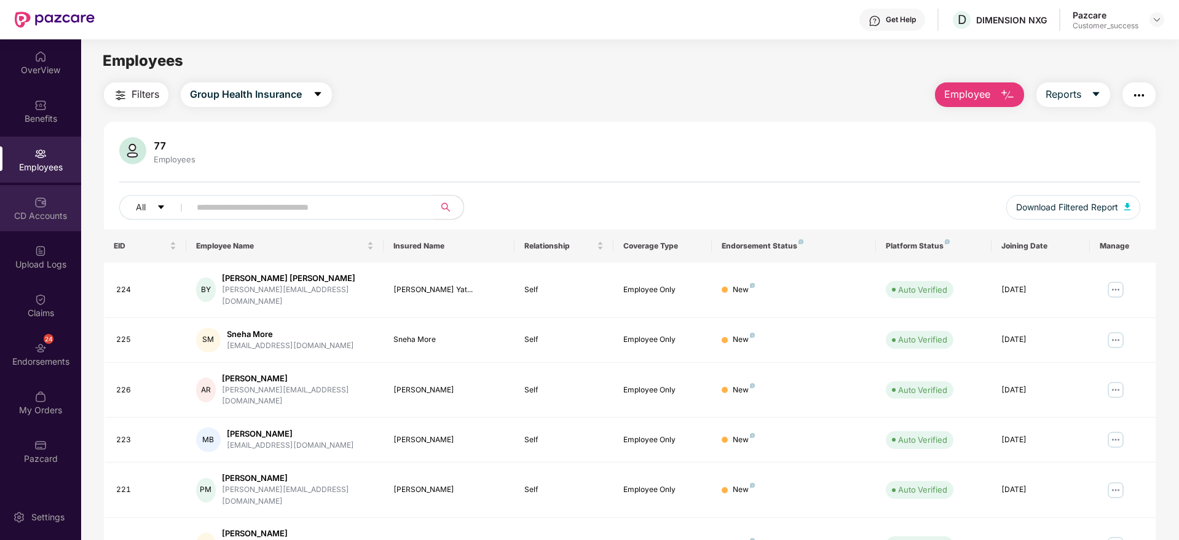
click at [46, 210] on div "CD Accounts" at bounding box center [40, 216] width 81 height 12
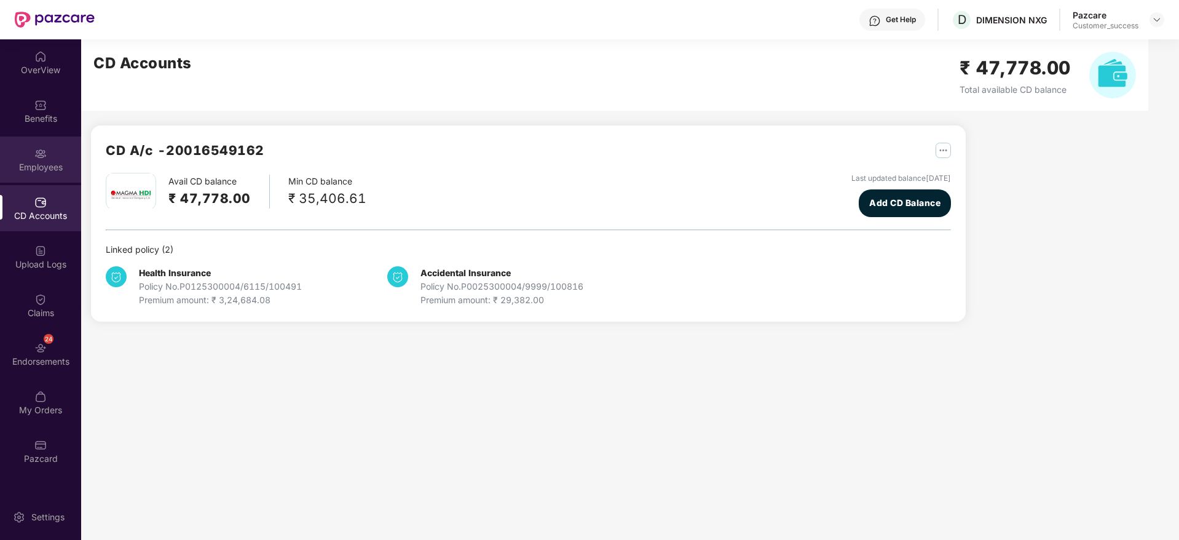
click at [52, 176] on div "Employees" at bounding box center [40, 160] width 81 height 46
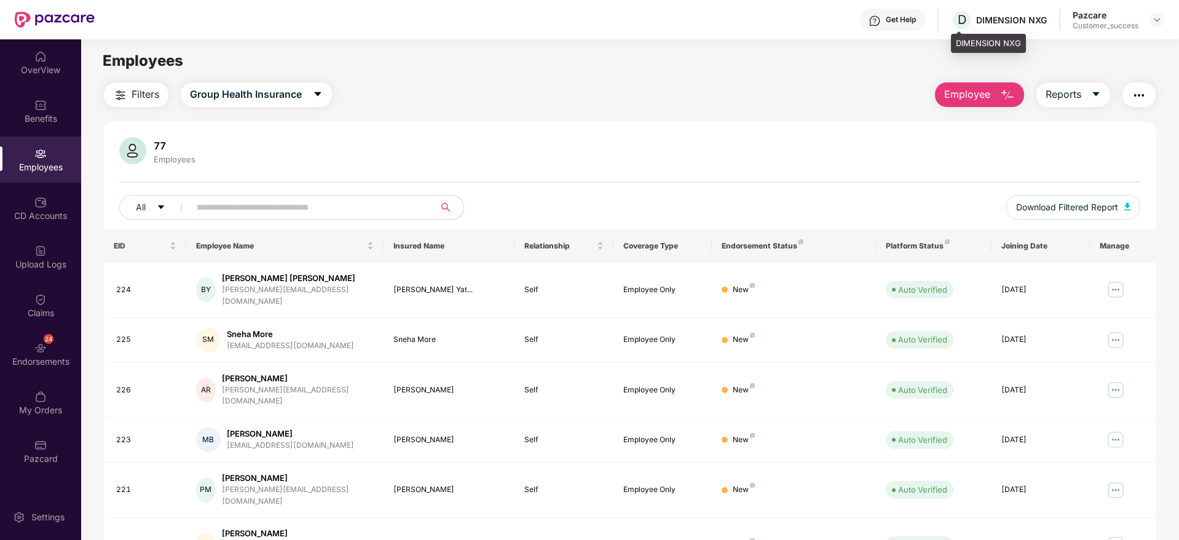
click at [999, 20] on div "DIMENSION NXG" at bounding box center [1011, 20] width 71 height 12
copy div "DIMENSION"
drag, startPoint x: 818, startPoint y: 103, endPoint x: 801, endPoint y: 101, distance: 17.3
click at [818, 103] on div "Filters Group Health Insurance Employee Reports" at bounding box center [630, 94] width 1052 height 25
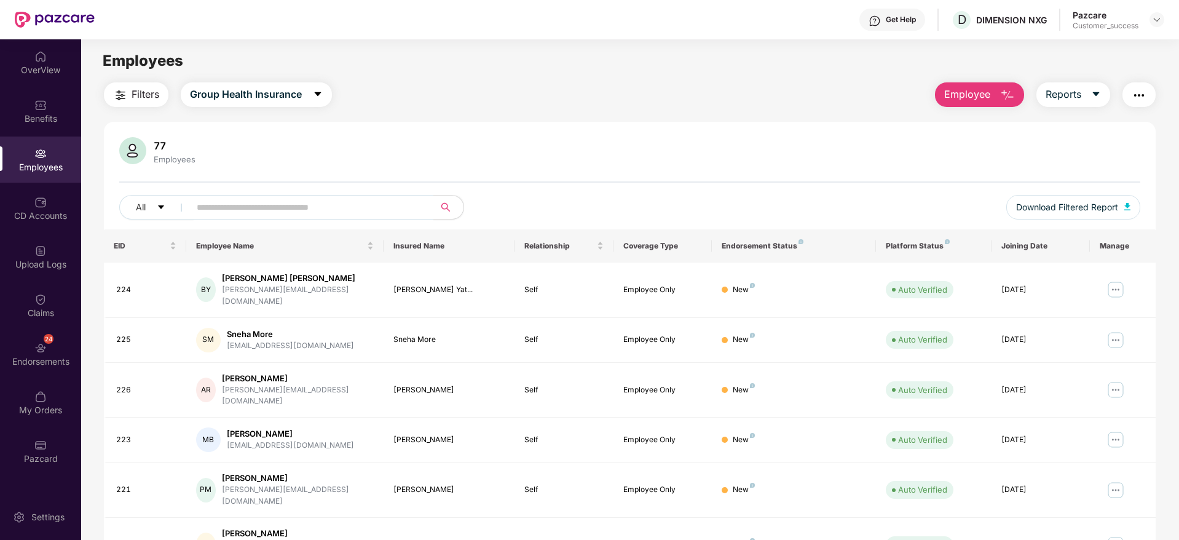
click at [986, 87] on span "Employee" at bounding box center [967, 94] width 46 height 15
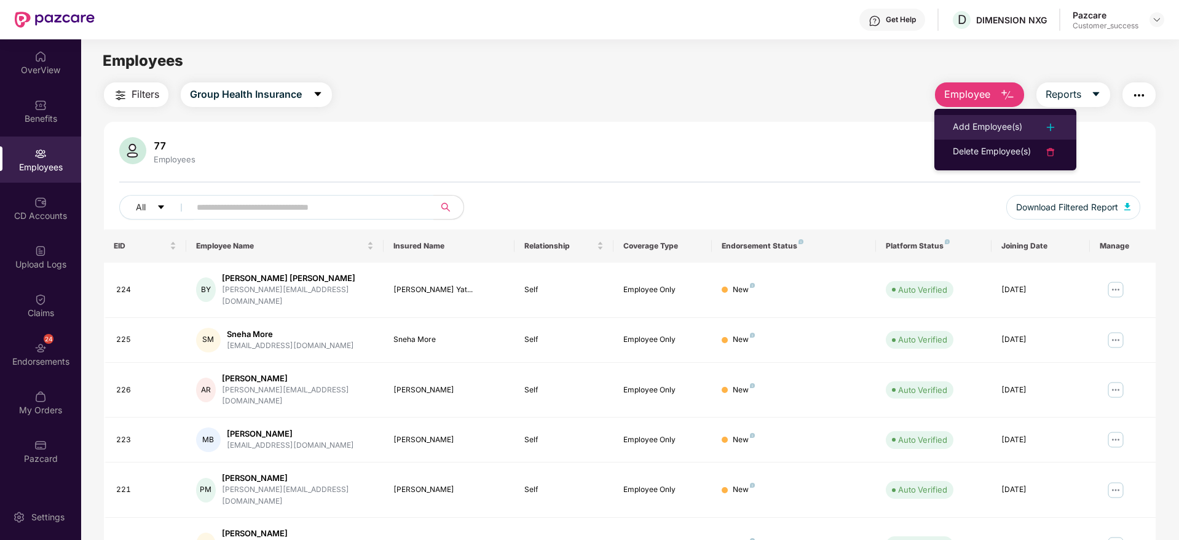
click at [979, 122] on div "Add Employee(s)" at bounding box center [987, 127] width 69 height 15
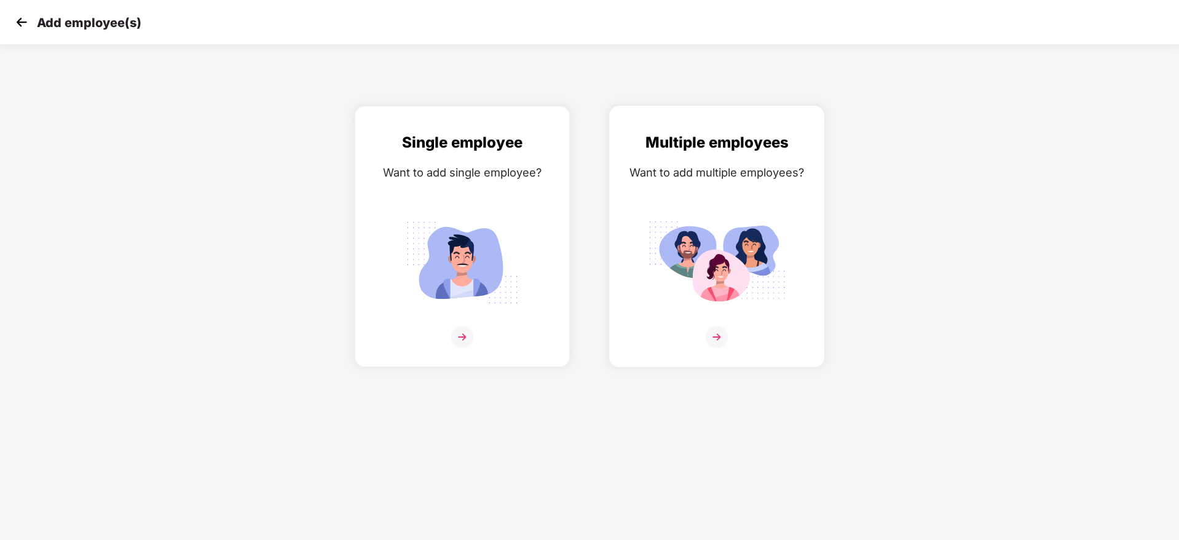
click at [694, 242] on img at bounding box center [717, 263] width 138 height 96
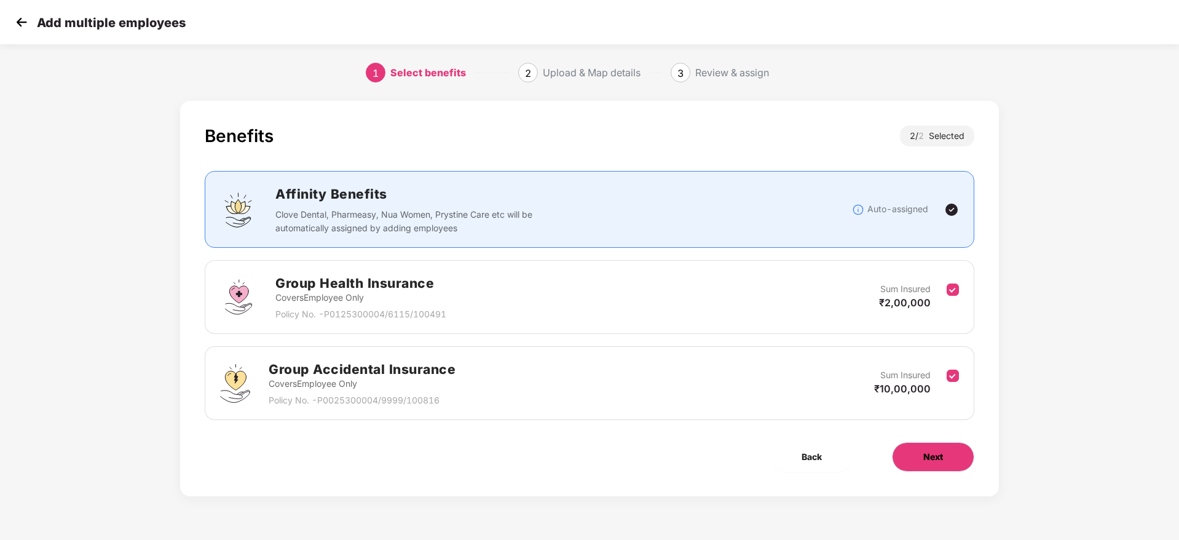
click at [943, 452] on span "Next" at bounding box center [934, 457] width 20 height 14
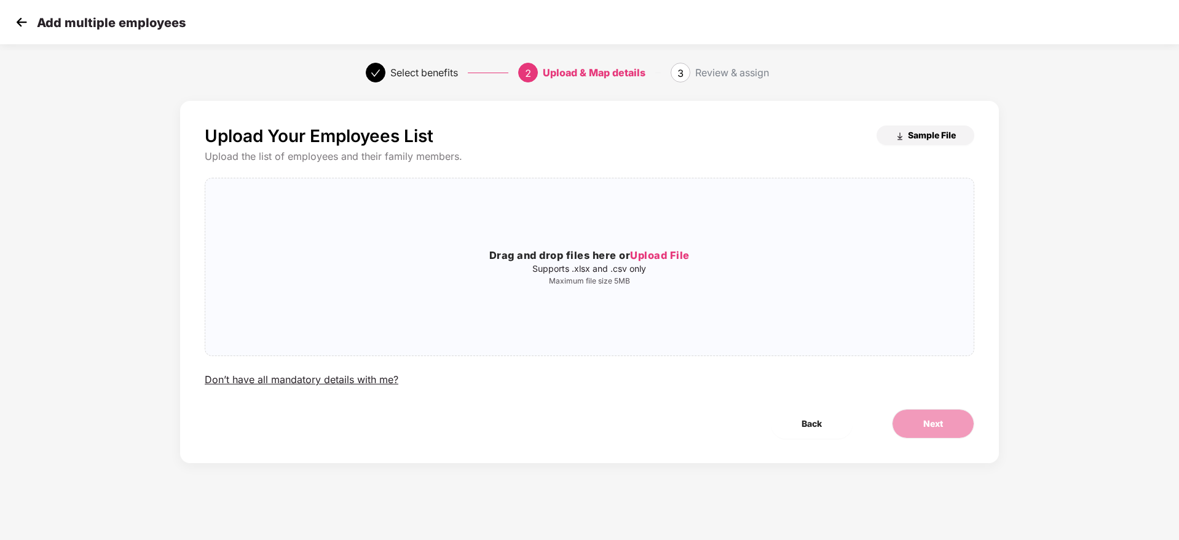
click at [941, 134] on span "Sample File" at bounding box center [932, 135] width 48 height 12
click at [661, 256] on span "Upload File" at bounding box center [660, 255] width 60 height 12
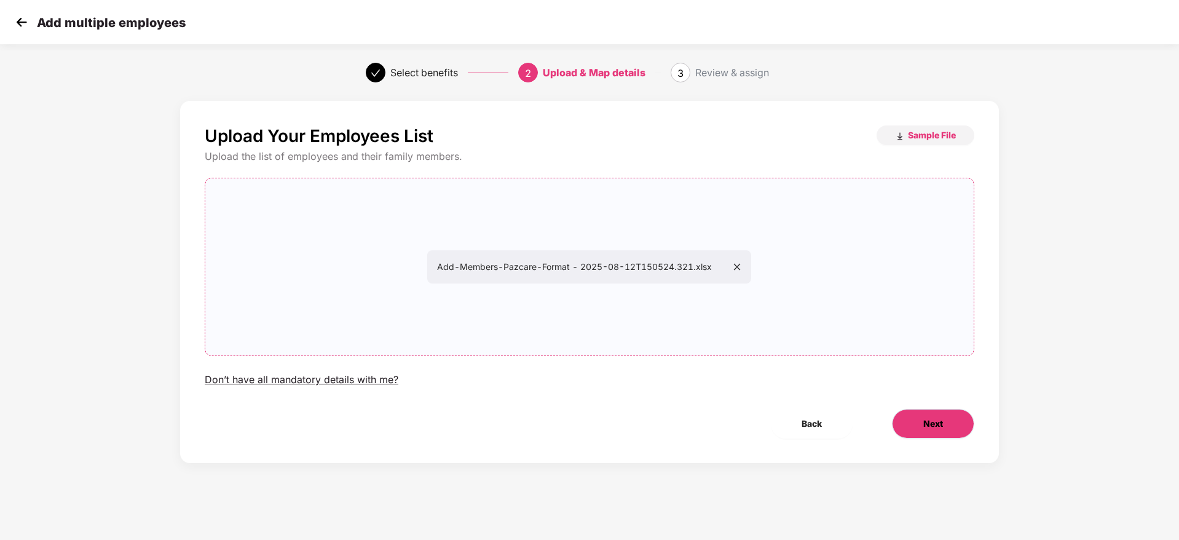
click at [941, 418] on span "Next" at bounding box center [934, 424] width 20 height 14
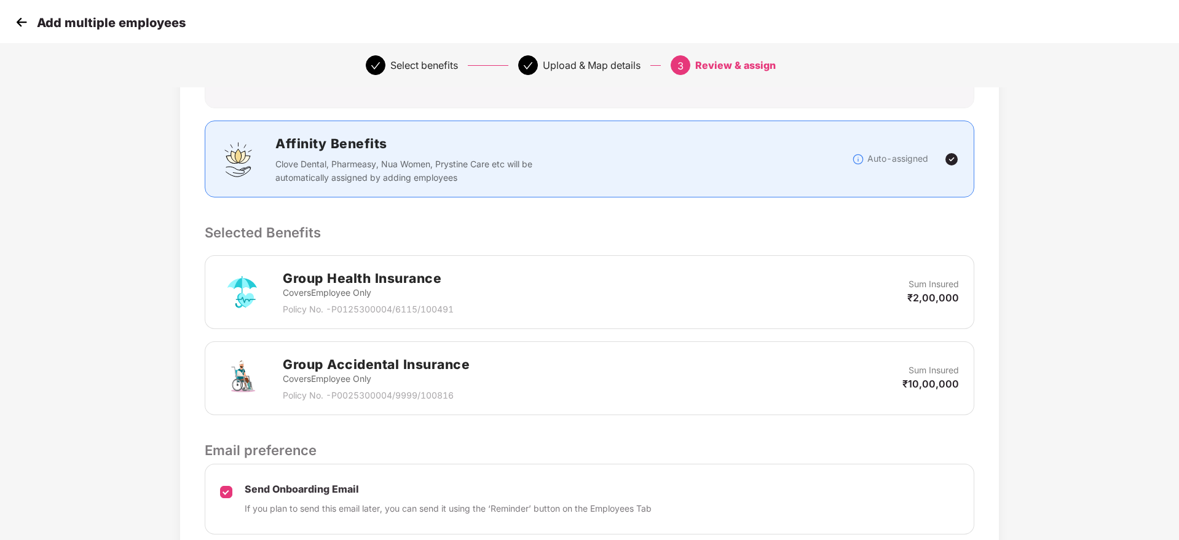
scroll to position [232, 0]
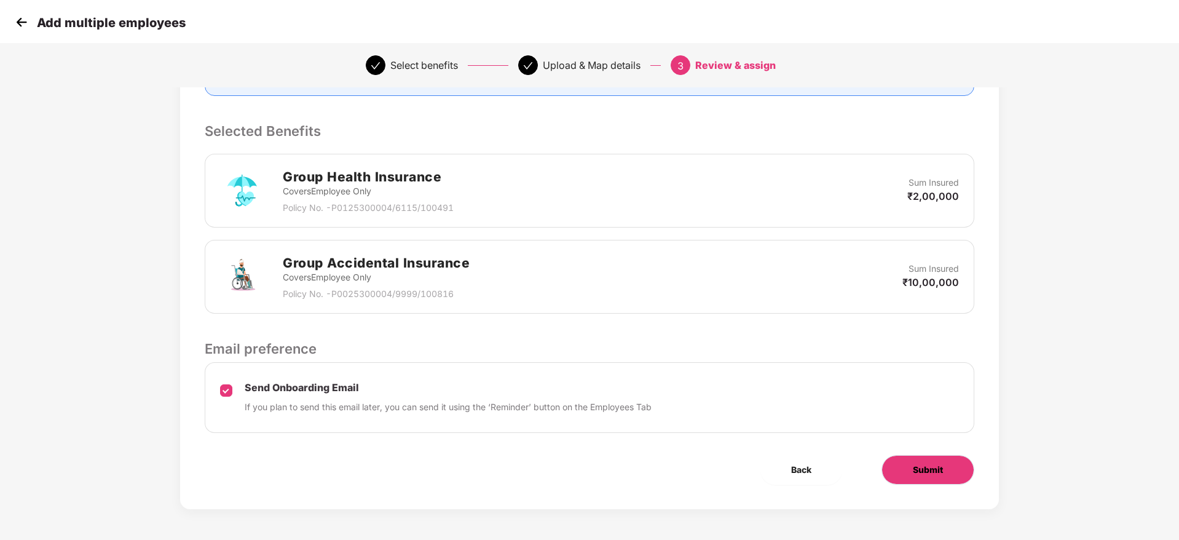
click at [942, 473] on span "Submit" at bounding box center [928, 470] width 30 height 14
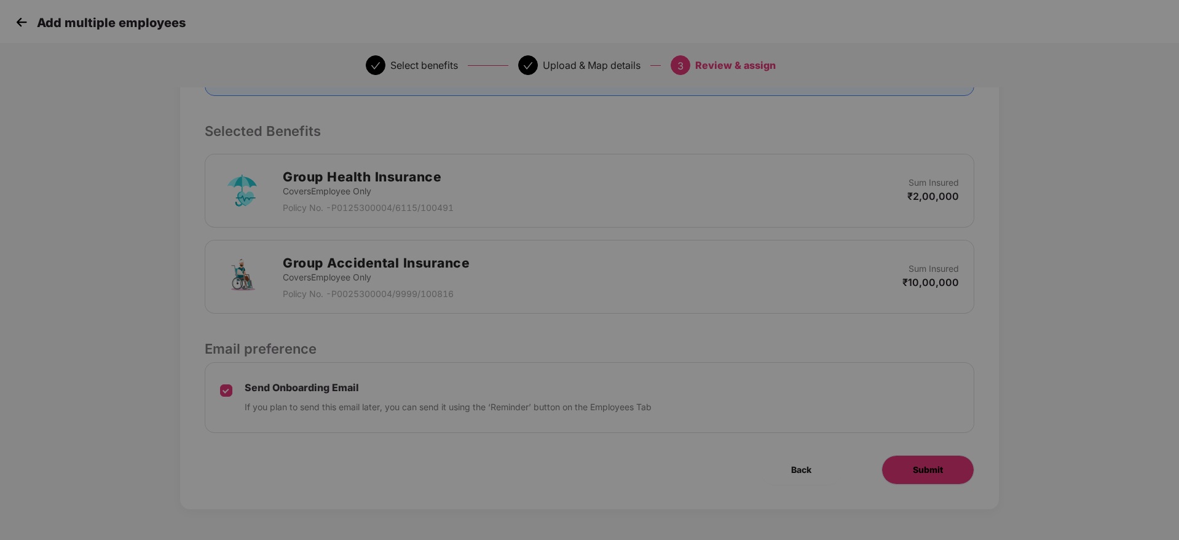
scroll to position [0, 0]
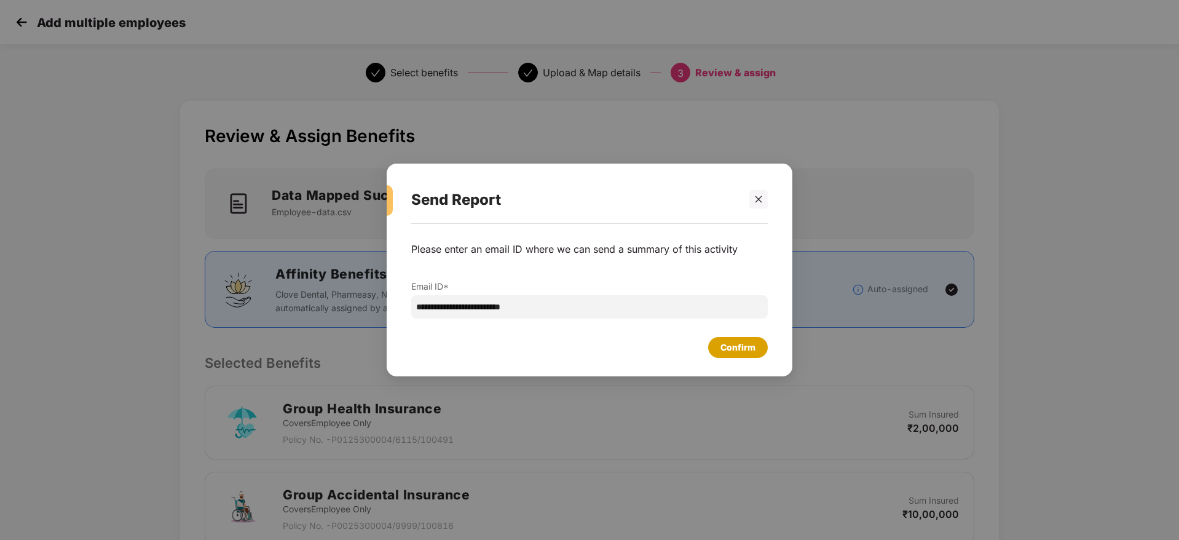
click at [732, 347] on div "Confirm" at bounding box center [738, 348] width 35 height 14
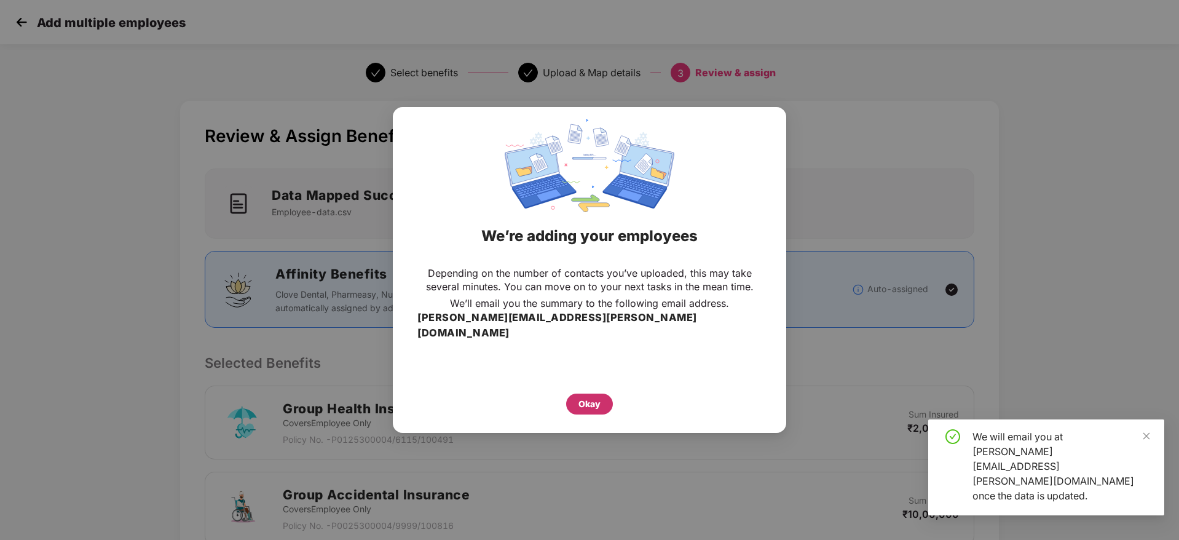
click at [581, 397] on div "Okay" at bounding box center [590, 404] width 22 height 14
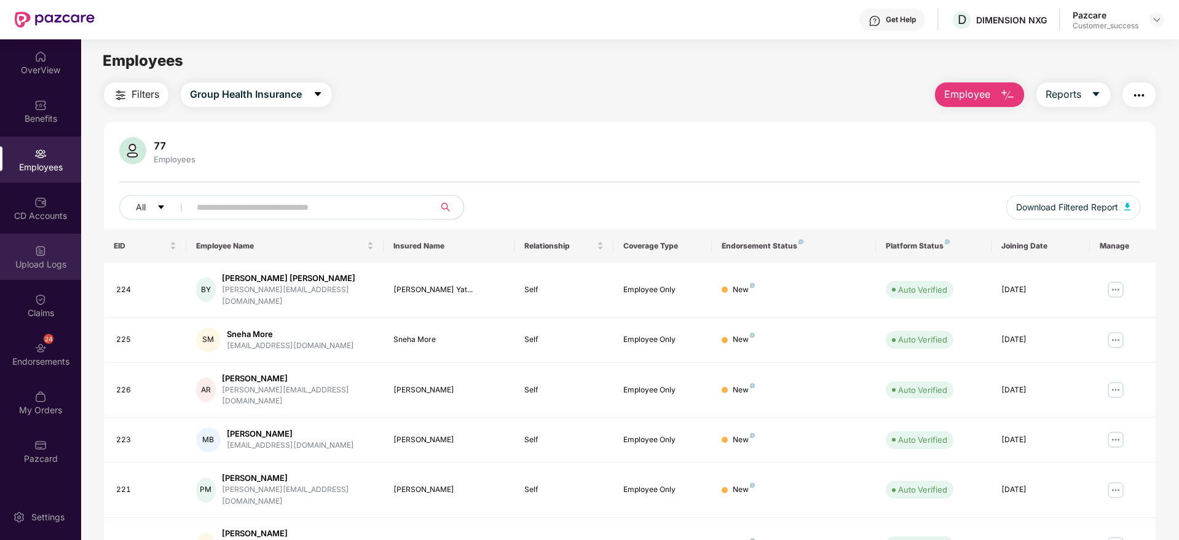
click at [50, 253] on div "Upload Logs" at bounding box center [40, 257] width 81 height 46
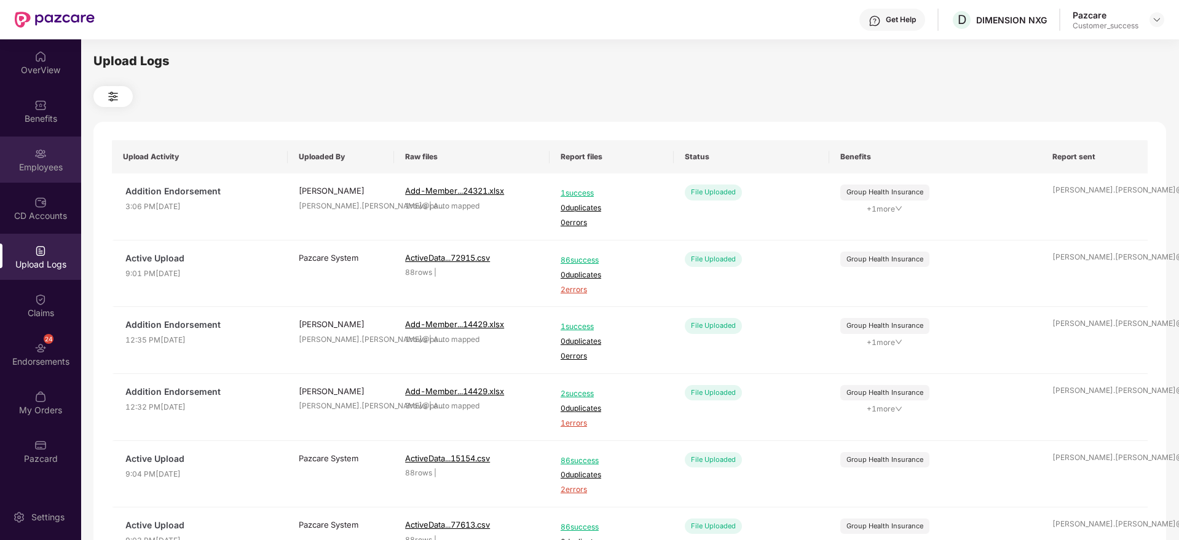
click at [47, 156] on div "Employees" at bounding box center [40, 160] width 81 height 46
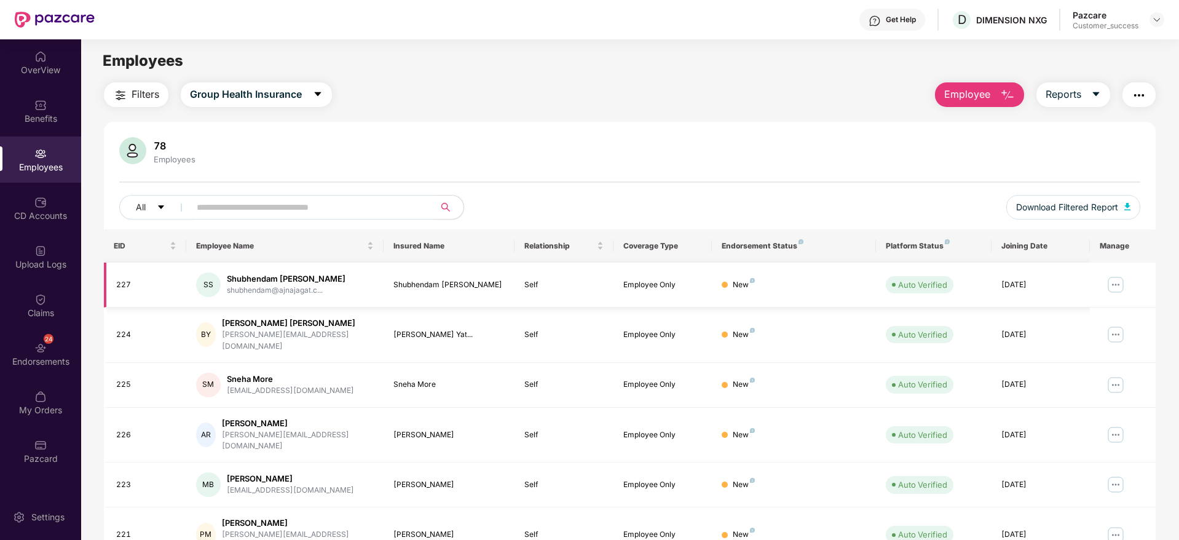
click at [328, 279] on div "SS Shubhendam [PERSON_NAME] shubhendam@ajnajagat.c..." at bounding box center [285, 284] width 178 height 25
click at [1115, 280] on img at bounding box center [1116, 285] width 20 height 20
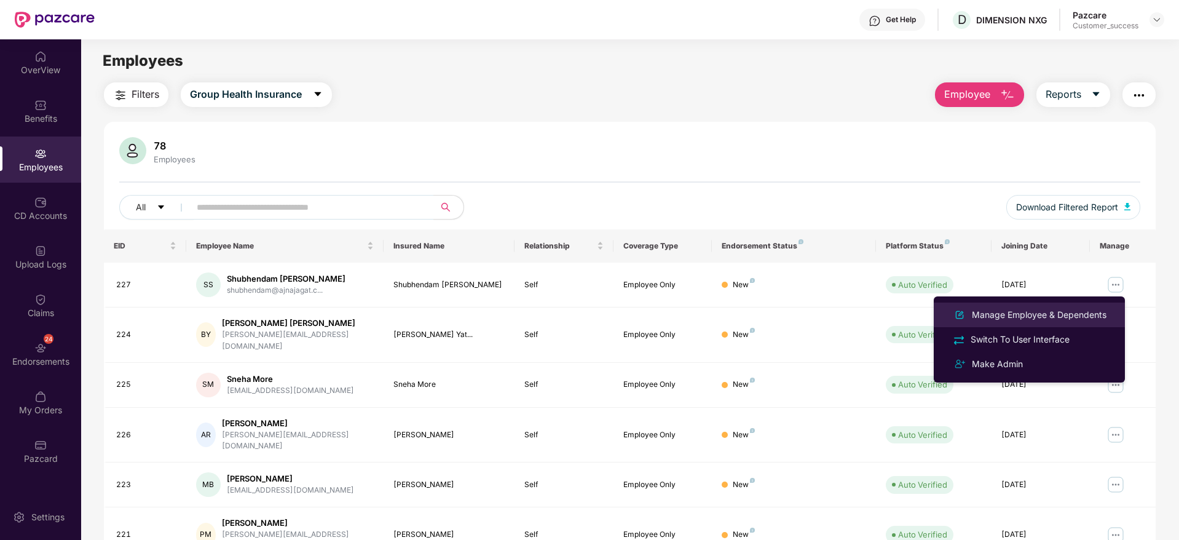
click at [1024, 318] on div "Manage Employee & Dependents" at bounding box center [1040, 315] width 140 height 14
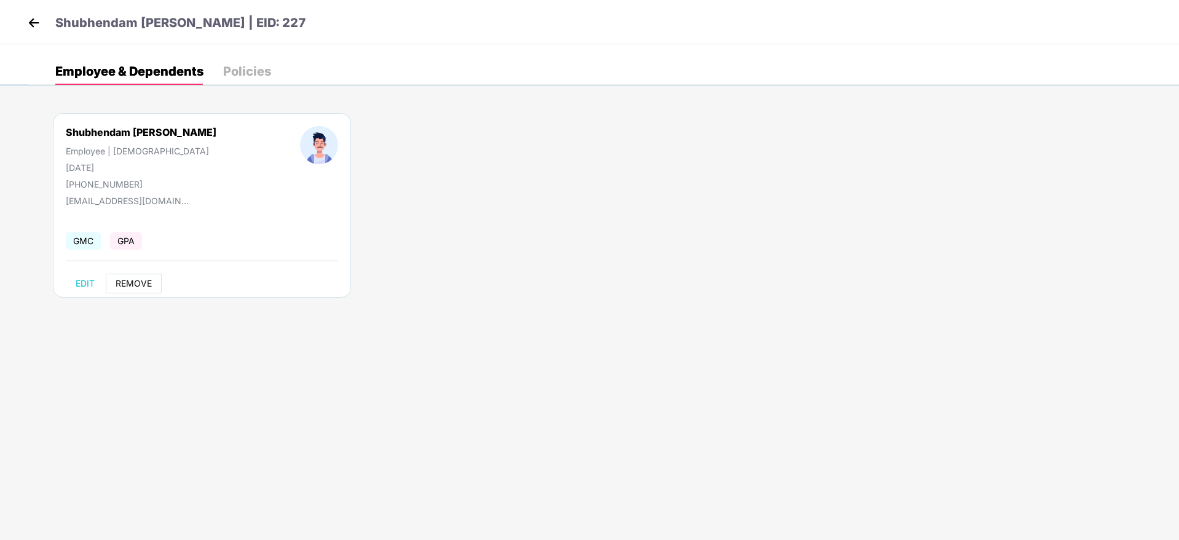
click at [114, 278] on button "REMOVE" at bounding box center [134, 284] width 56 height 20
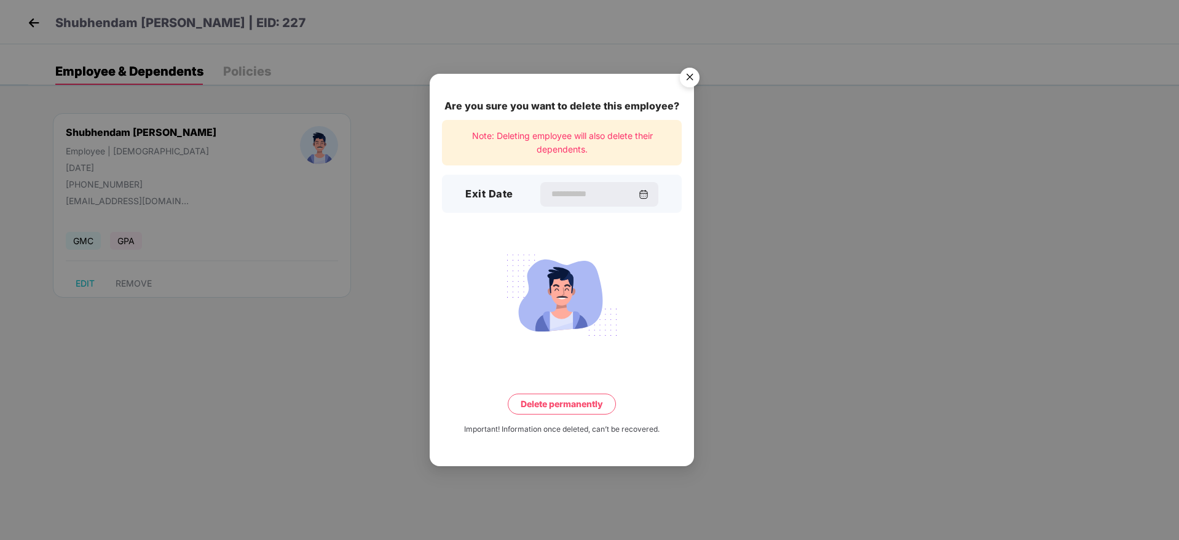
click at [690, 79] on img "Close" at bounding box center [690, 79] width 34 height 34
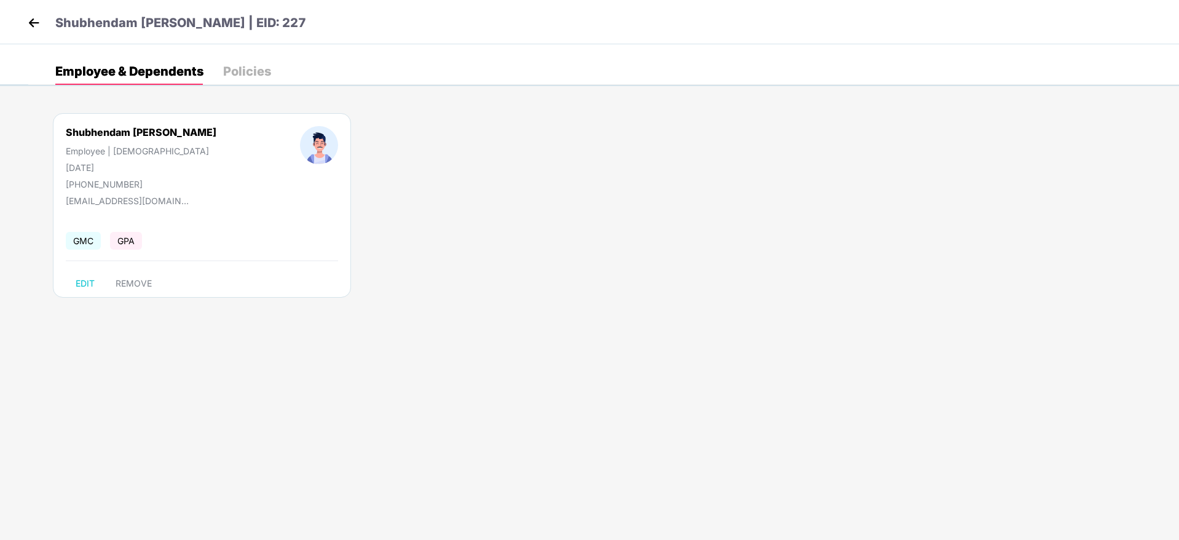
click at [36, 19] on img at bounding box center [34, 23] width 18 height 18
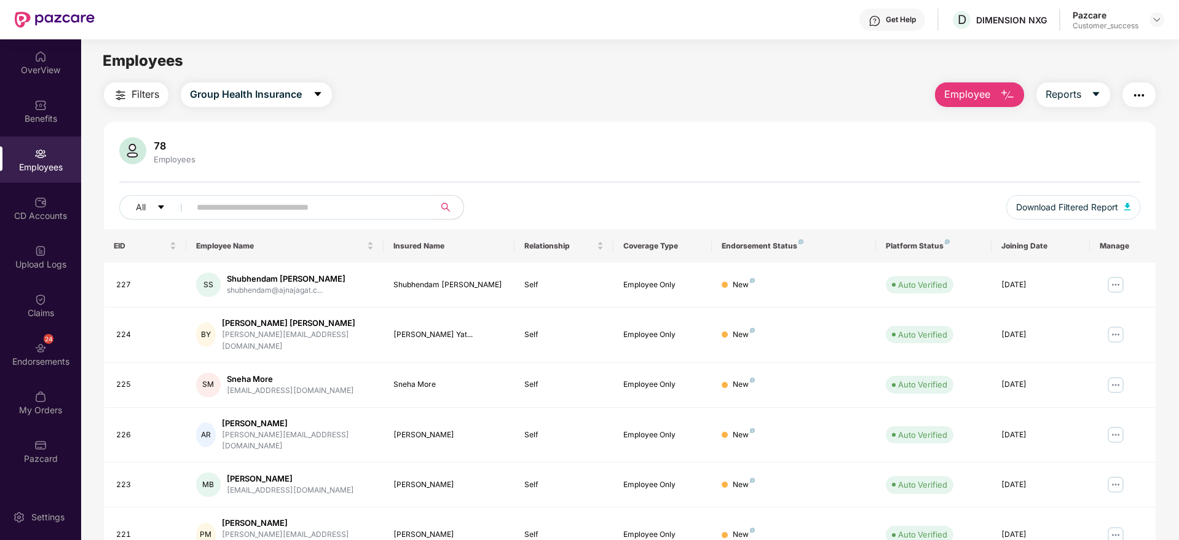
click at [1000, 94] on img "button" at bounding box center [1007, 95] width 15 height 15
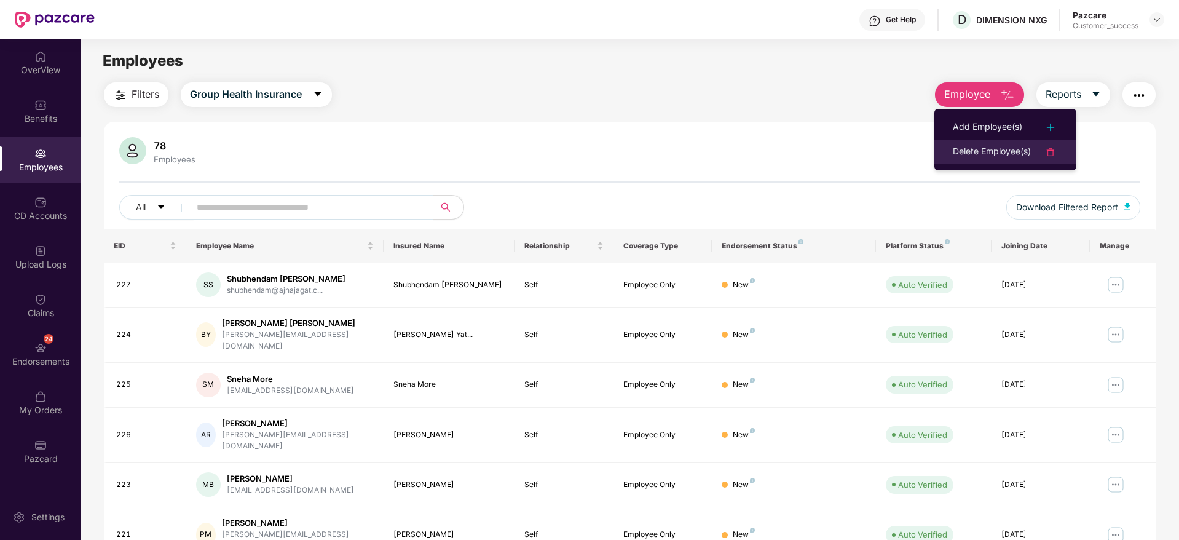
click at [985, 153] on div "Delete Employee(s)" at bounding box center [992, 151] width 78 height 15
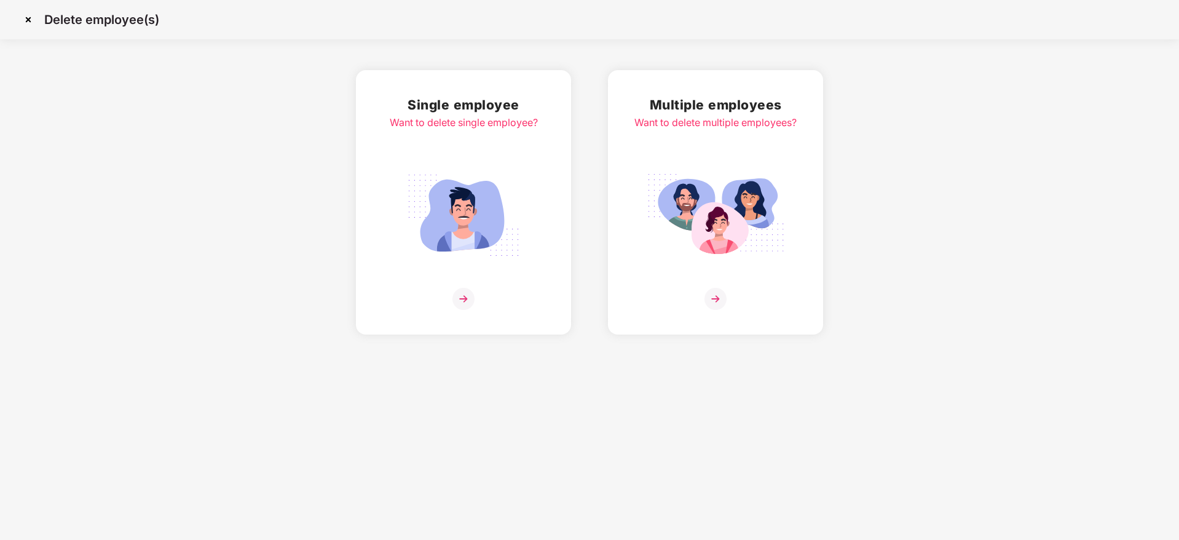
click at [737, 161] on div "Multiple employees Want to delete multiple employees?" at bounding box center [716, 202] width 162 height 215
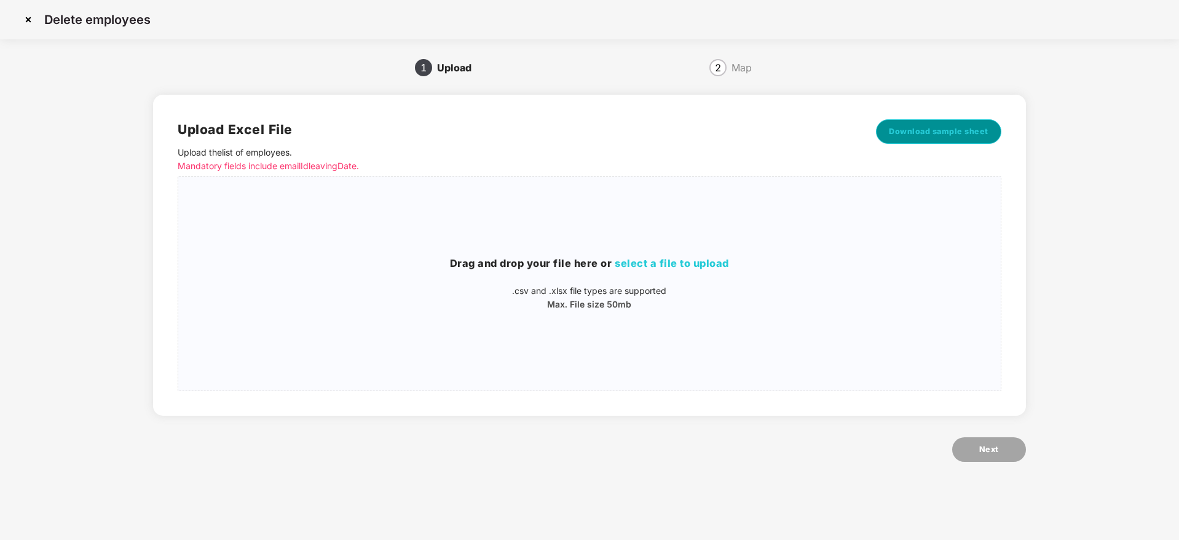
click at [932, 133] on span "Download sample sheet" at bounding box center [939, 131] width 100 height 12
click at [31, 22] on img at bounding box center [28, 20] width 20 height 20
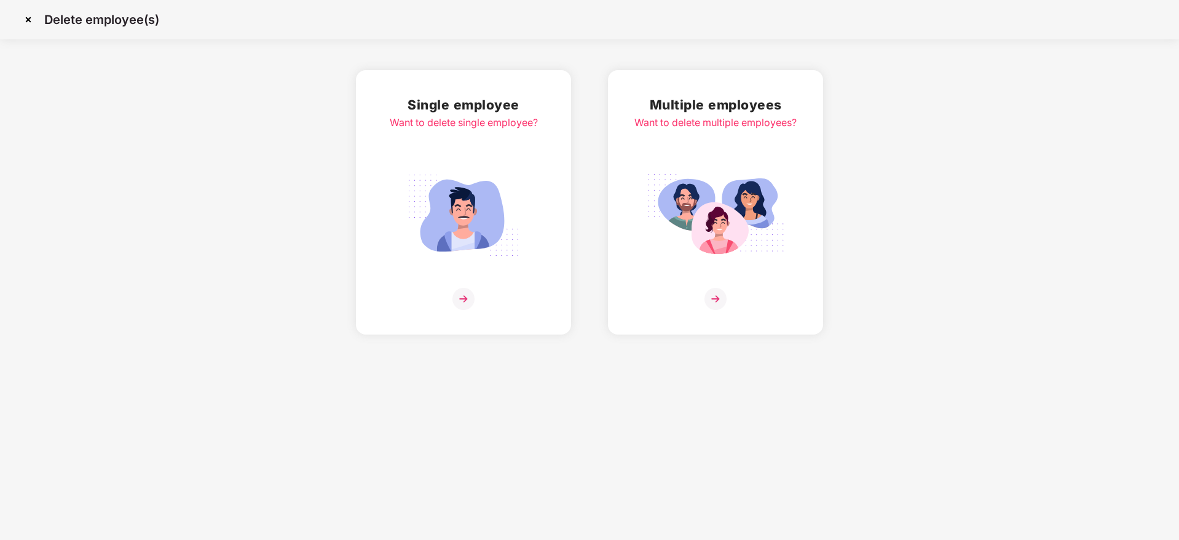
click at [38, 26] on img at bounding box center [28, 20] width 20 height 20
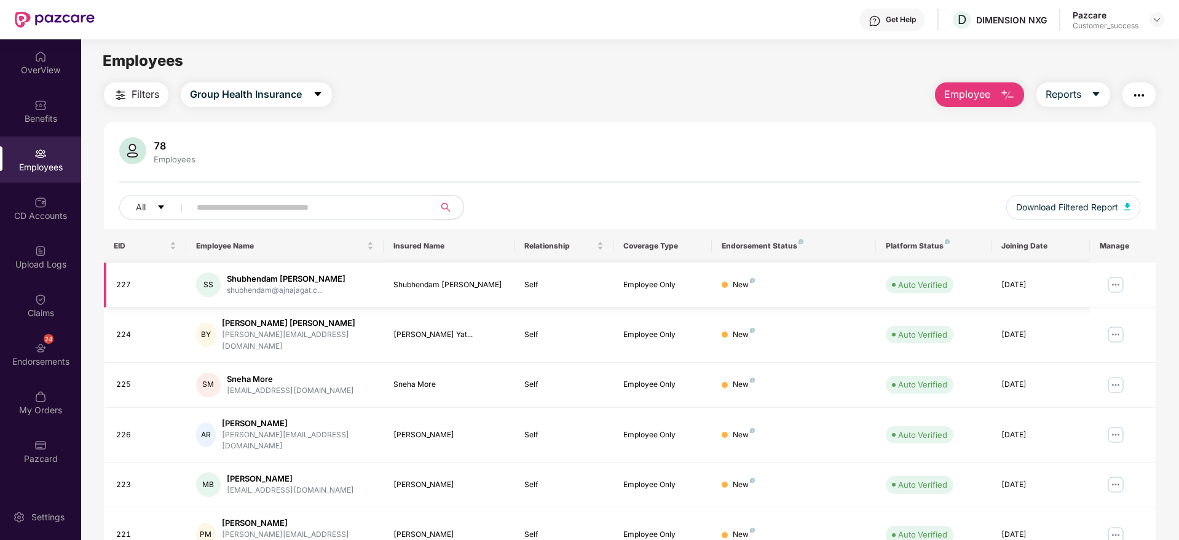
click at [1115, 287] on img at bounding box center [1116, 285] width 20 height 20
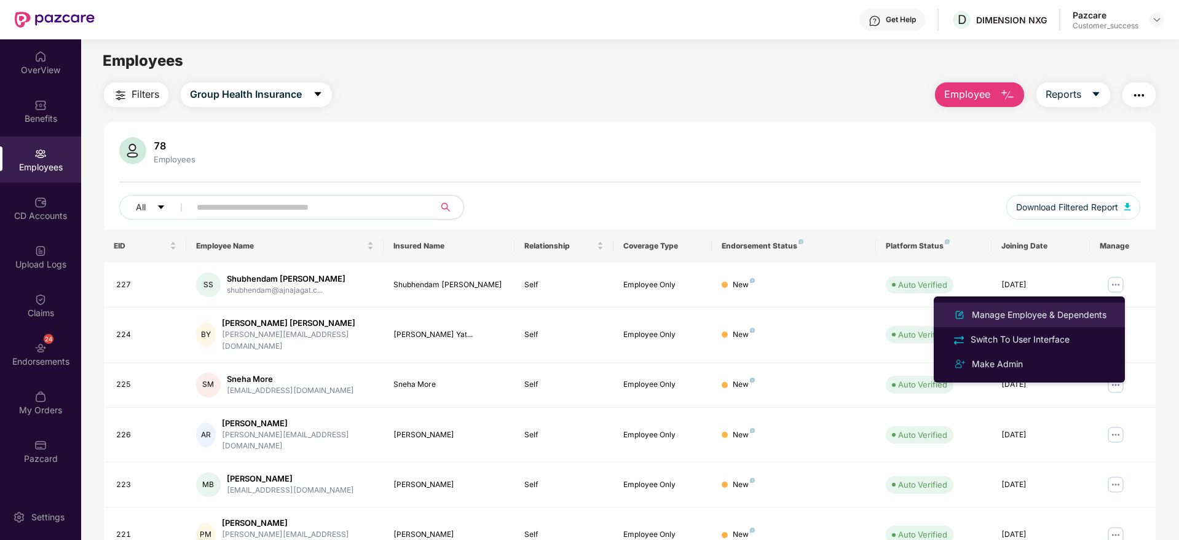
click at [1034, 314] on div "Manage Employee & Dependents" at bounding box center [1040, 315] width 140 height 14
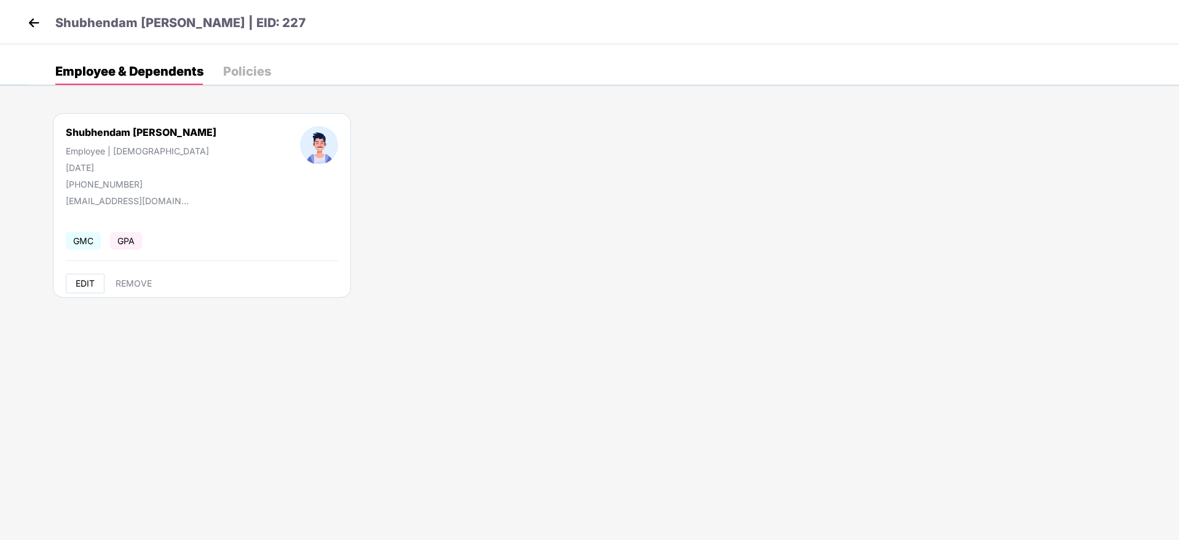
click at [80, 285] on span "EDIT" at bounding box center [85, 284] width 19 height 10
select select "****"
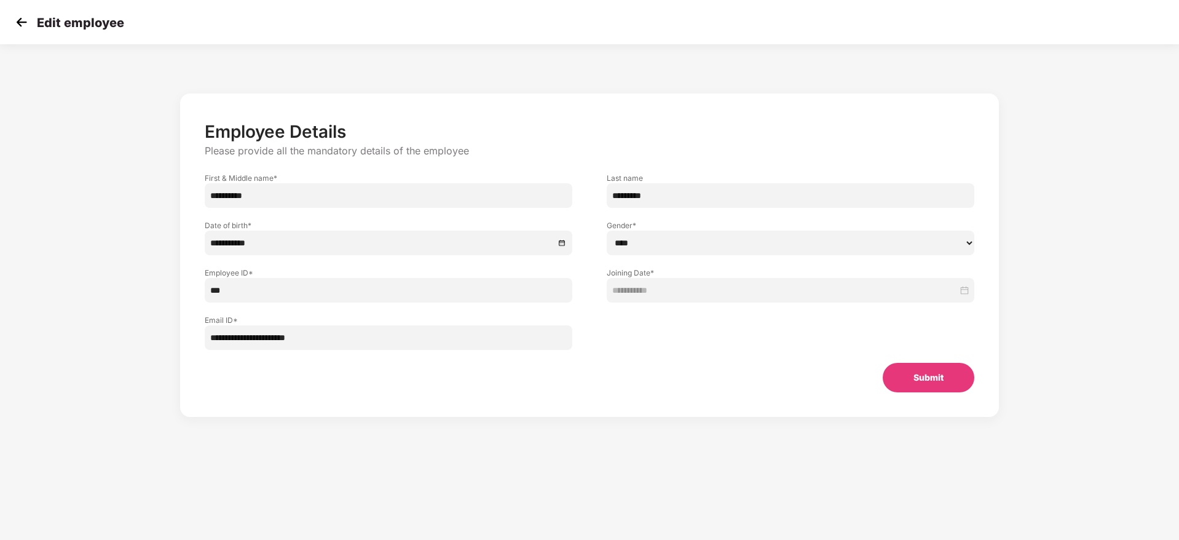
click at [341, 344] on input "**********" at bounding box center [389, 337] width 368 height 25
click at [26, 26] on img at bounding box center [21, 22] width 18 height 18
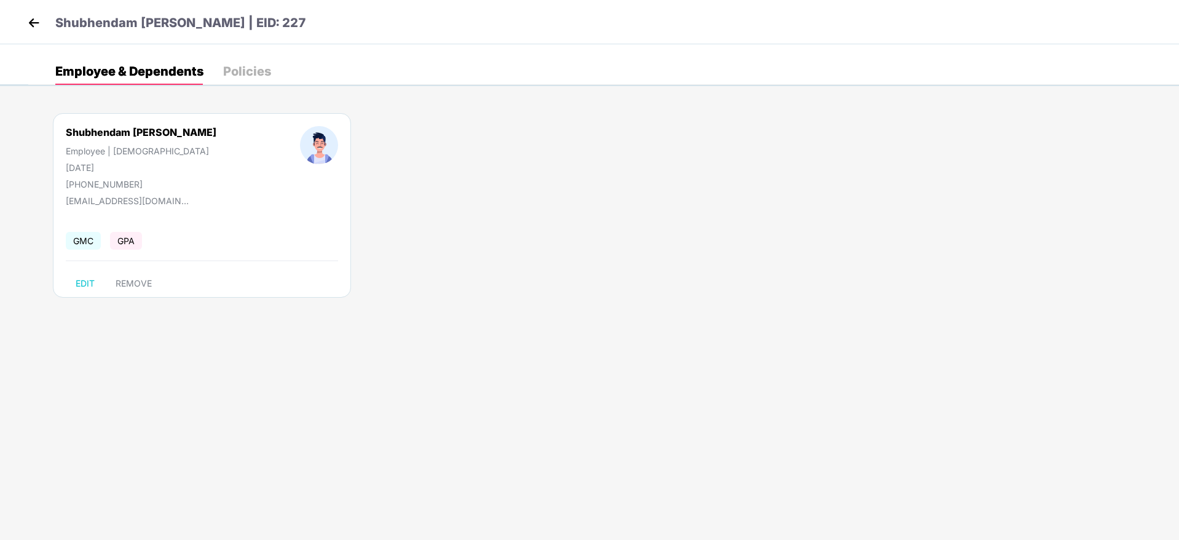
click at [26, 26] on img at bounding box center [34, 23] width 18 height 18
